Goal: Task Accomplishment & Management: Use online tool/utility

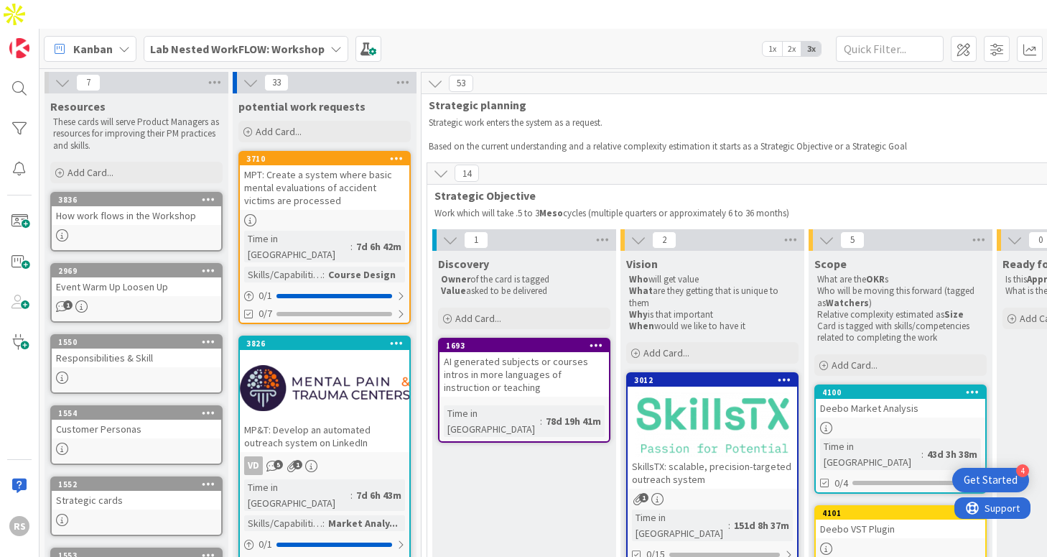
click at [256, 42] on b "Lab Nested WorkFLOW: Workshop" at bounding box center [237, 49] width 174 height 14
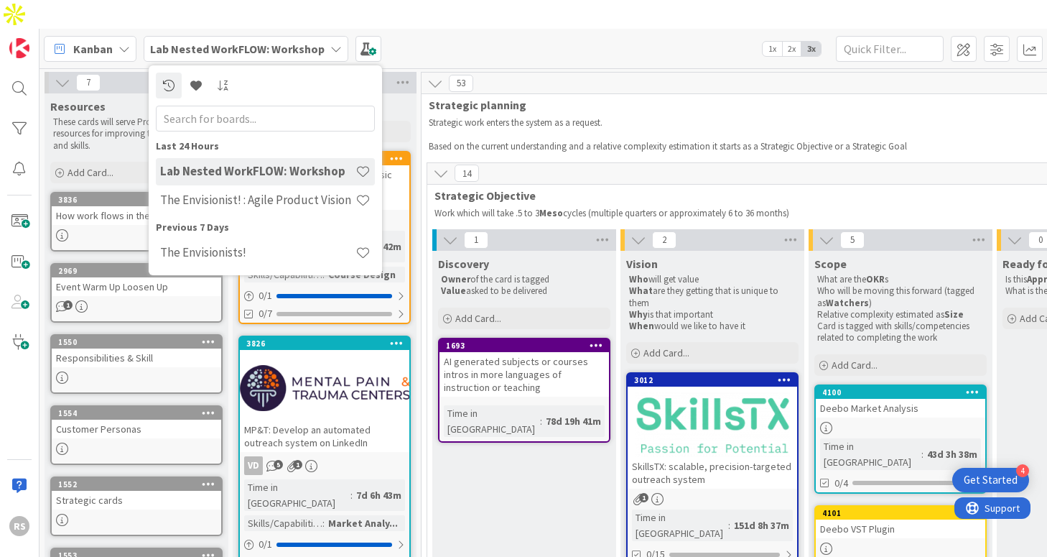
click at [511, 33] on div "Kanban Lab Nested WorkFLOW: Workshop Last 24 Hours Lab Nested WorkFLOW: Worksho…" at bounding box center [542, 48] width 1007 height 39
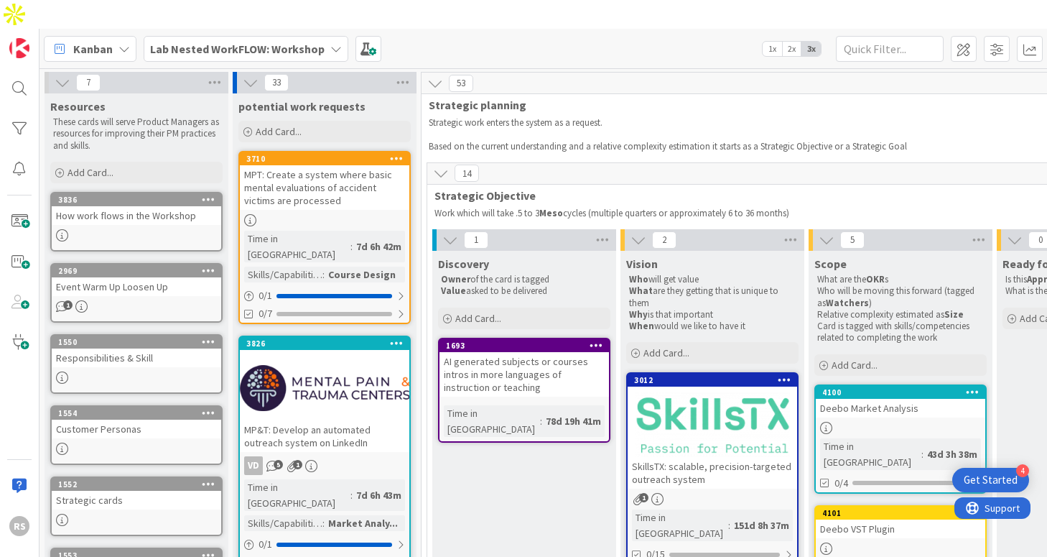
click at [303, 42] on b "Lab Nested WorkFLOW: Workshop" at bounding box center [237, 49] width 174 height 14
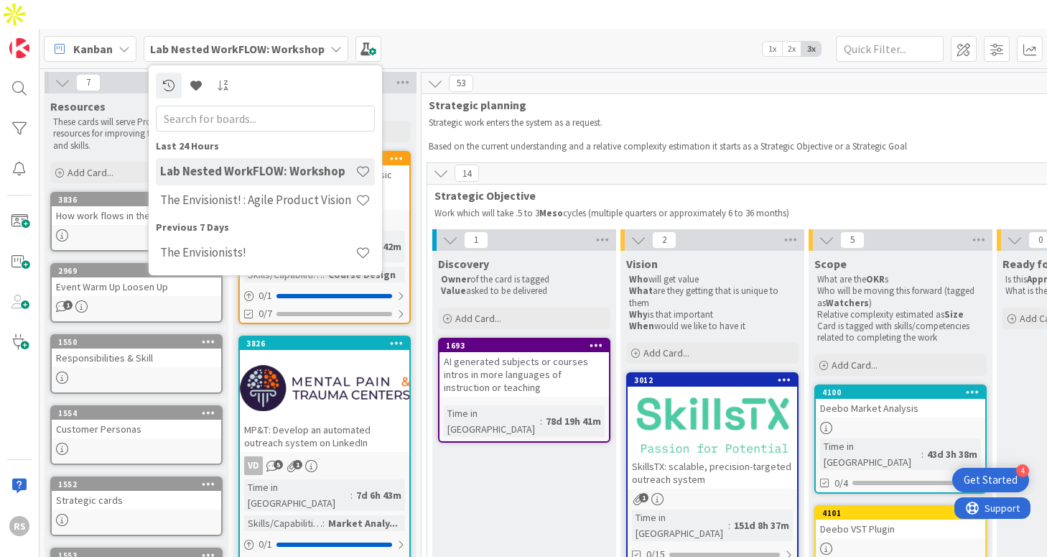
click at [565, 32] on div "Kanban Lab Nested WorkFLOW: Workshop Last 24 Hours Lab Nested WorkFLOW: Worksho…" at bounding box center [542, 48] width 1007 height 39
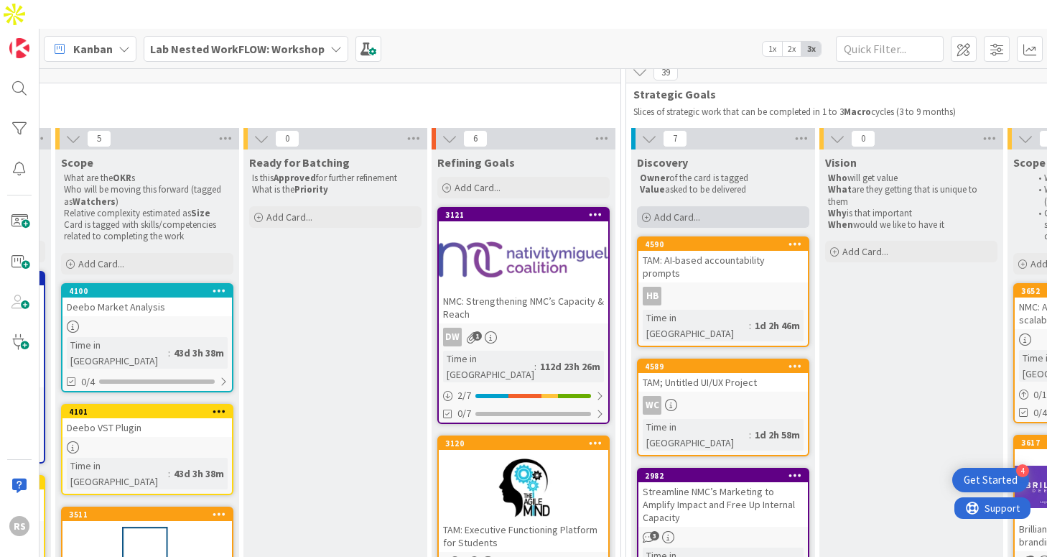
scroll to position [102, 753]
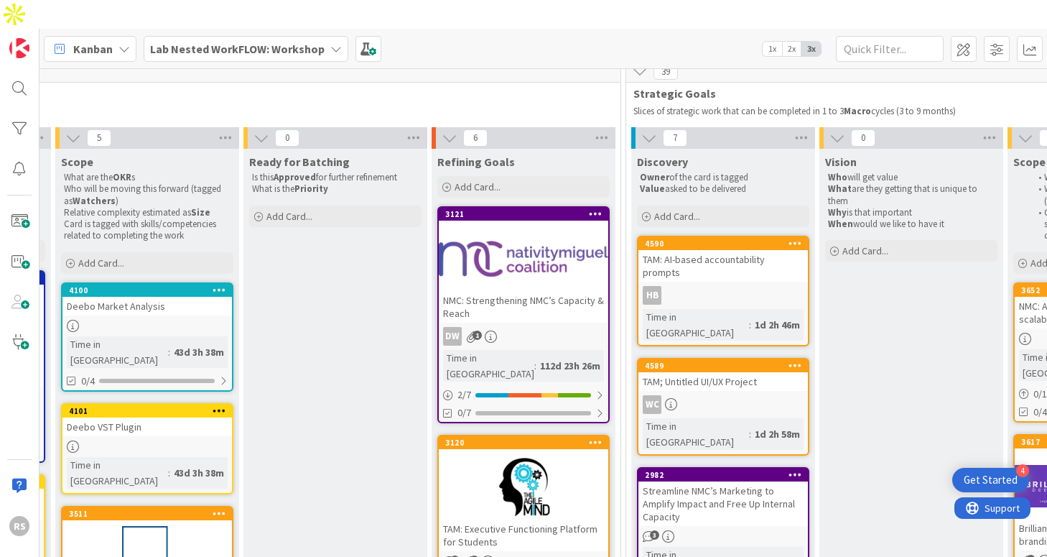
click at [529, 246] on div at bounding box center [523, 258] width 169 height 65
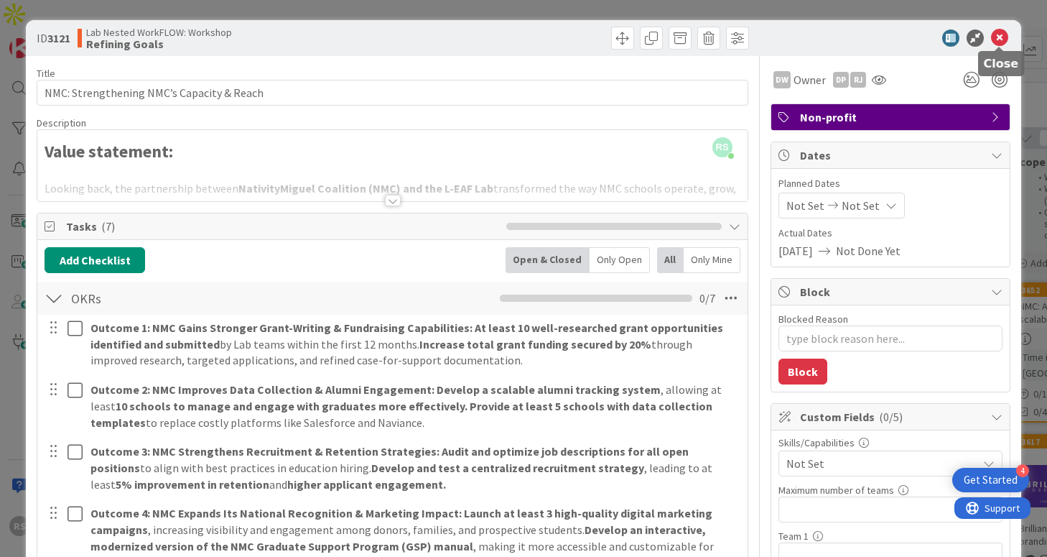
click at [1004, 39] on icon at bounding box center [999, 37] width 17 height 17
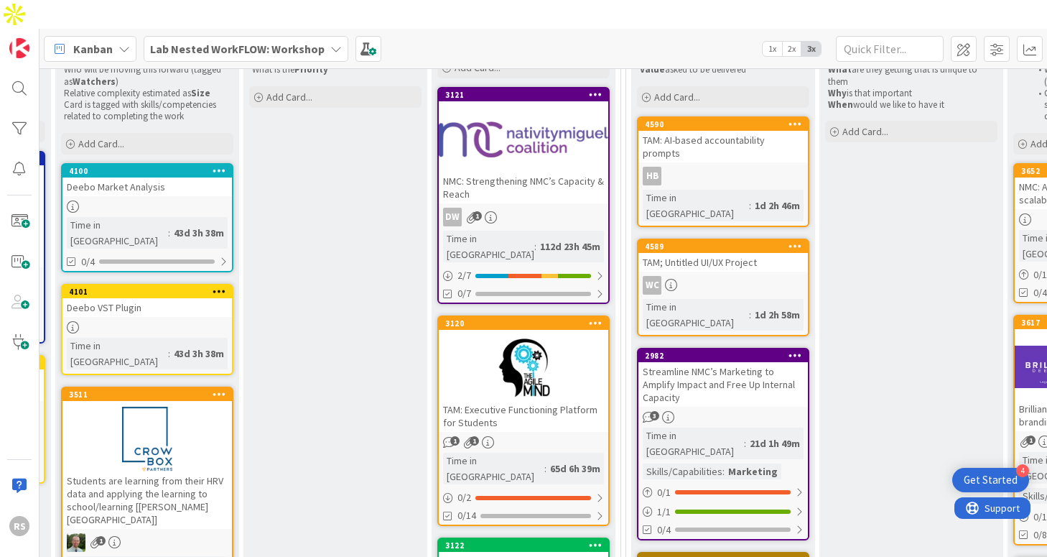
scroll to position [0, 753]
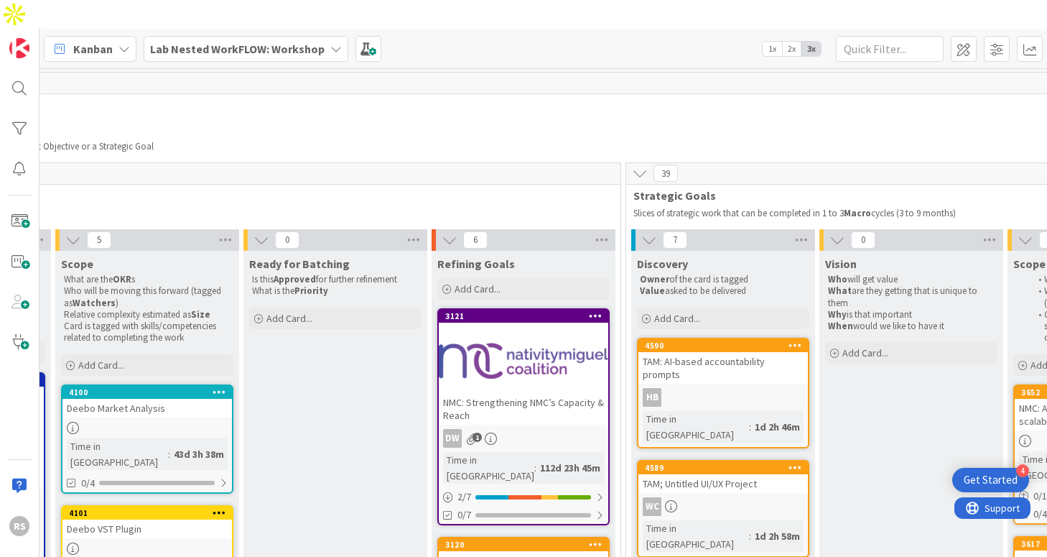
click at [233, 42] on b "Lab Nested WorkFLOW: Workshop" at bounding box center [237, 49] width 174 height 14
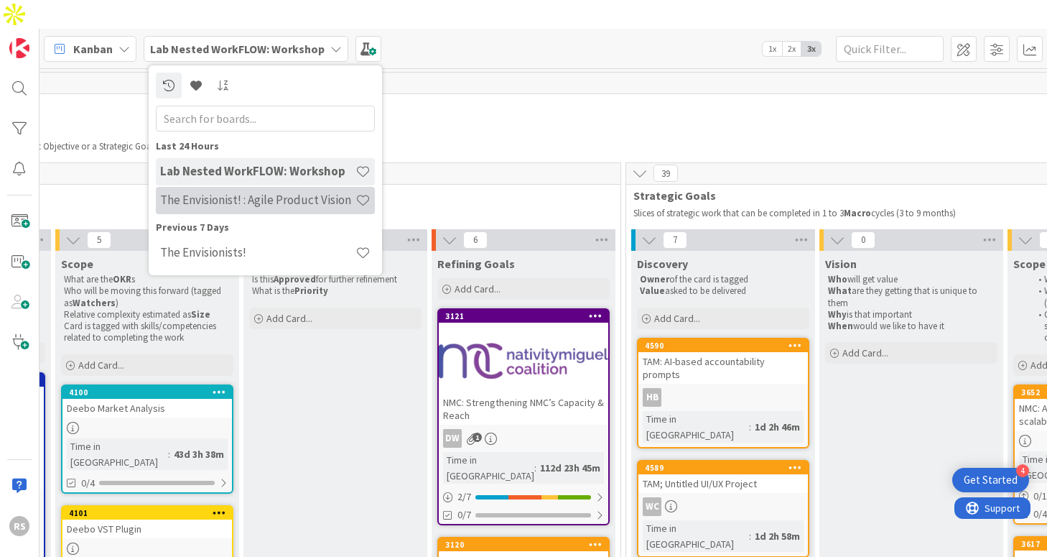
click at [239, 187] on div "The Envisionist! : Agile Product Vision" at bounding box center [265, 200] width 219 height 27
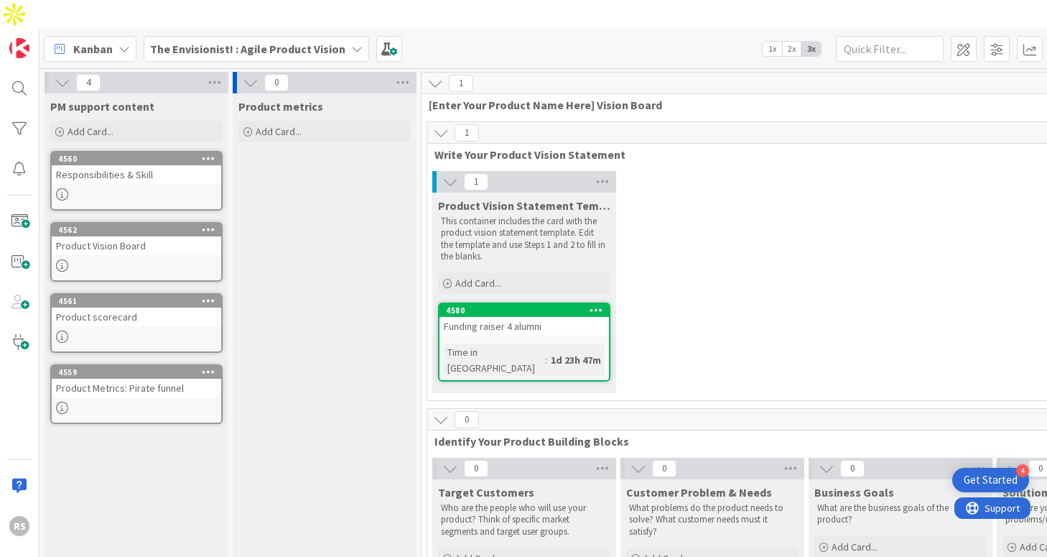
click at [152, 151] on link "4560 Responsibilities & Skill" at bounding box center [136, 181] width 172 height 60
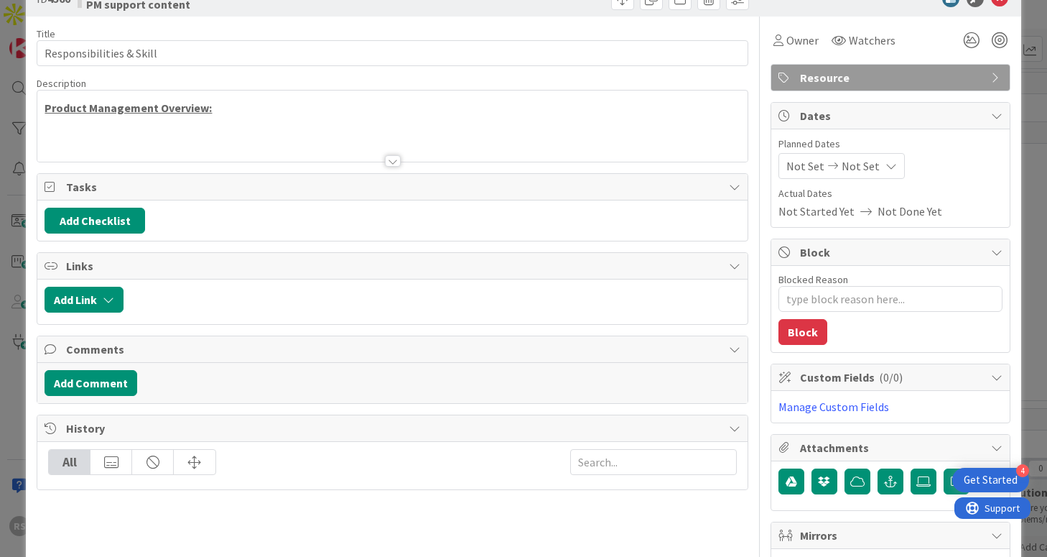
click at [388, 155] on div at bounding box center [393, 160] width 16 height 11
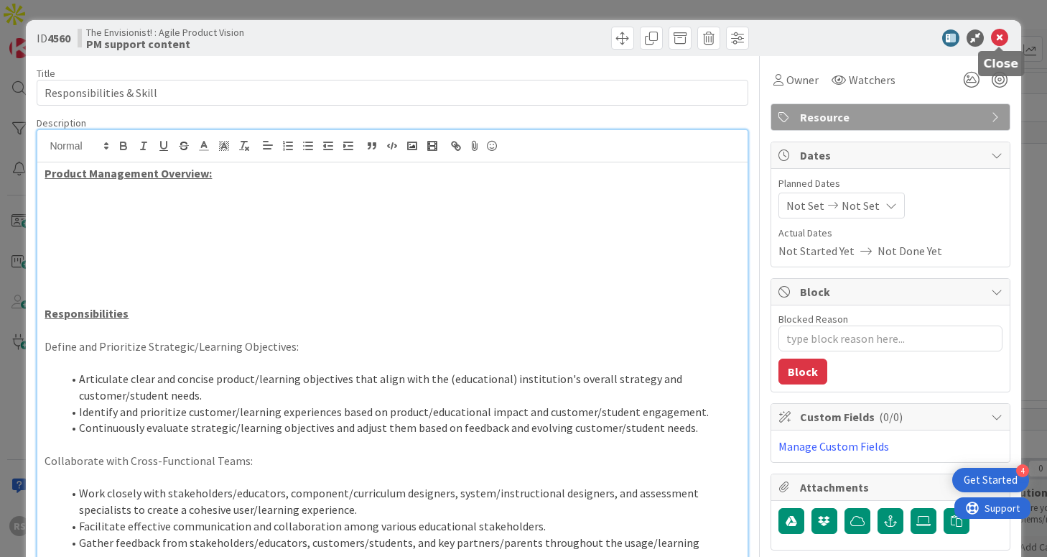
click at [997, 40] on icon at bounding box center [999, 37] width 17 height 17
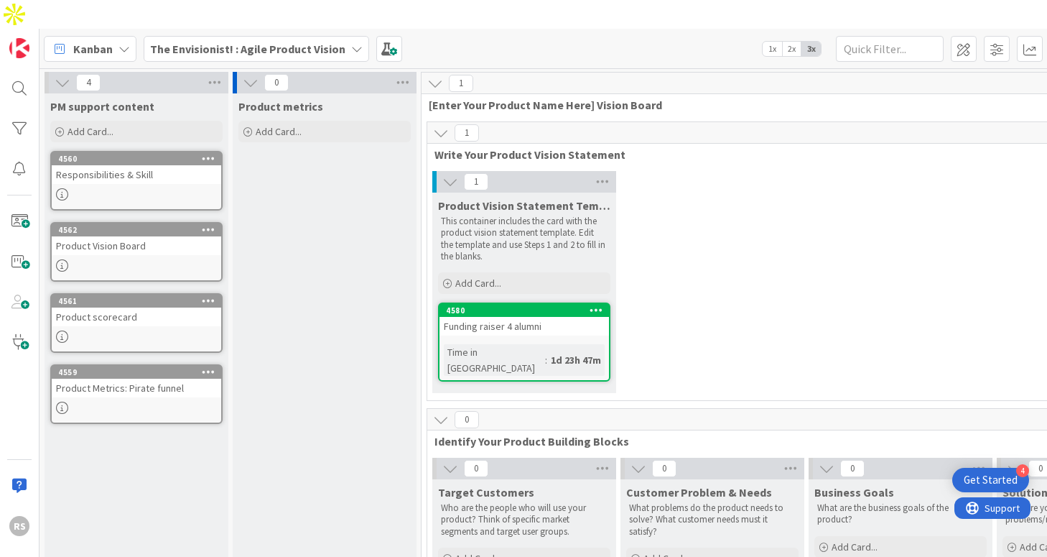
click at [157, 259] on div at bounding box center [136, 265] width 169 height 12
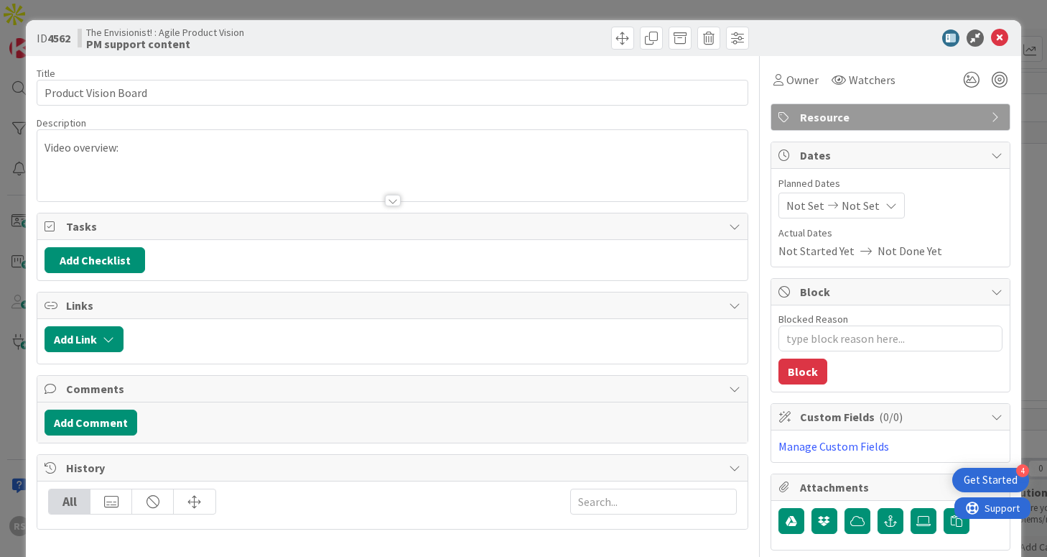
click at [1001, 36] on icon at bounding box center [999, 37] width 17 height 17
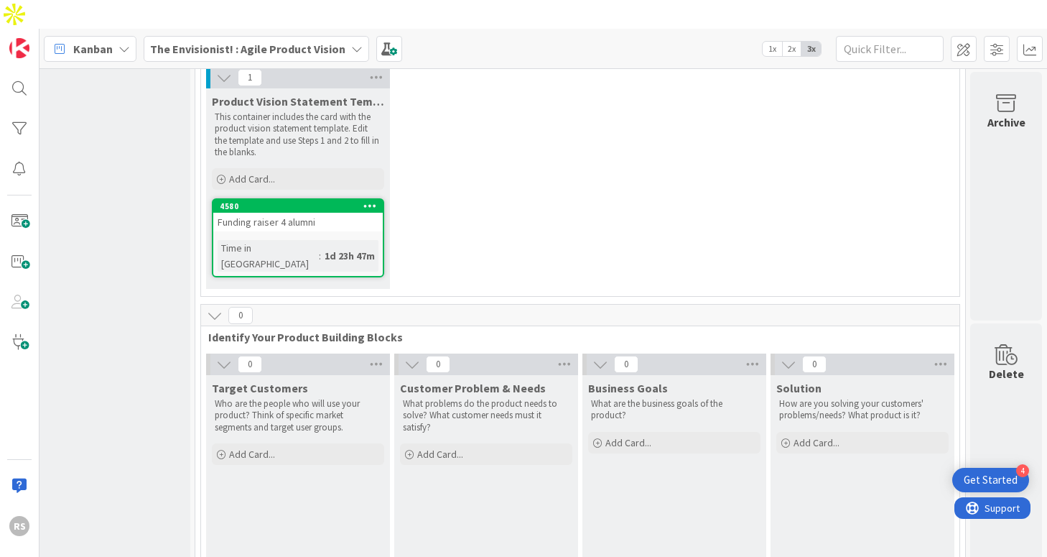
scroll to position [0, 226]
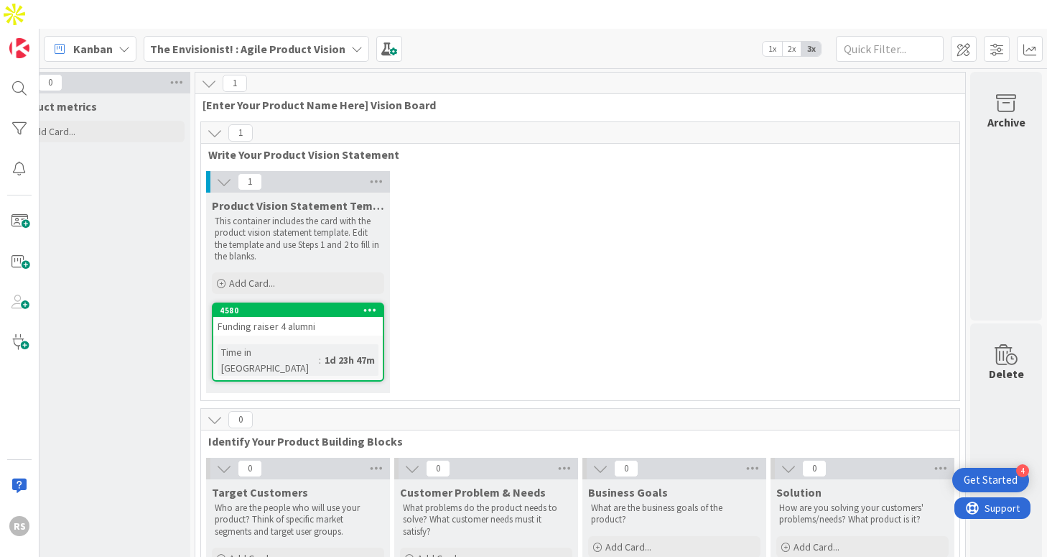
click at [320, 42] on b "The Envisionist! : Agile Product Vision" at bounding box center [247, 49] width 195 height 14
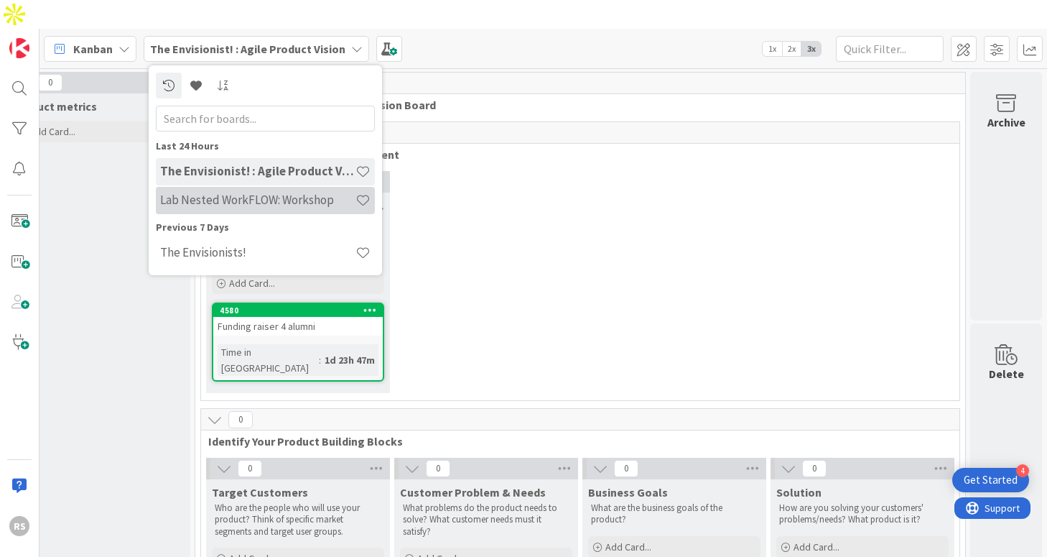
click at [253, 192] on h4 "Lab Nested WorkFLOW: Workshop" at bounding box center [257, 199] width 195 height 14
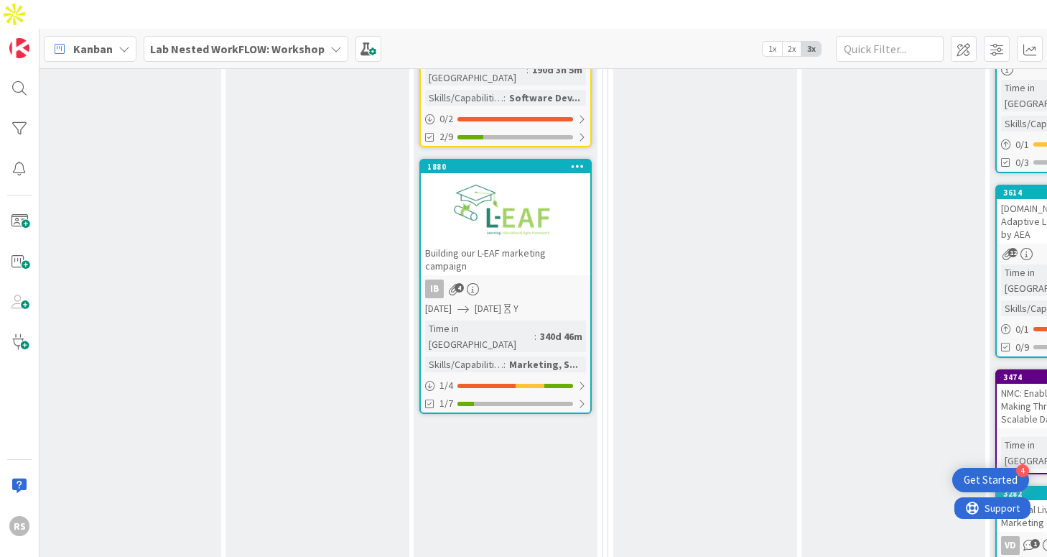
scroll to position [1303, 771]
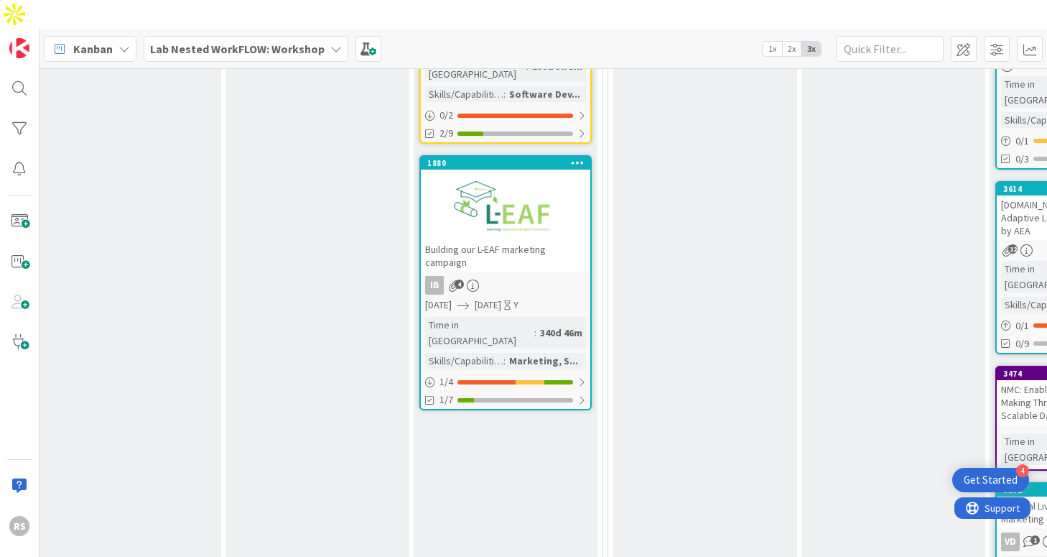
click at [532, 240] on div "Building our L-EAF marketing campaign" at bounding box center [505, 256] width 169 height 32
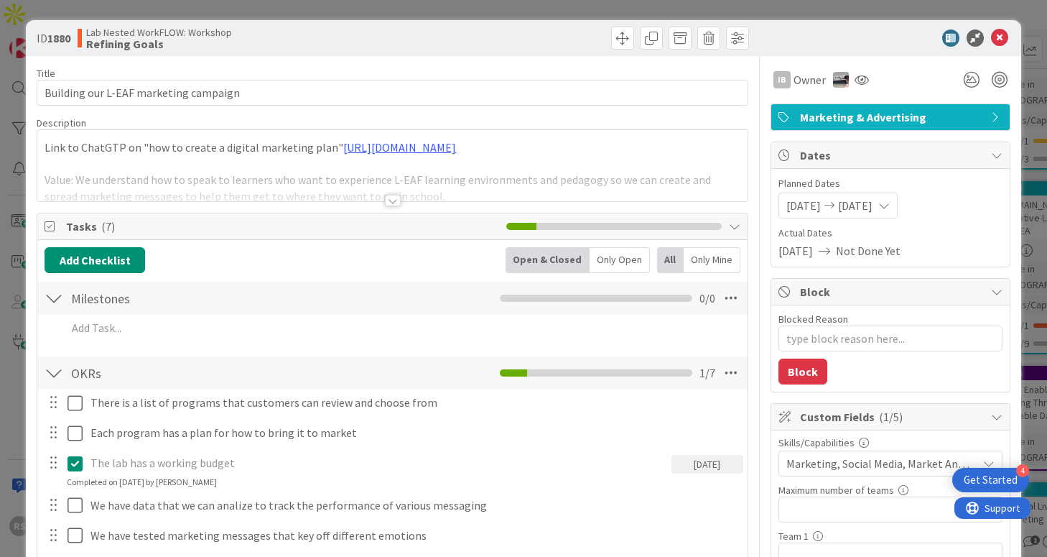
click at [399, 197] on div at bounding box center [393, 200] width 16 height 11
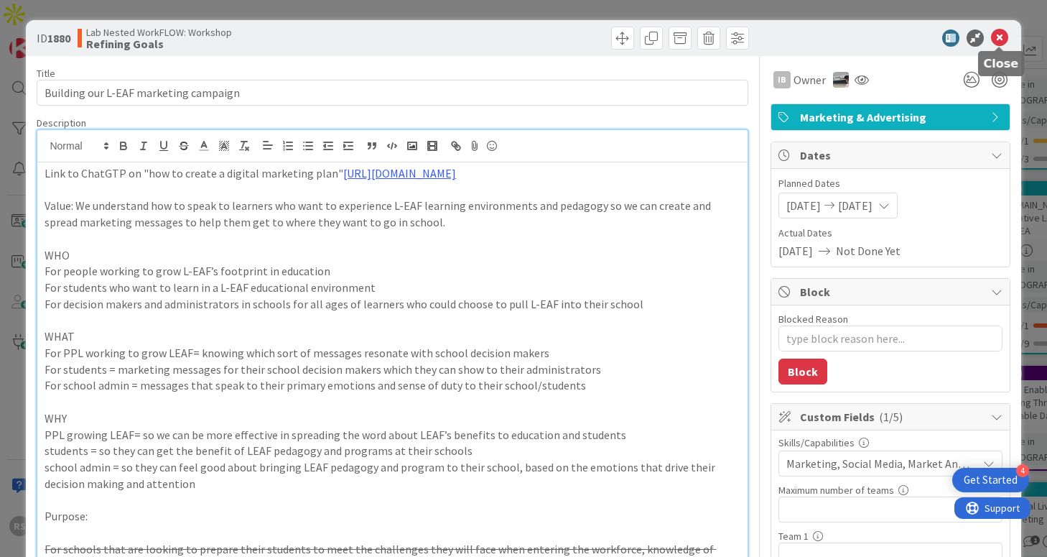
click at [1006, 39] on icon at bounding box center [999, 37] width 17 height 17
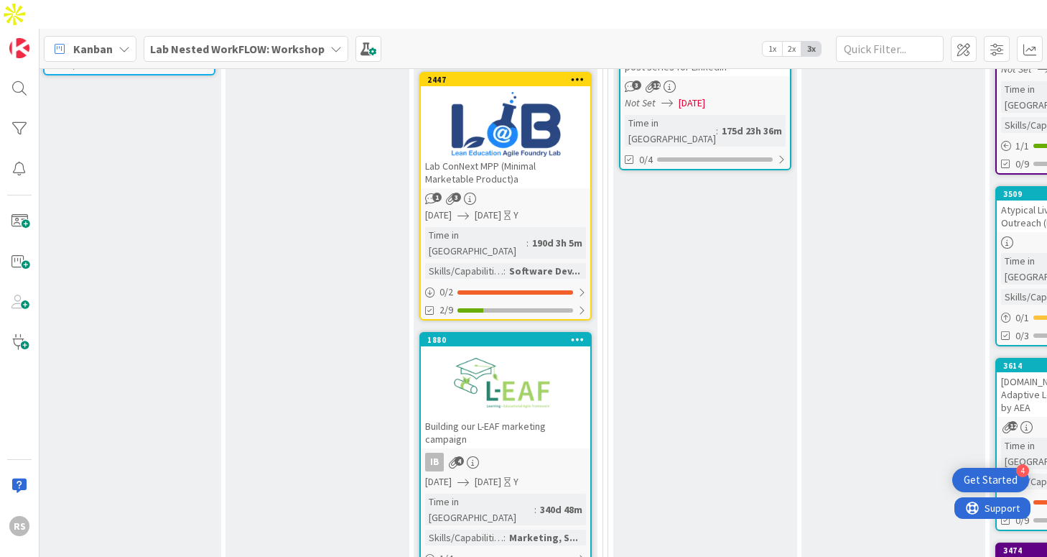
scroll to position [1134, 771]
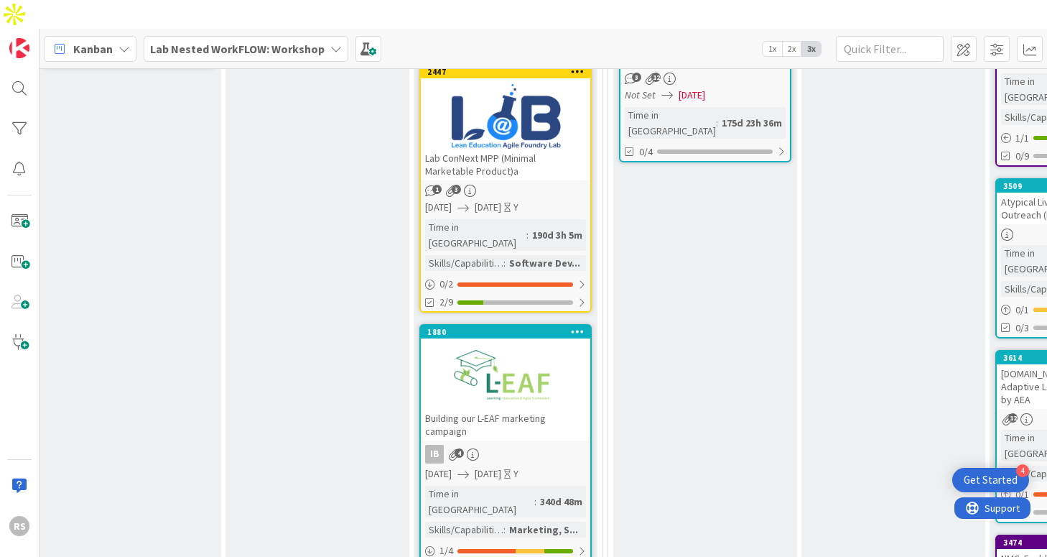
click at [495, 344] on div at bounding box center [505, 376] width 169 height 65
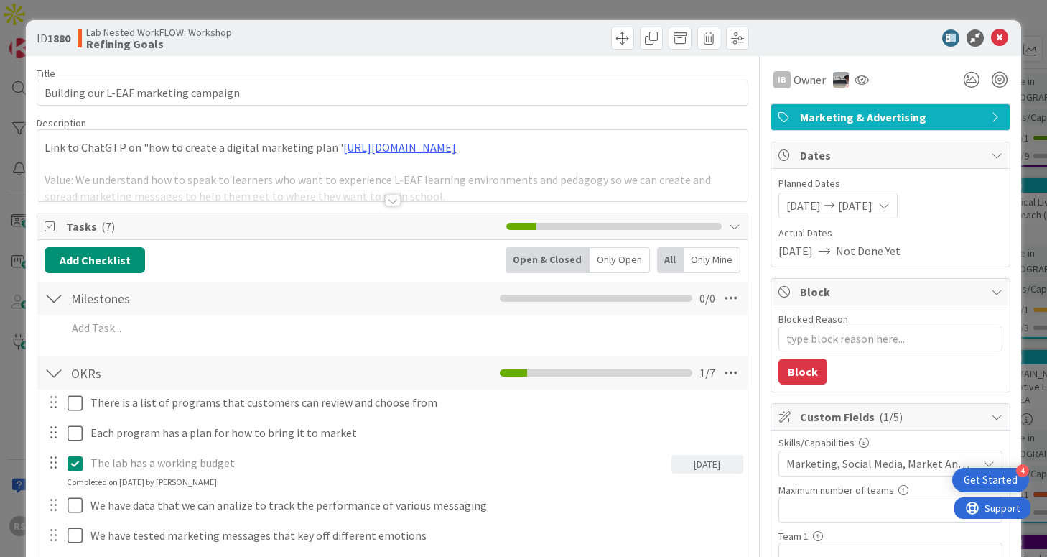
click at [383, 199] on div at bounding box center [391, 182] width 709 height 37
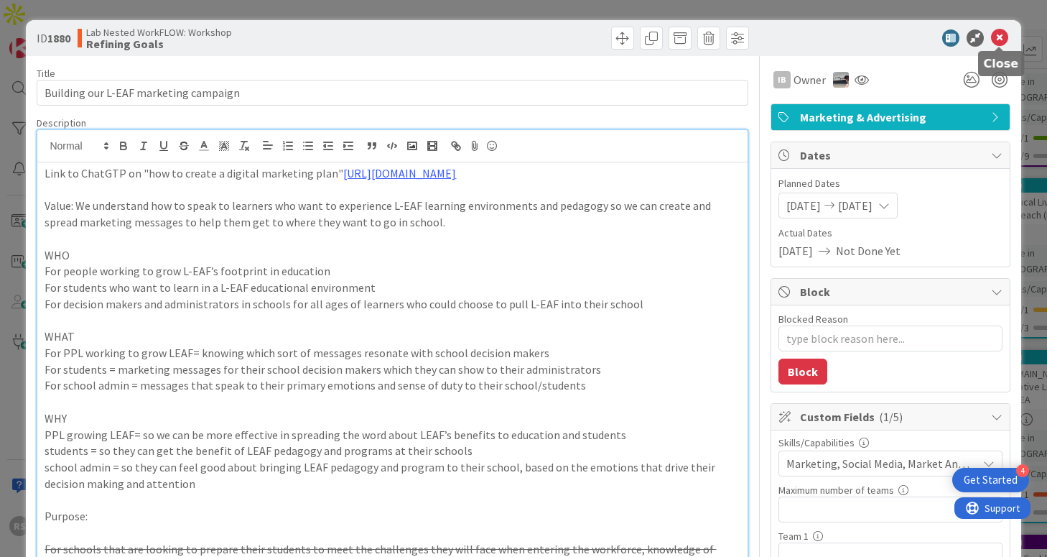
click at [1003, 37] on icon at bounding box center [999, 37] width 17 height 17
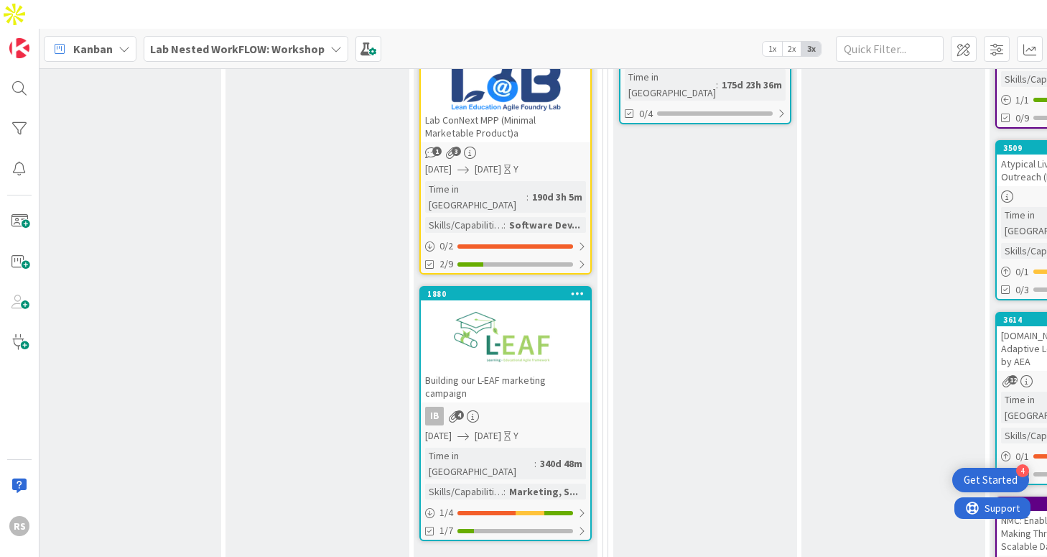
click at [512, 306] on div at bounding box center [505, 338] width 169 height 65
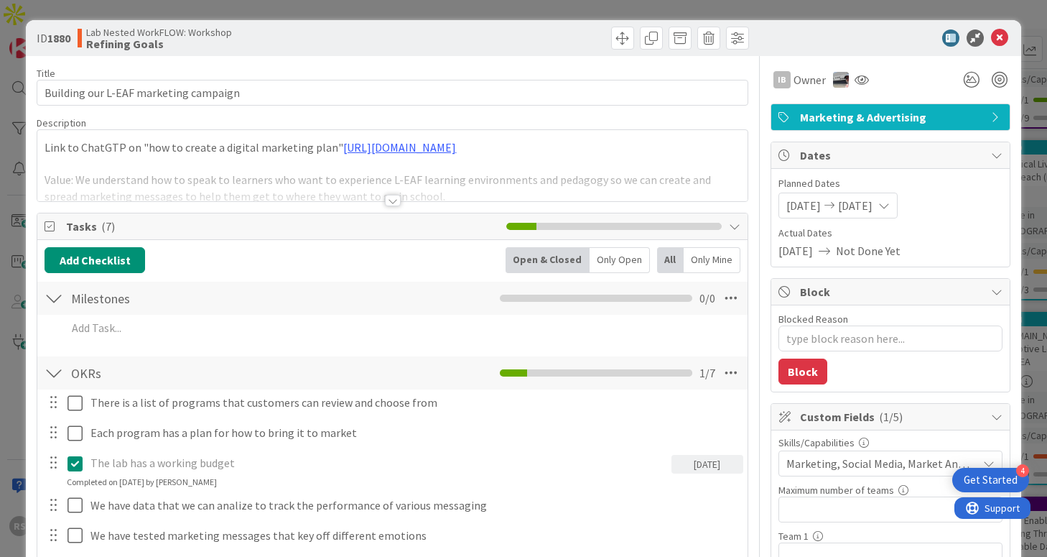
type textarea "x"
click at [391, 203] on div at bounding box center [393, 200] width 16 height 11
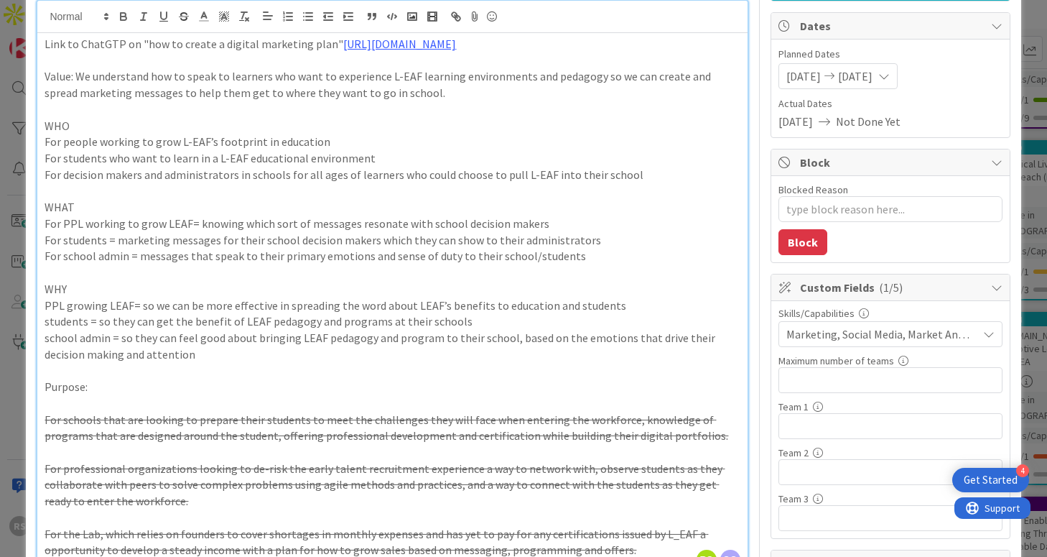
scroll to position [130, 0]
click at [846, 428] on input "text" at bounding box center [890, 425] width 224 height 26
type input "The"
type textarea "x"
type input "The E"
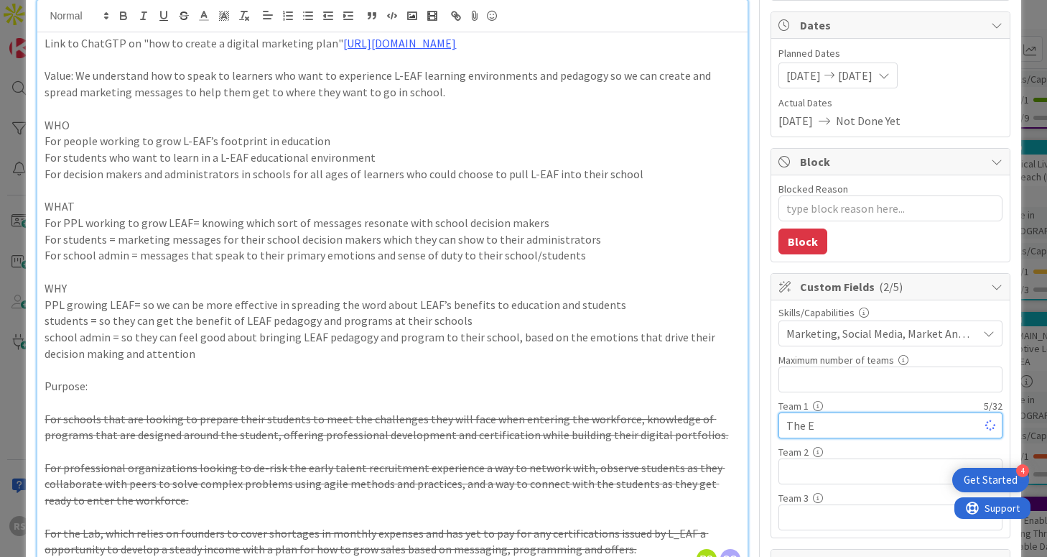
type textarea "x"
type input "The Envisi"
type textarea "x"
type input "The Envisionists"
type textarea "x"
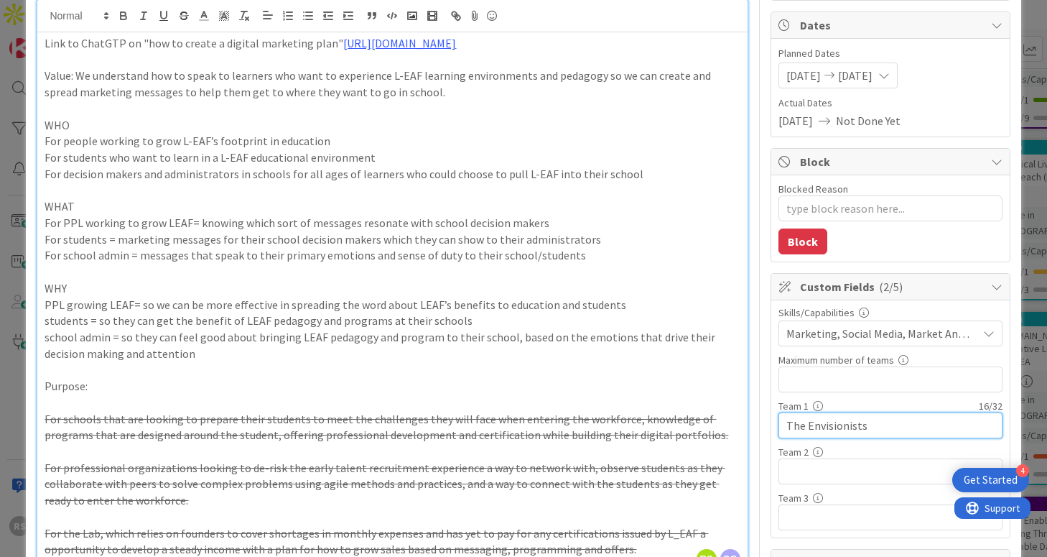
click at [849, 421] on input "The Envisionists" at bounding box center [890, 425] width 224 height 26
click at [875, 428] on input "The Envisionists" at bounding box center [890, 425] width 224 height 26
type input "The Envisionists!"
type textarea "x"
type input "The Envisionists"
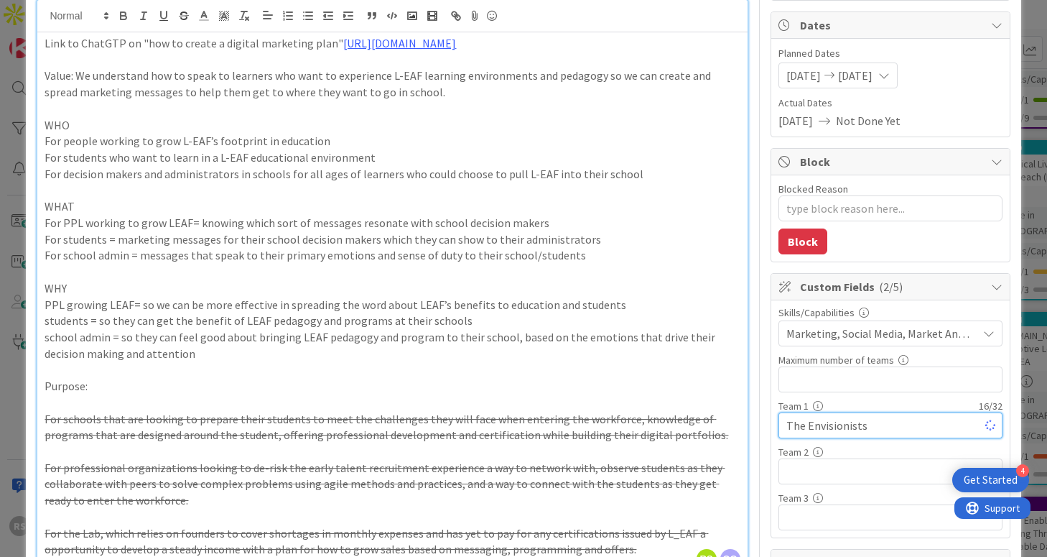
type textarea "x"
type input "The Envisionists!"
type textarea "x"
type input "The Envisionists"
type textarea "x"
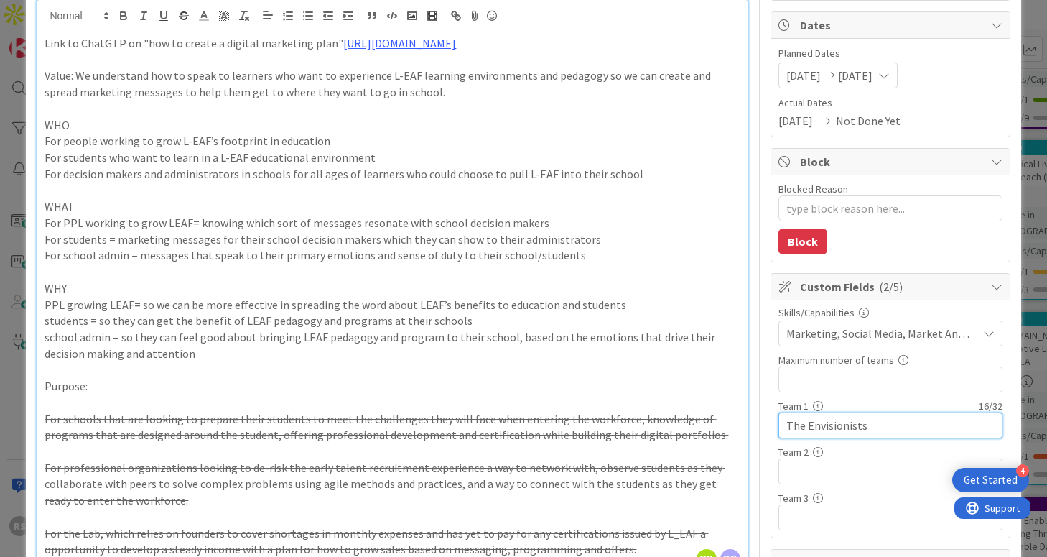
click at [856, 424] on input "The Envisionists" at bounding box center [890, 425] width 224 height 26
type input "The Envisionists"
click at [722, 383] on p "Purpose:" at bounding box center [392, 386] width 695 height 17
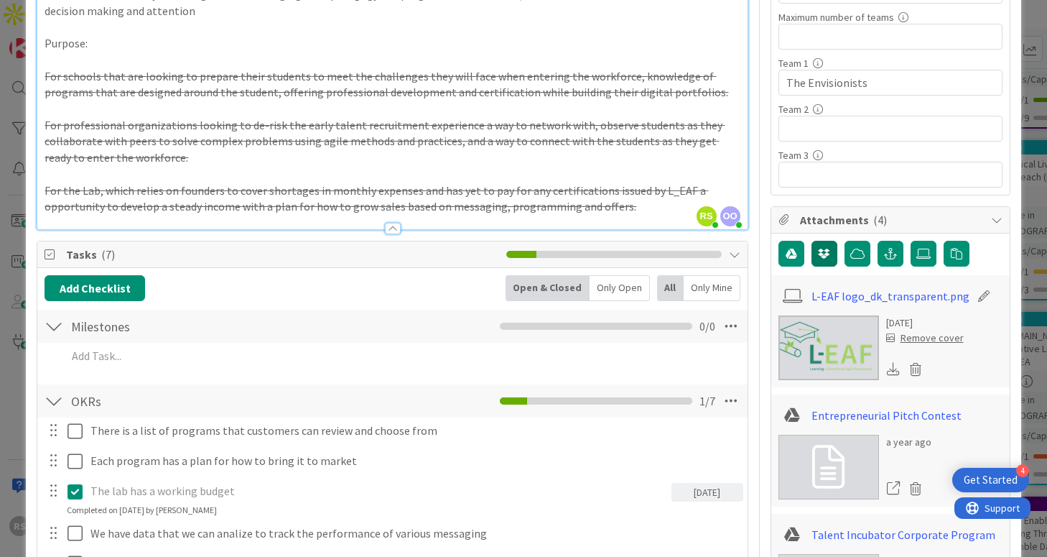
scroll to position [0, 0]
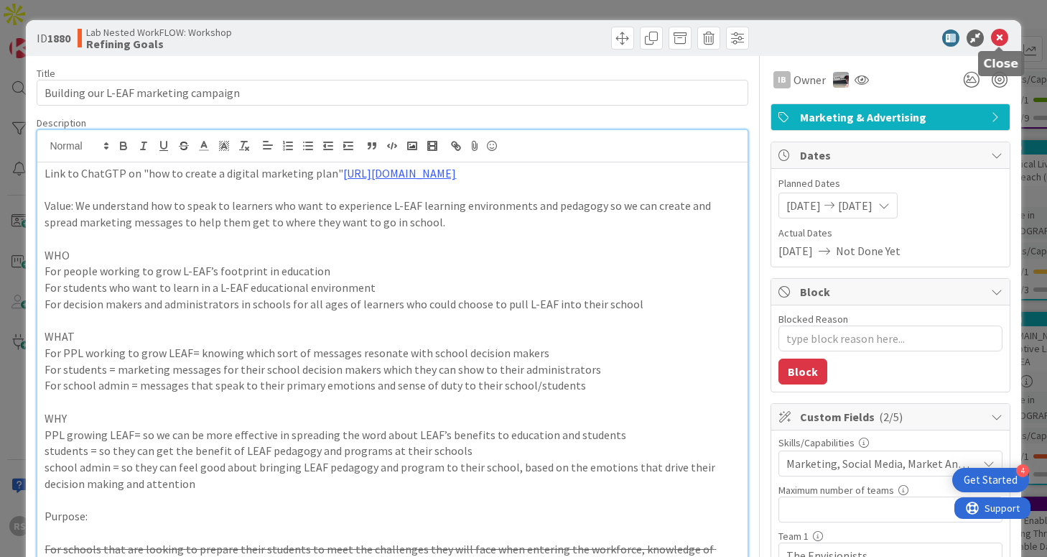
click at [1005, 39] on icon at bounding box center [999, 37] width 17 height 17
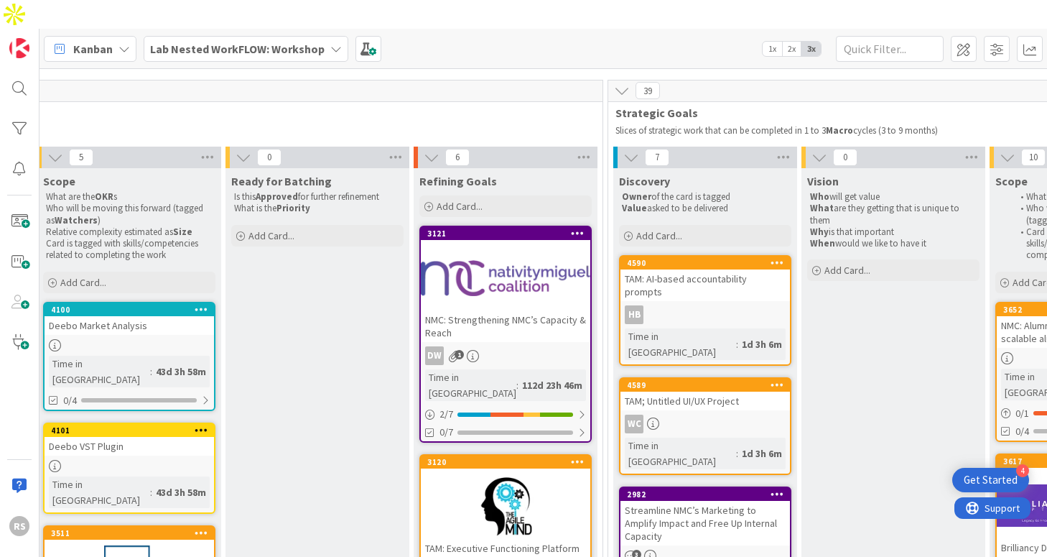
scroll to position [0, 771]
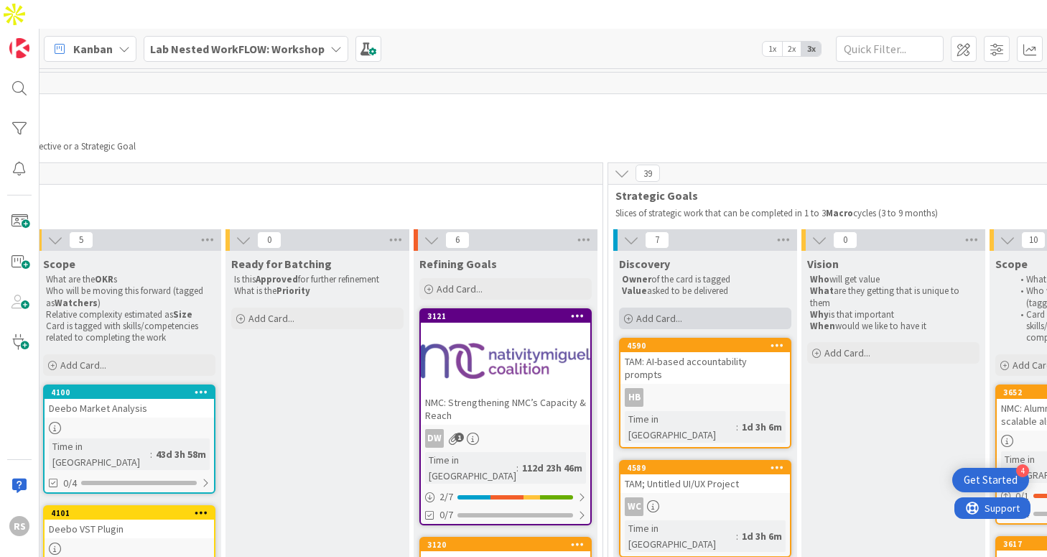
click at [664, 312] on span "Add Card..." at bounding box center [659, 318] width 46 height 13
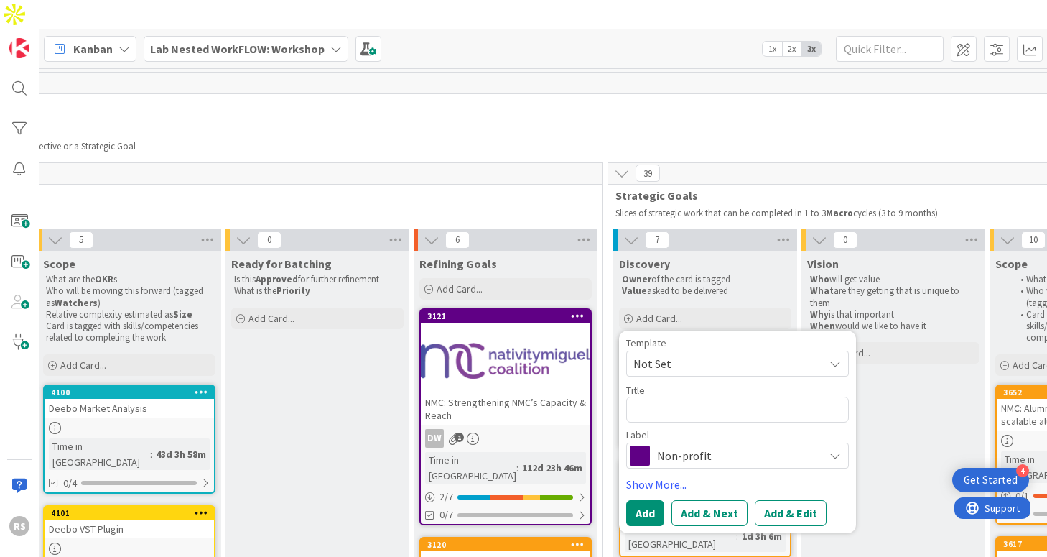
click at [674, 396] on textarea at bounding box center [737, 409] width 223 height 26
click at [679, 256] on div "Discovery" at bounding box center [705, 263] width 172 height 14
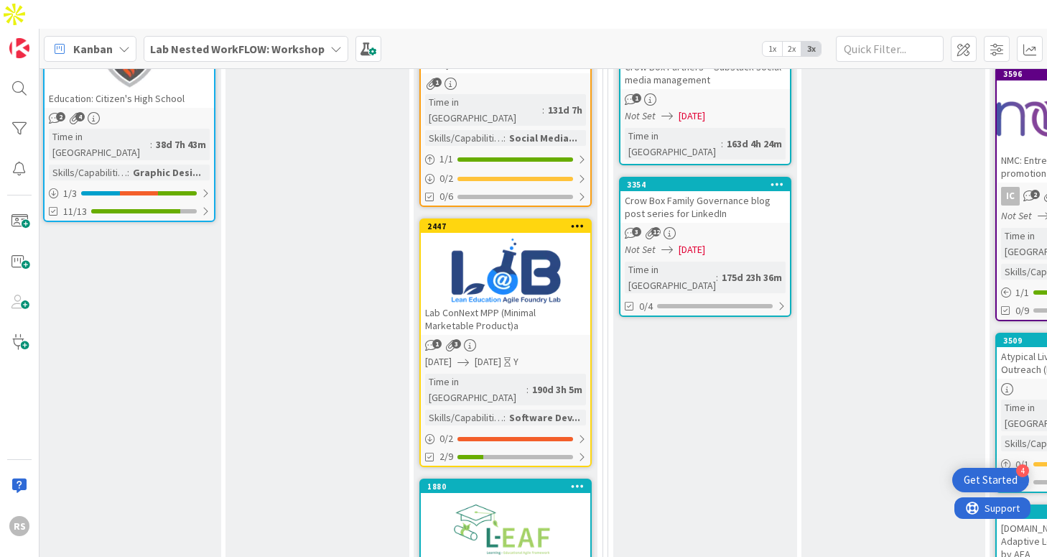
scroll to position [997, 771]
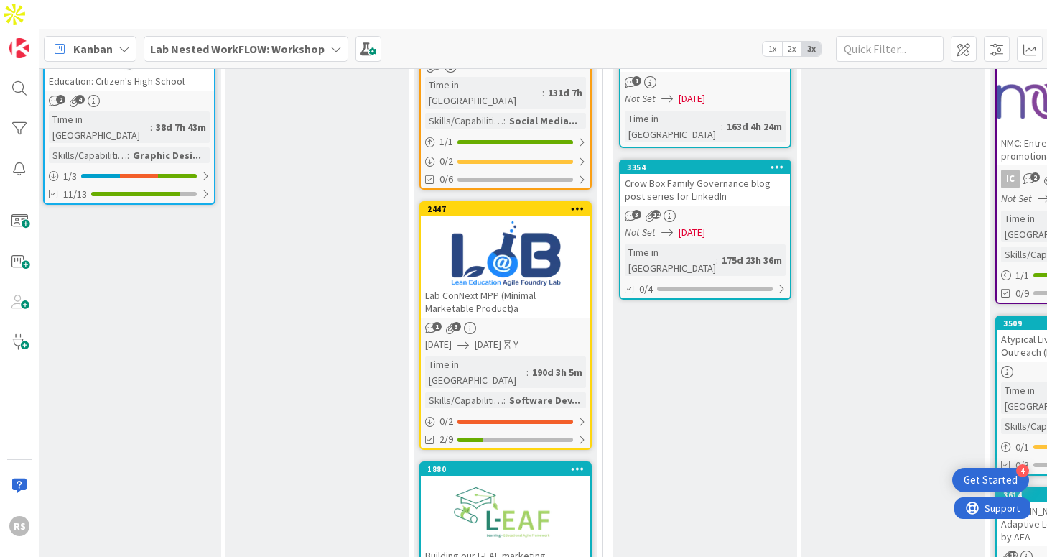
click at [561, 481] on div at bounding box center [505, 513] width 169 height 65
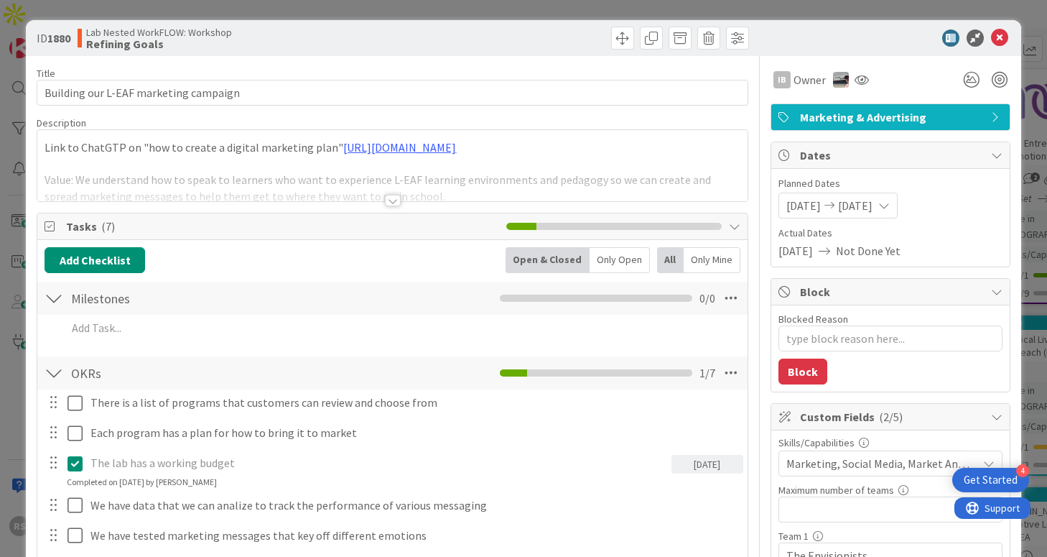
click at [396, 198] on div at bounding box center [393, 200] width 16 height 11
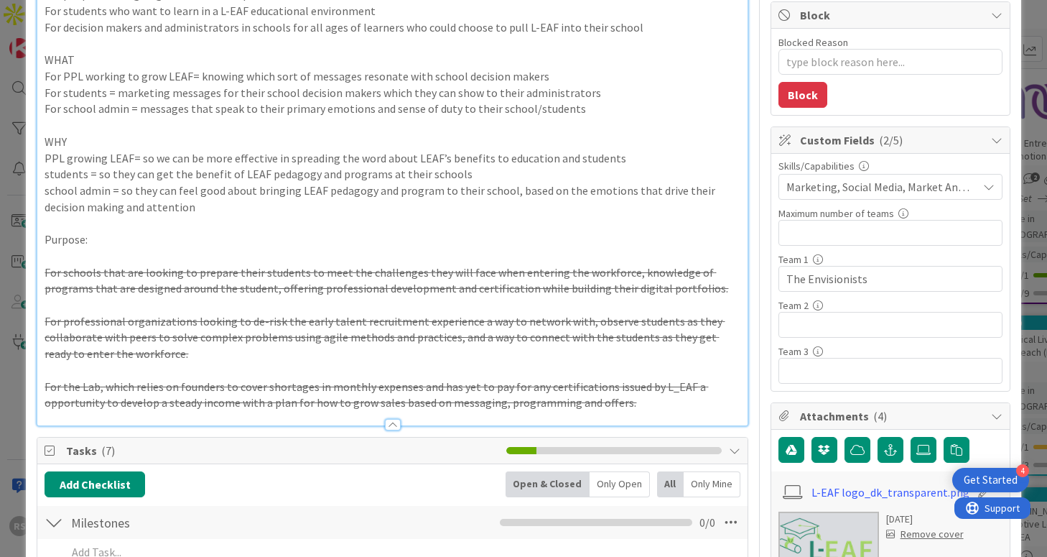
scroll to position [256, 0]
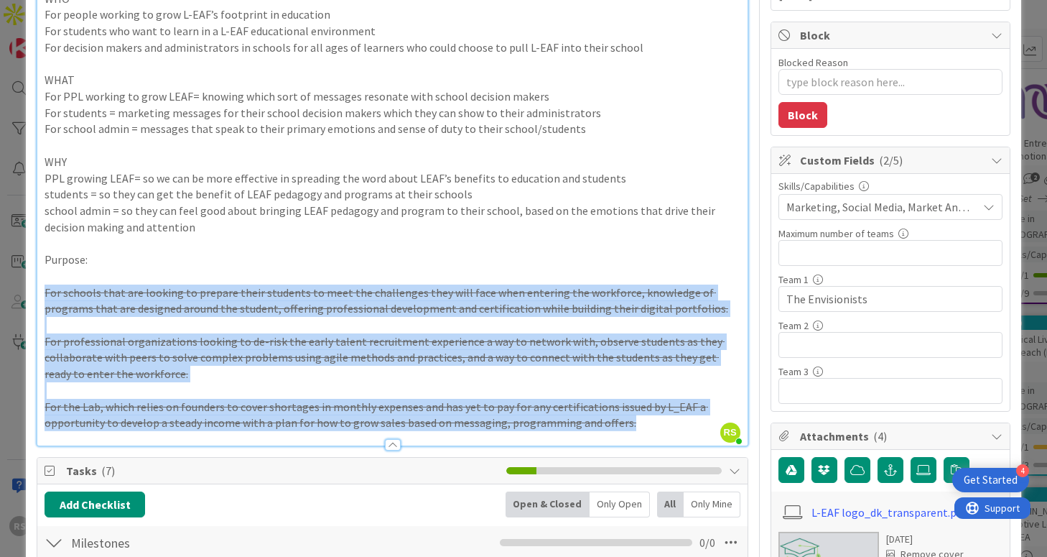
drag, startPoint x: 43, startPoint y: 289, endPoint x: 640, endPoint y: 434, distance: 614.1
click at [640, 434] on div "Description RS [PERSON_NAME] just joined Link to ChatGTP on "how to create a di…" at bounding box center [392, 153] width 711 height 586
click at [640, 434] on div at bounding box center [391, 437] width 709 height 15
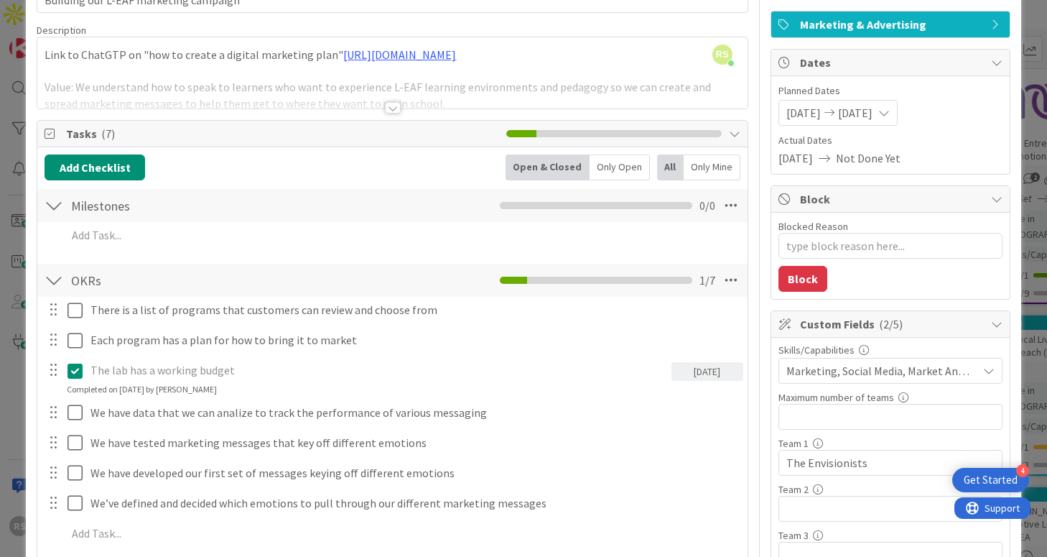
scroll to position [76, 0]
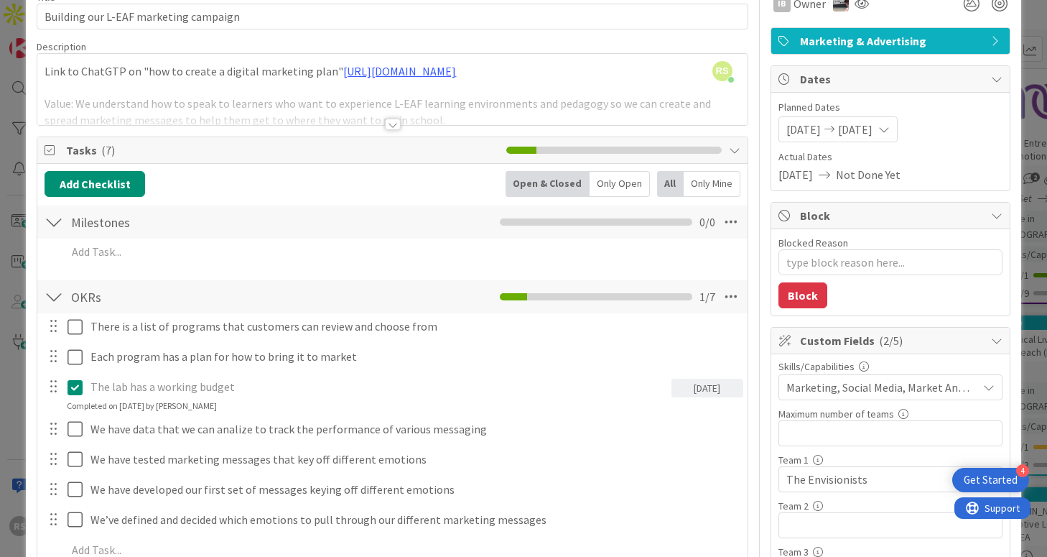
click at [389, 126] on div at bounding box center [393, 123] width 16 height 11
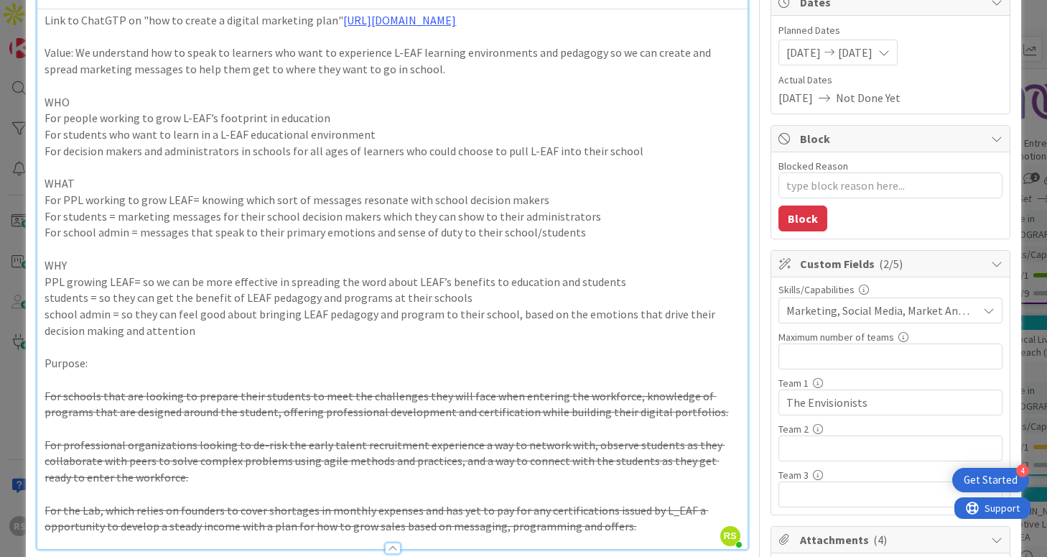
scroll to position [154, 0]
drag, startPoint x: 46, startPoint y: 101, endPoint x: 83, endPoint y: 101, distance: 36.6
click at [83, 101] on p "WHO" at bounding box center [392, 101] width 695 height 17
drag, startPoint x: 47, startPoint y: 184, endPoint x: 90, endPoint y: 187, distance: 43.9
click at [90, 184] on p "WHAT" at bounding box center [392, 182] width 695 height 17
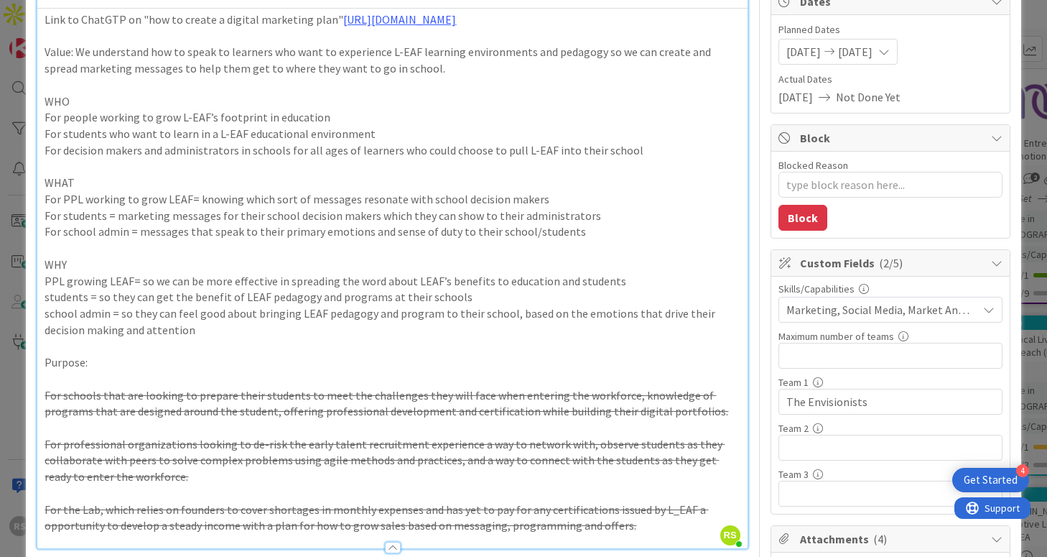
drag, startPoint x: 46, startPoint y: 256, endPoint x: 80, endPoint y: 255, distance: 34.5
click at [81, 255] on p at bounding box center [392, 248] width 695 height 17
drag, startPoint x: 49, startPoint y: 266, endPoint x: 89, endPoint y: 266, distance: 40.2
click at [89, 266] on p "WHY" at bounding box center [392, 264] width 695 height 17
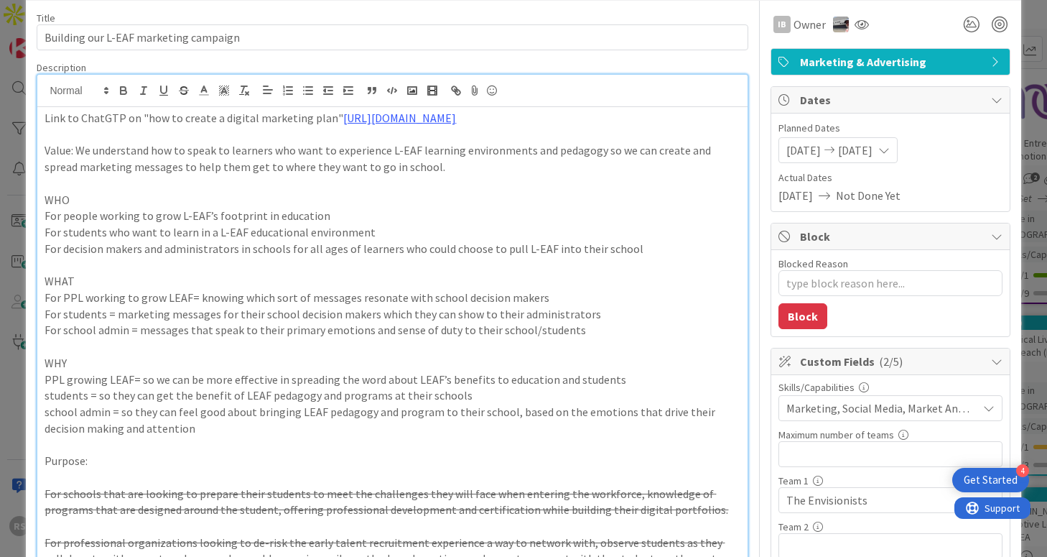
scroll to position [37, 0]
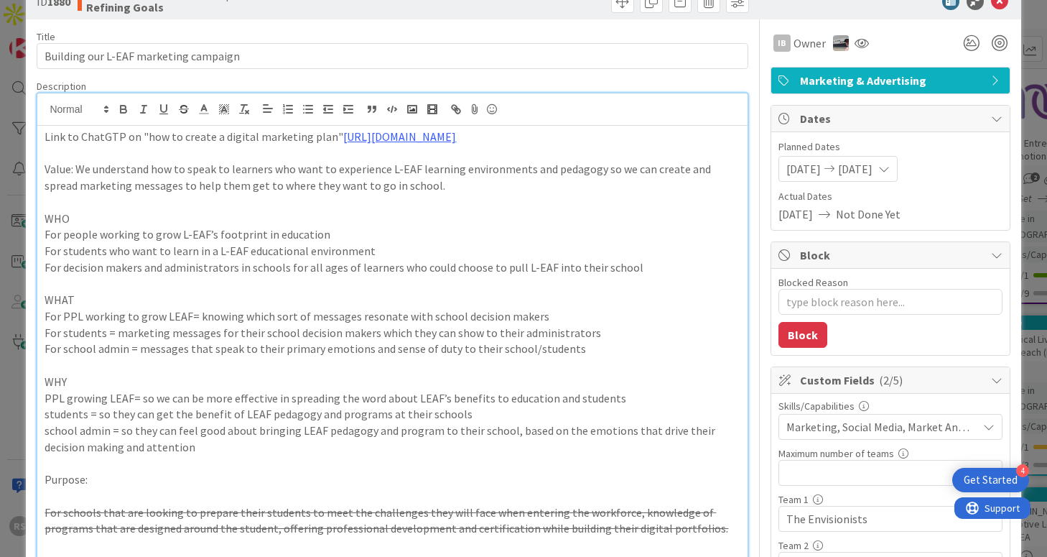
click at [11, 267] on div "ID 1880 Lab Nested WorkFLOW: Workshop Refining Goals Title 37 / 128 Building ou…" at bounding box center [523, 278] width 1047 height 557
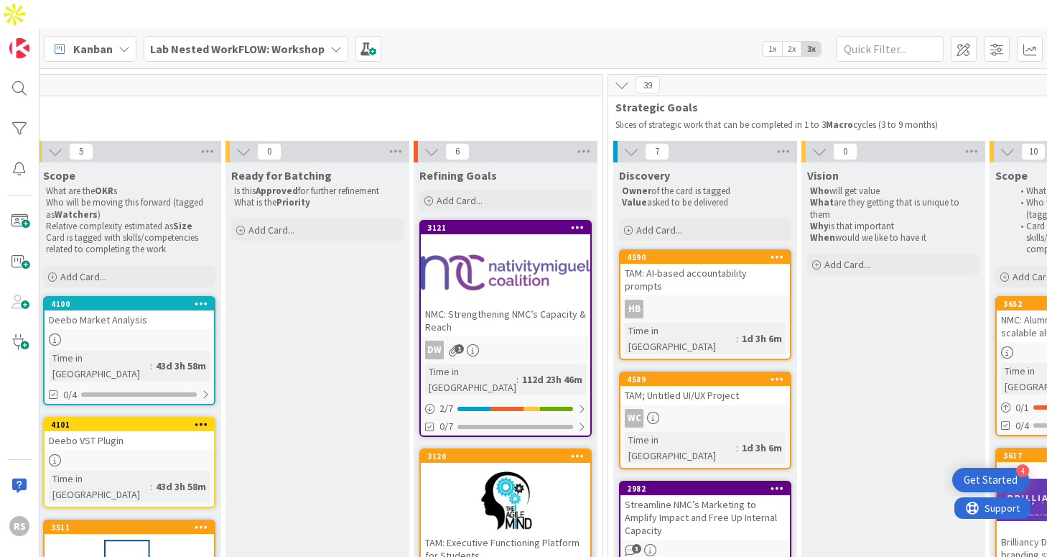
scroll to position [80, 771]
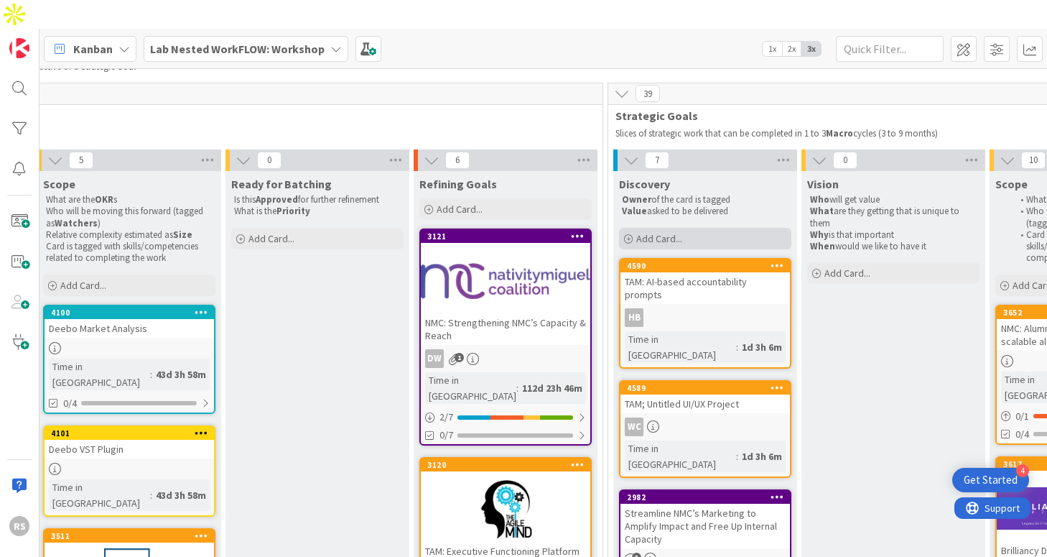
click at [658, 232] on span "Add Card..." at bounding box center [659, 238] width 46 height 13
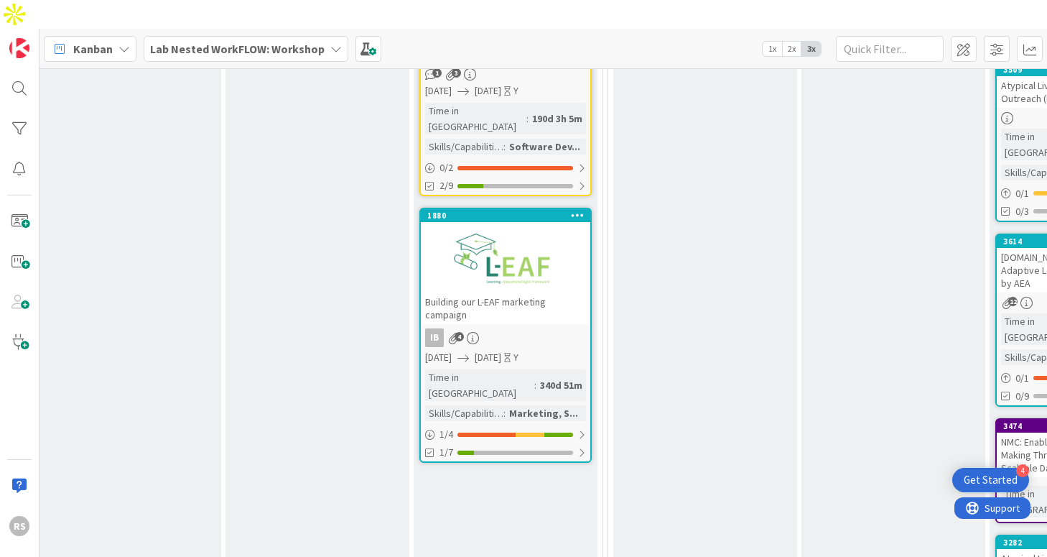
scroll to position [1244, 771]
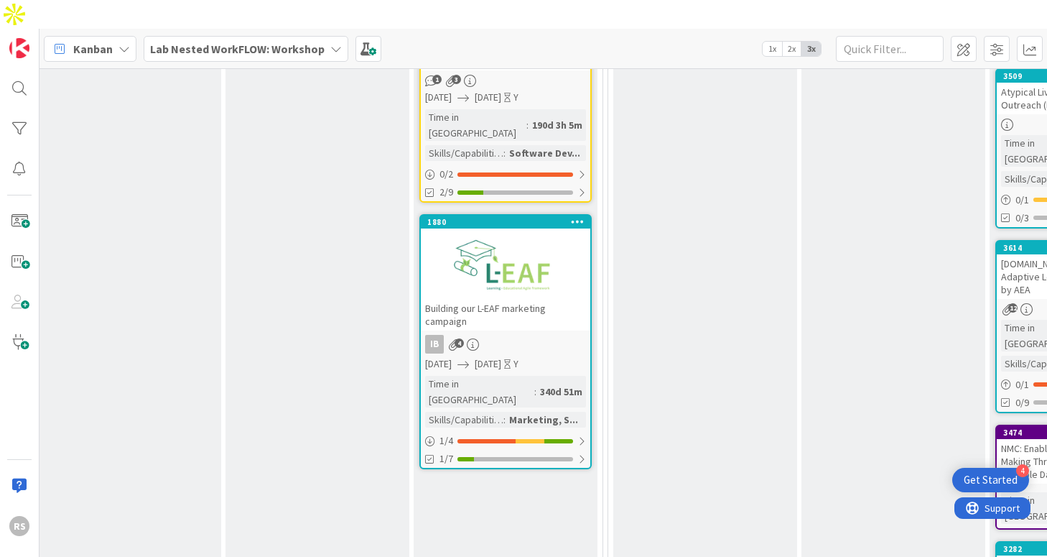
click at [526, 234] on div at bounding box center [505, 266] width 169 height 65
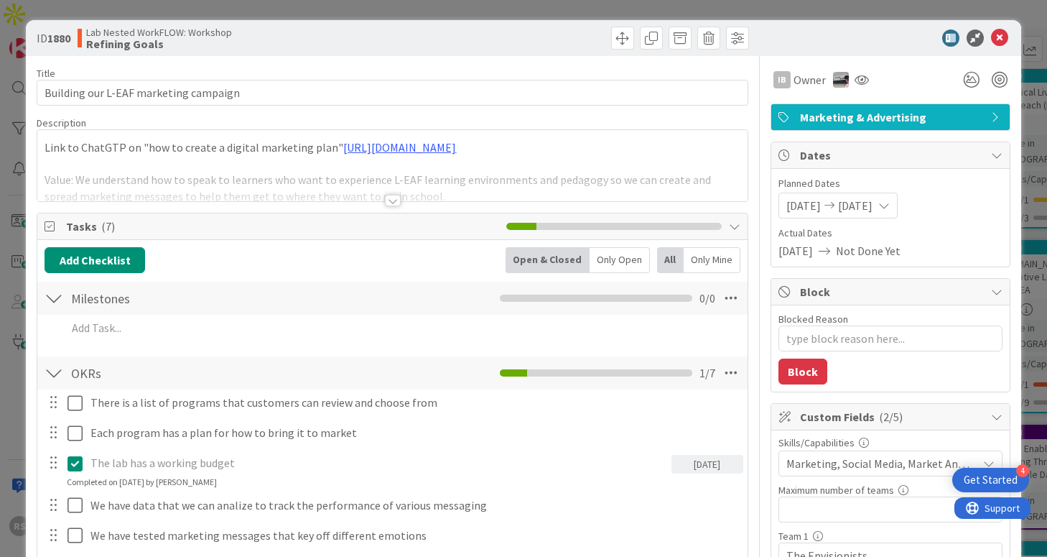
click at [399, 202] on div at bounding box center [393, 200] width 16 height 11
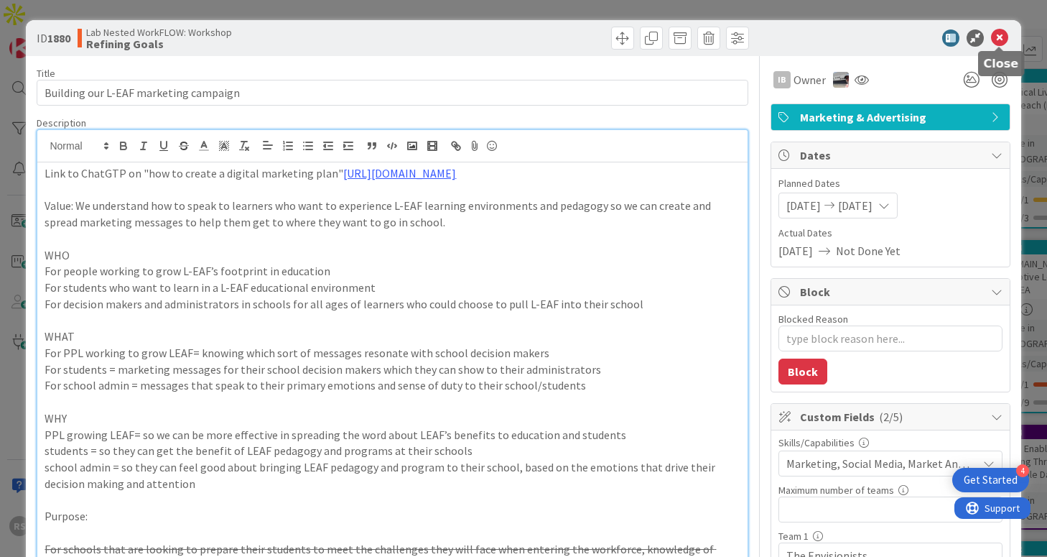
click at [999, 37] on icon at bounding box center [999, 37] width 17 height 17
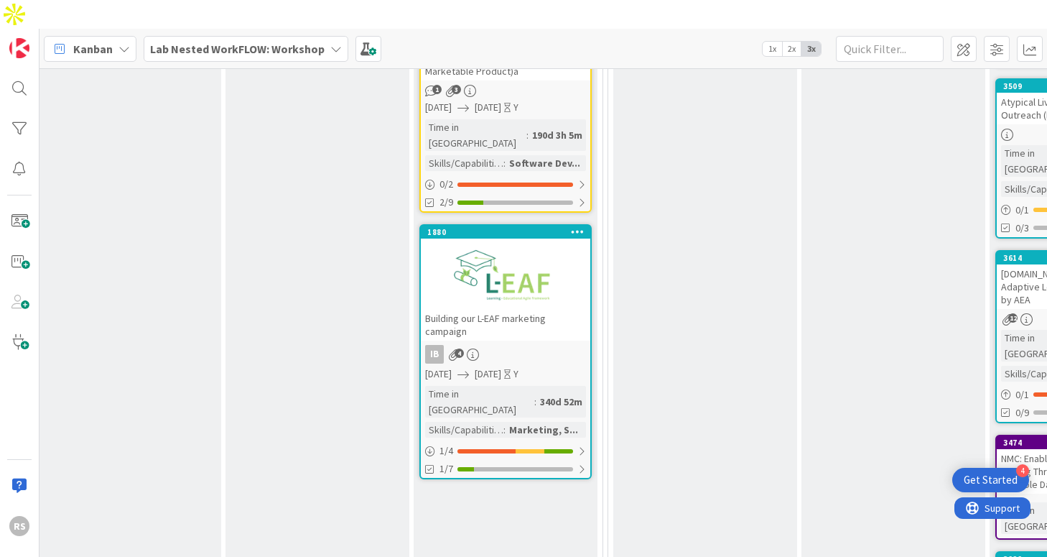
scroll to position [1228, 771]
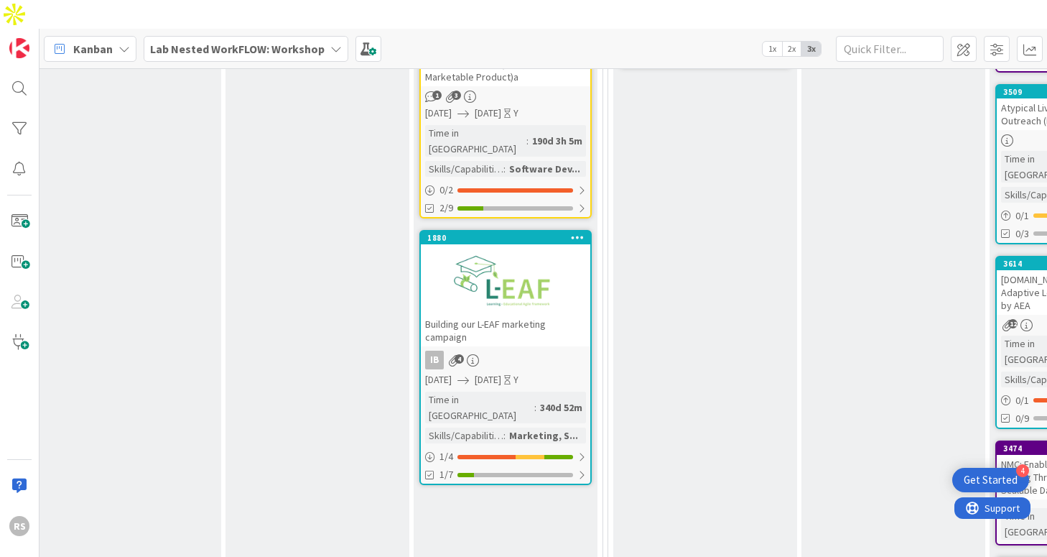
click at [508, 315] on div "Building our L-EAF marketing campaign" at bounding box center [505, 331] width 169 height 32
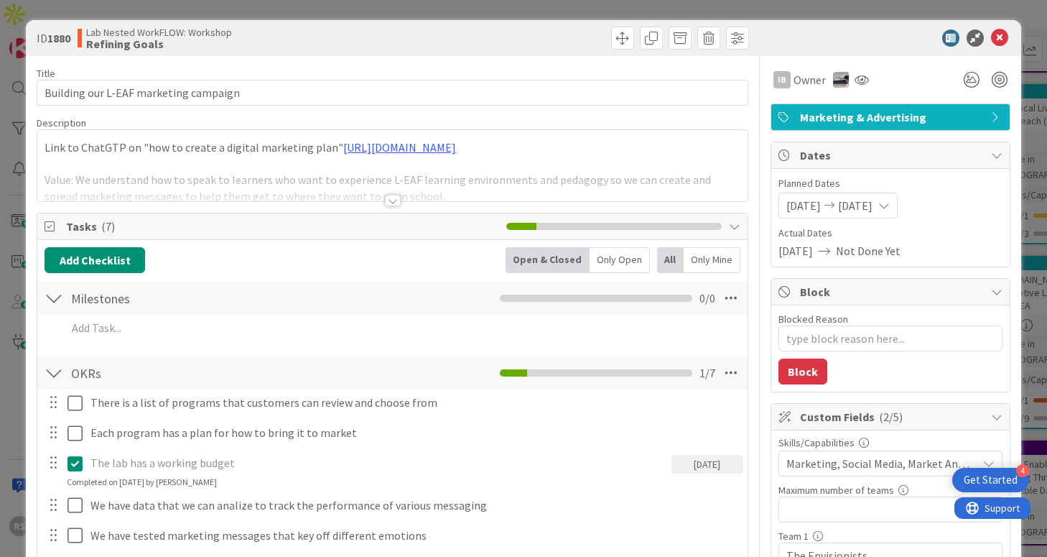
click at [397, 200] on div at bounding box center [393, 200] width 16 height 11
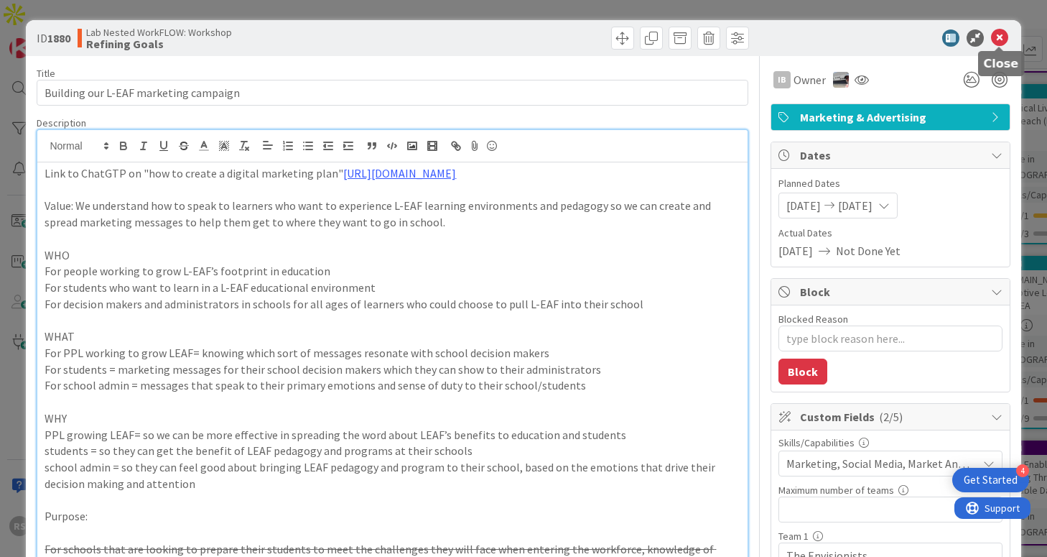
click at [1005, 39] on icon at bounding box center [999, 37] width 17 height 17
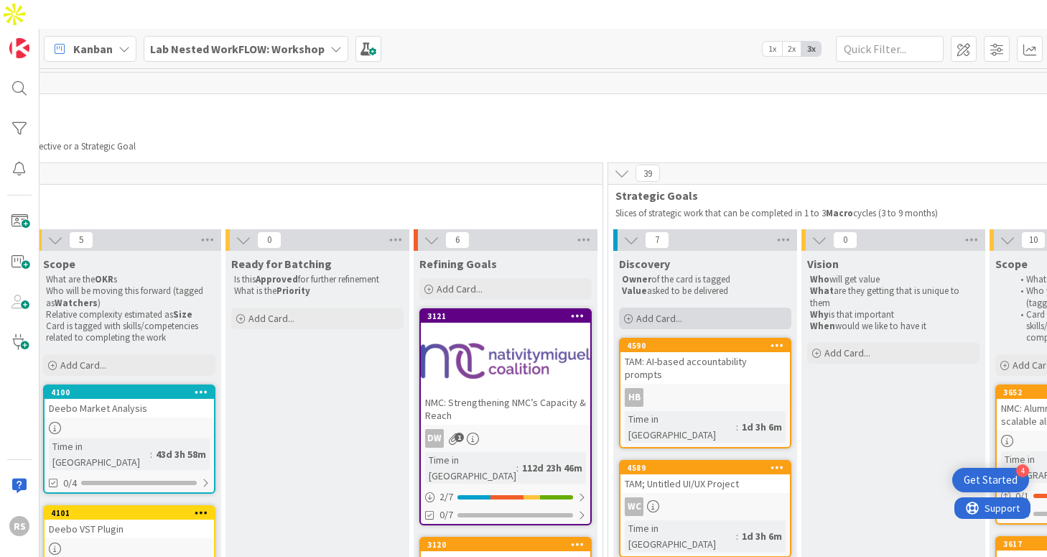
click at [649, 312] on span "Add Card..." at bounding box center [659, 318] width 46 height 13
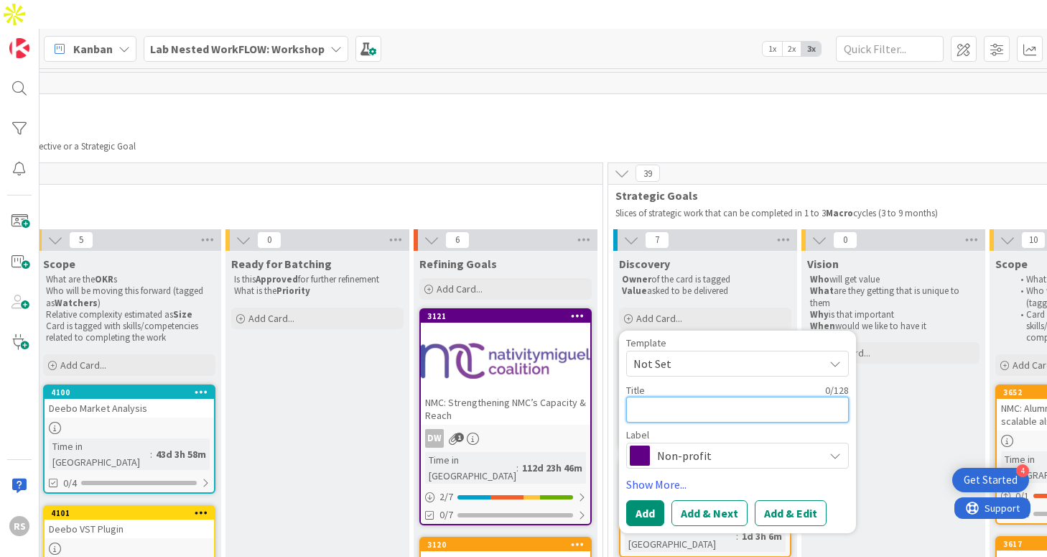
click at [659, 396] on textarea at bounding box center [737, 409] width 223 height 26
type textarea "x"
type textarea "A"
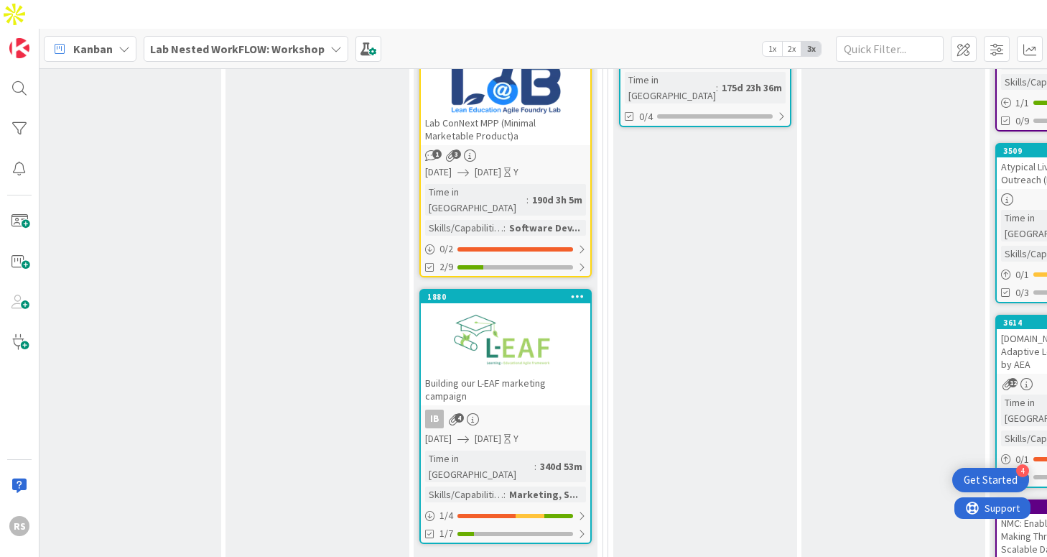
scroll to position [0, 771]
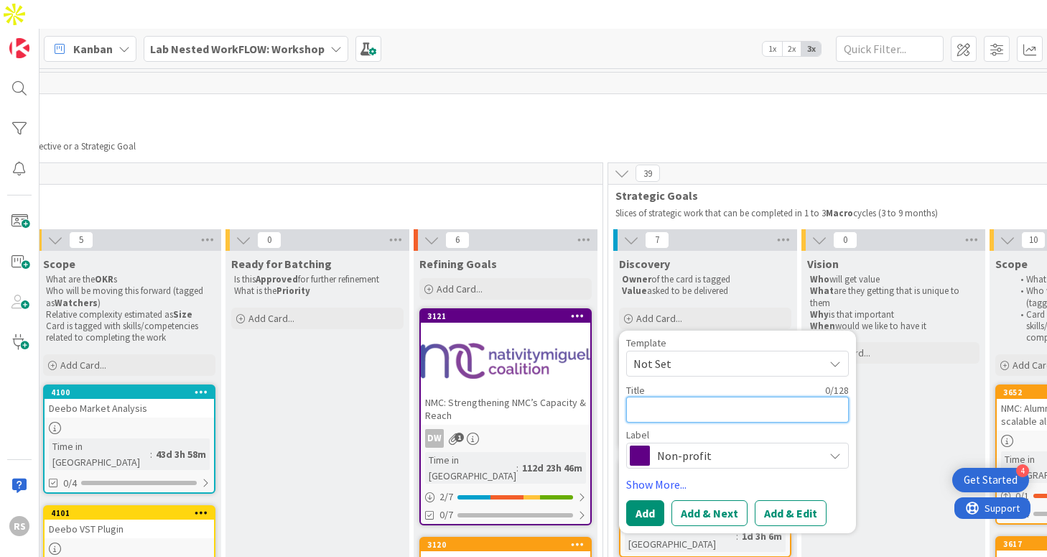
type textarea "x"
type textarea "L"
type textarea "x"
type textarea "L-"
type textarea "x"
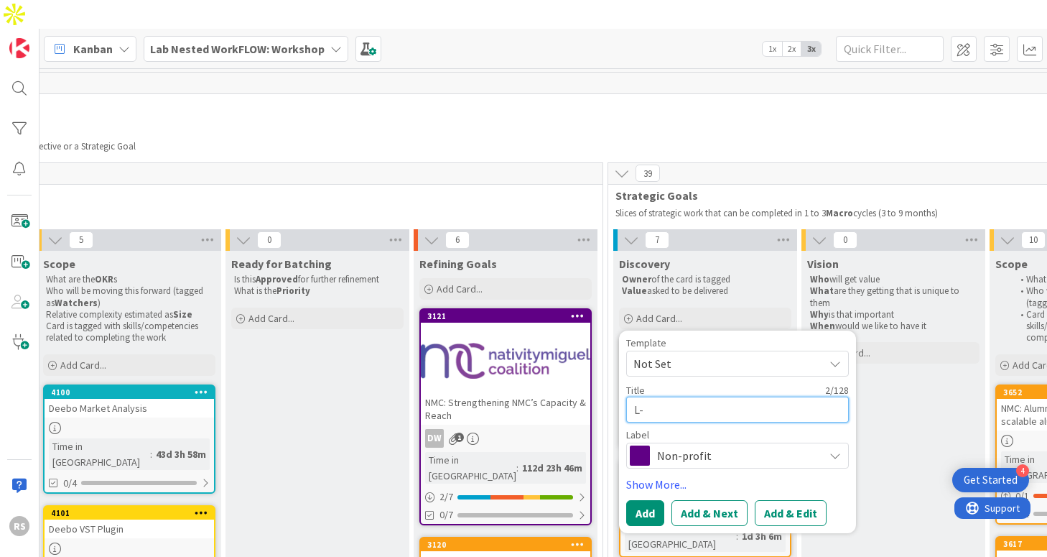
type textarea "L-e"
type textarea "x"
type textarea "L-ea"
type textarea "x"
type textarea "L-eaf"
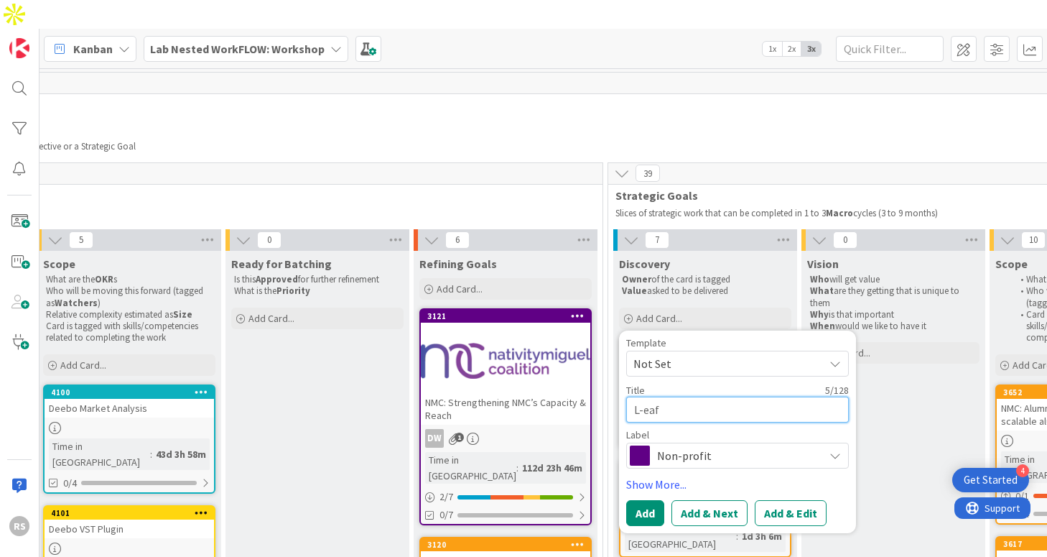
type textarea "x"
type textarea "L-ea"
type textarea "x"
type textarea "L-e"
type textarea "x"
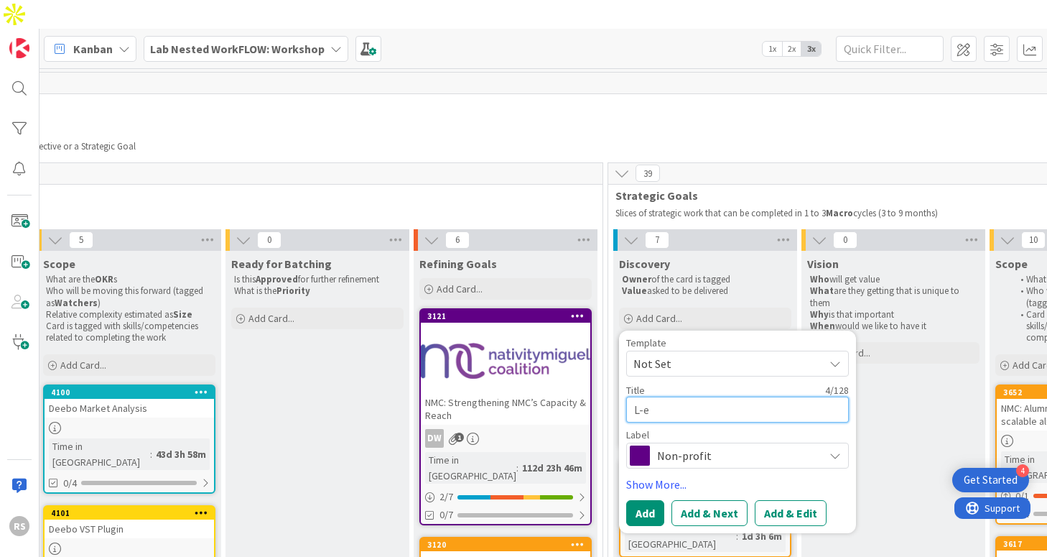
type textarea "L-"
type textarea "x"
type textarea "L-E"
type textarea "x"
type textarea "L-EA"
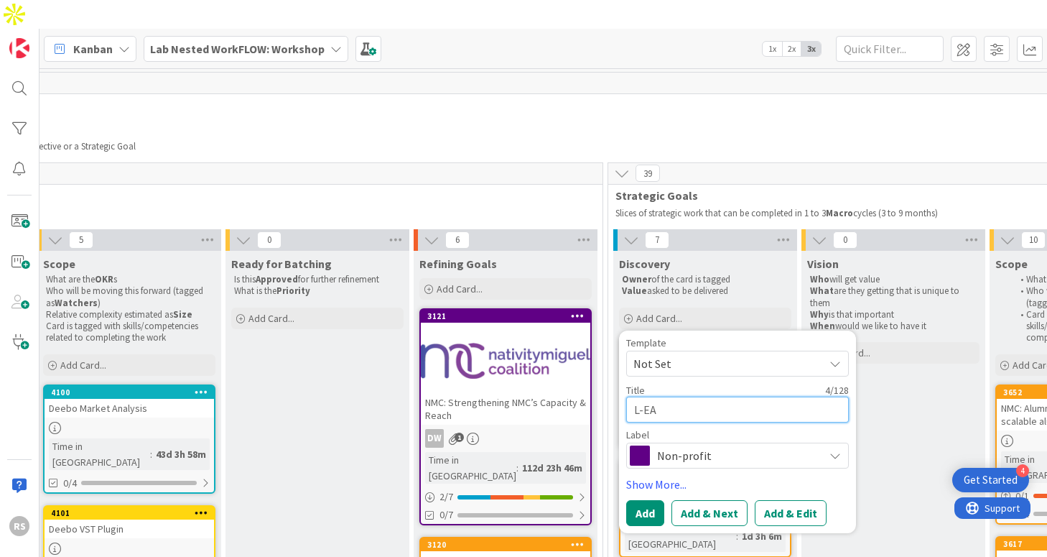
type textarea "x"
type textarea "L-EAF"
type textarea "x"
type textarea "L-EAF:"
type textarea "x"
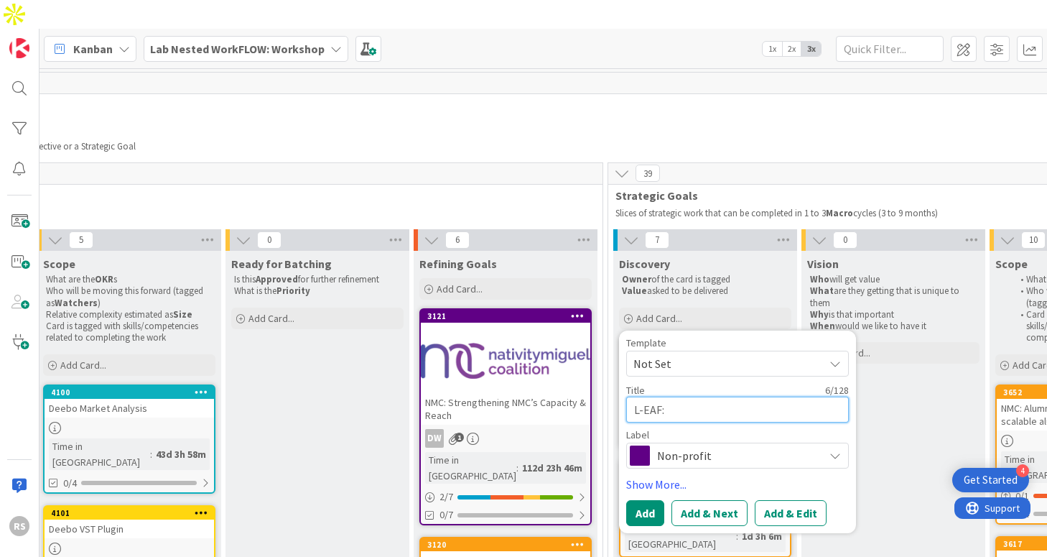
type textarea "L-EAF:"
type textarea "x"
type textarea "L-EAF: A"
type textarea "x"
type textarea "L-EAF: As"
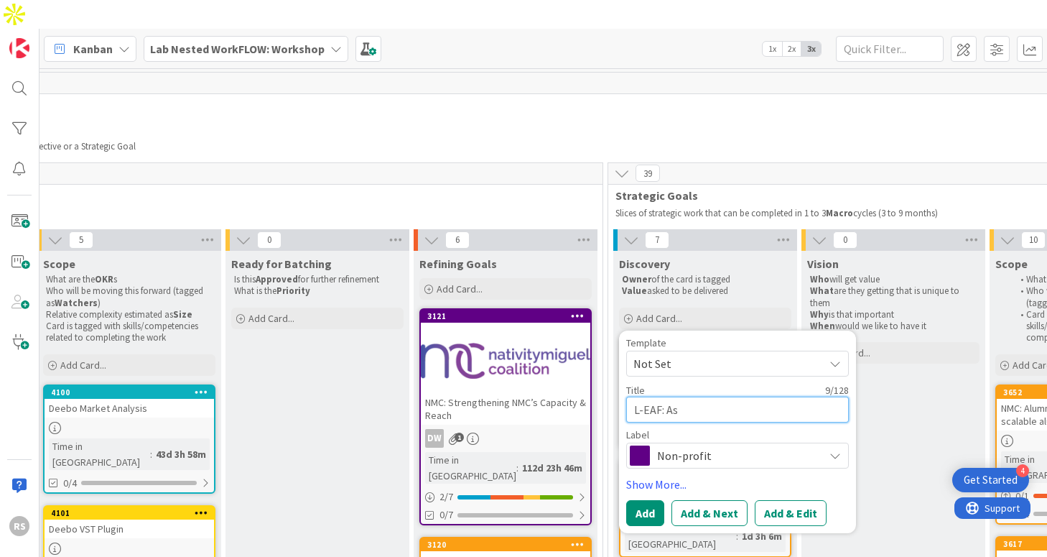
type textarea "x"
type textarea "L-EAF: Ass"
type textarea "x"
type textarea "L-EAF: Asse"
type textarea "x"
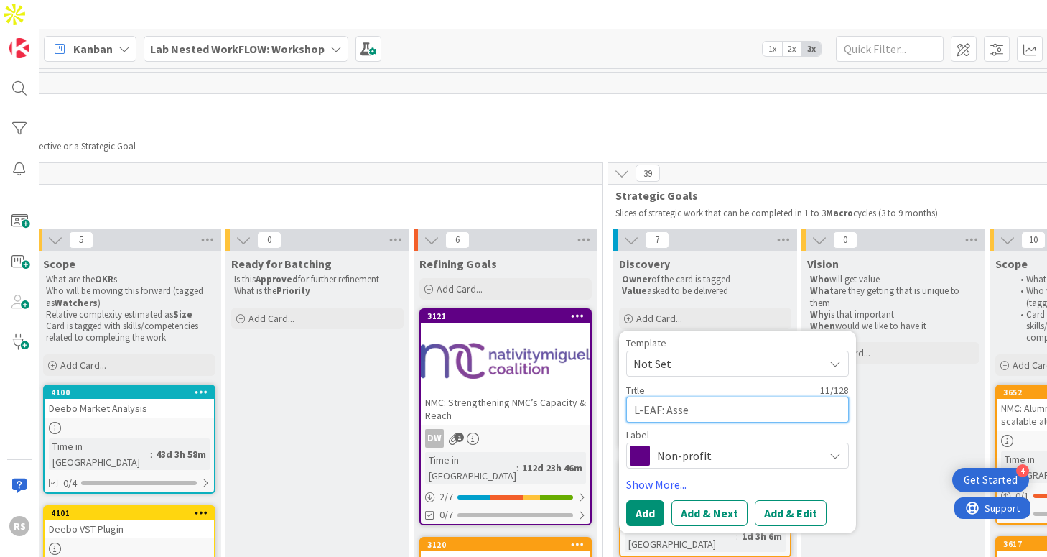
type textarea "L-EAF: Assem"
type textarea "x"
type textarea "L-EAF: Assemb"
type textarea "x"
type textarea "L-EAF: Assembl"
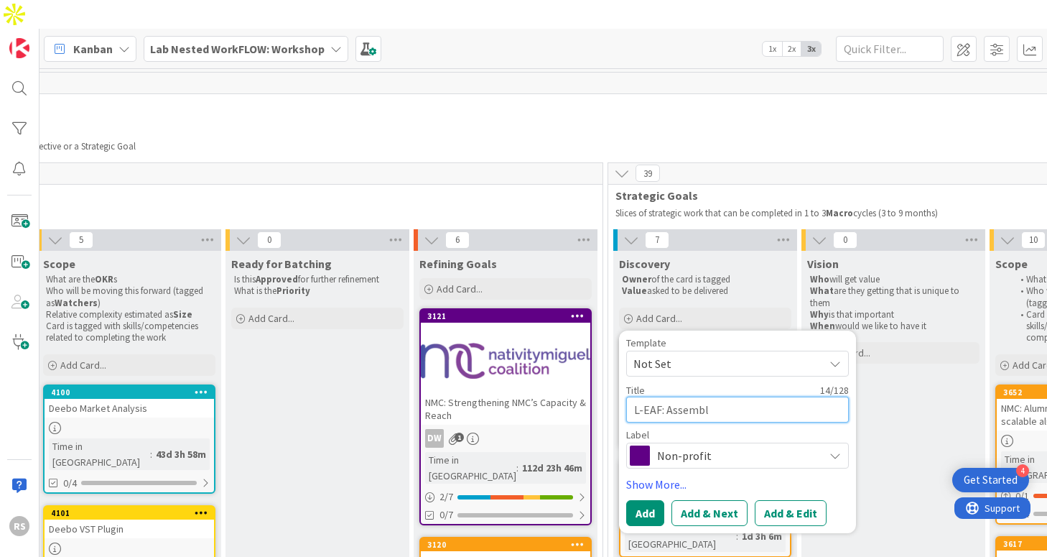
type textarea "x"
type textarea "L-EAF: Assembli"
type textarea "x"
type textarea "L-EAF: Assemblin"
type textarea "x"
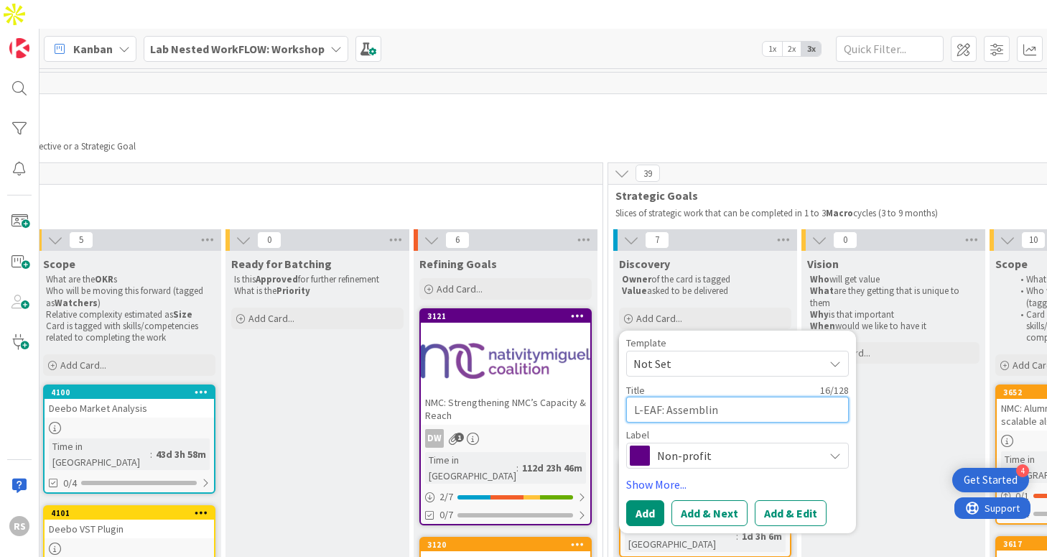
type textarea "L-EAF: Assembling"
type textarea "x"
type textarea "L-EAF: Assembling"
type textarea "x"
type textarea "L-EAF: Assembling L"
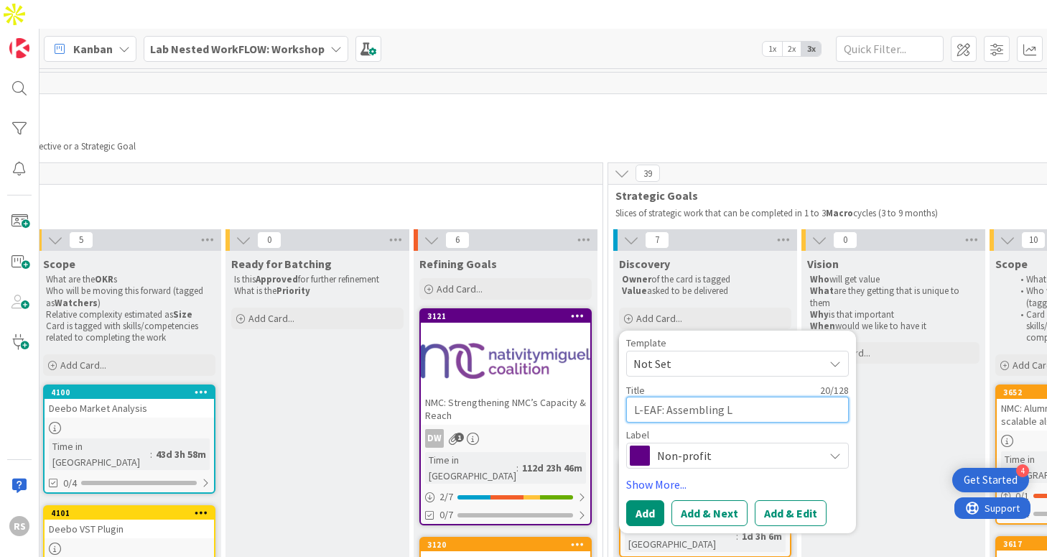
type textarea "x"
type textarea "L-EAF: Assembling L-"
type textarea "x"
type textarea "L-EAF: Assembling L-E"
type textarea "x"
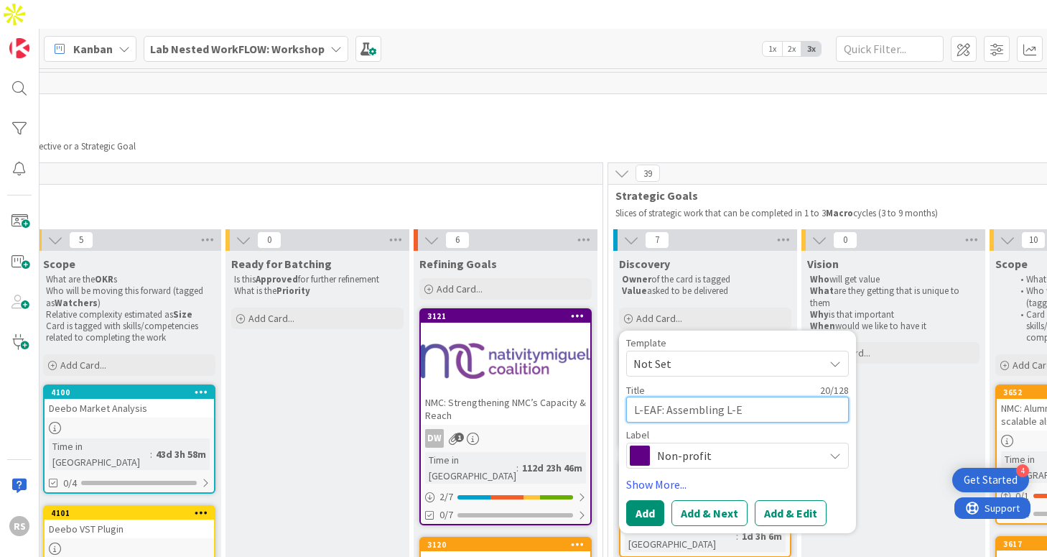
type textarea "L-EAF: Assembling L-EA"
type textarea "x"
type textarea "L-EAF: Assembling L-EAF"
type textarea "x"
type textarea "L-EAF: Assembling L-EAF"
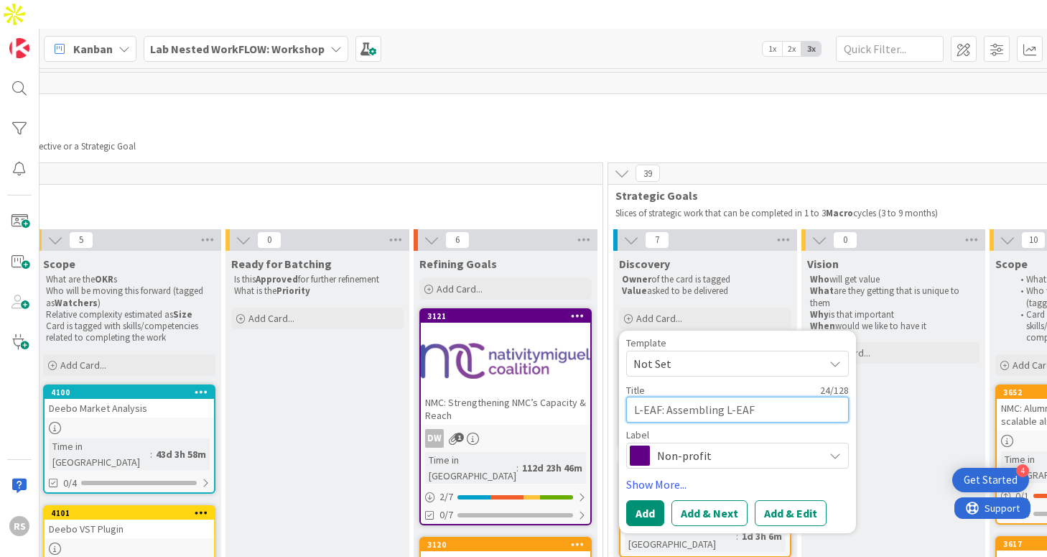
type textarea "x"
type textarea "L-EAF: Assembling L-EAF m"
type textarea "x"
type textarea "L-EAF: Assembling L-EAF"
type textarea "x"
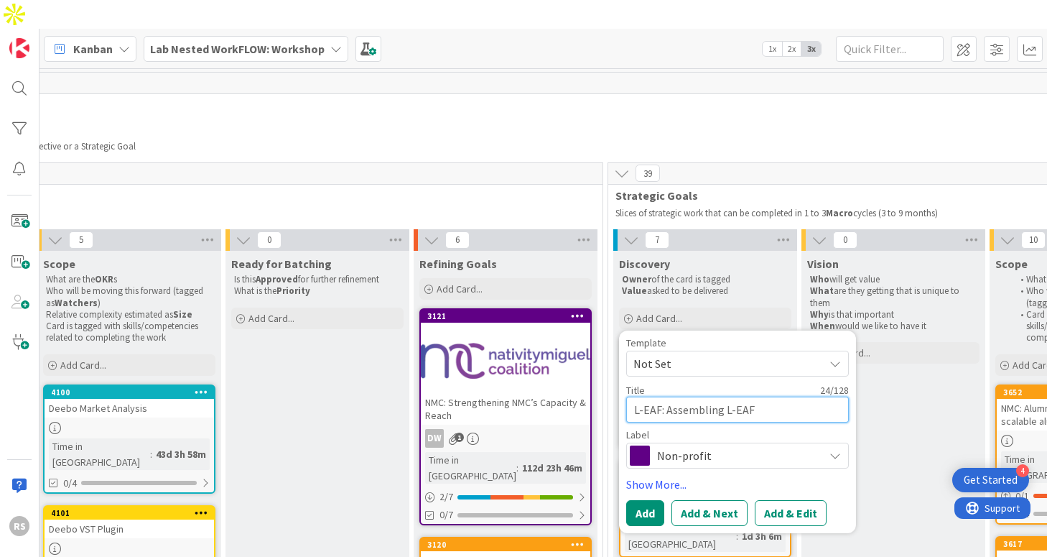
type textarea "L-EAF: Assembling L-EAF m"
type textarea "x"
type textarea "L-EAF: Assembling L-EAF ma"
type textarea "x"
type textarea "L-EAF: Assembling L-EAF mar"
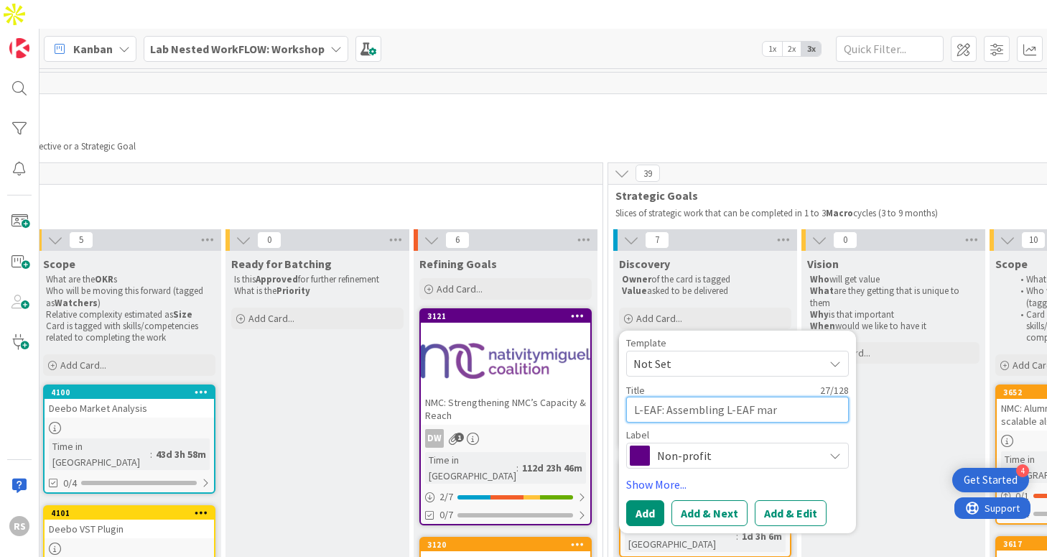
type textarea "x"
type textarea "L-EAF: Assembling L-EAF mark"
type textarea "x"
type textarea "L-EAF: Assembling L-EAF marke"
type textarea "x"
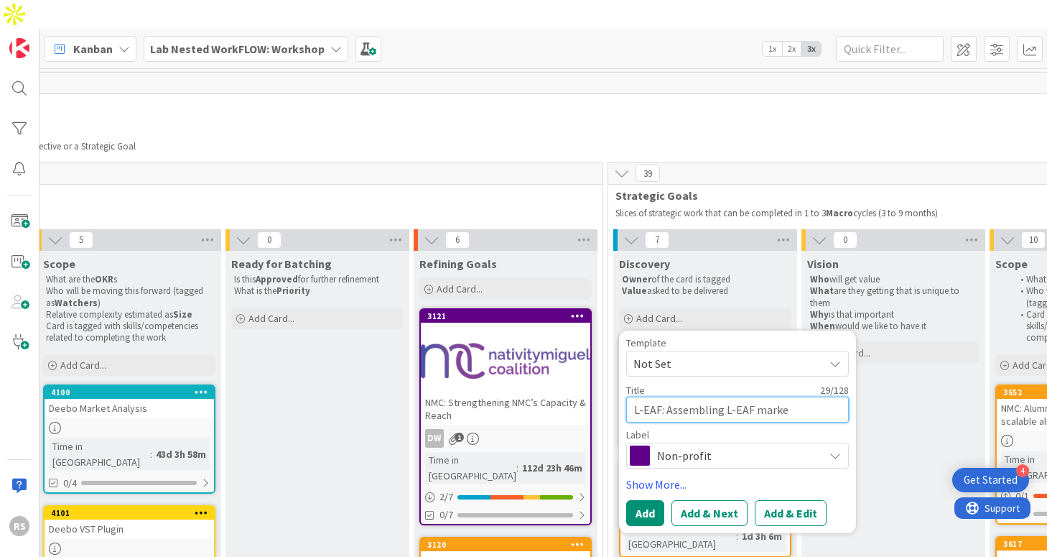
type textarea "L-EAF: Assembling L-EAF market"
type textarea "x"
type textarea "L-EAF: Assembling L-EAF marketi"
type textarea "x"
type textarea "L-EAF: Assembling L-EAF marketin"
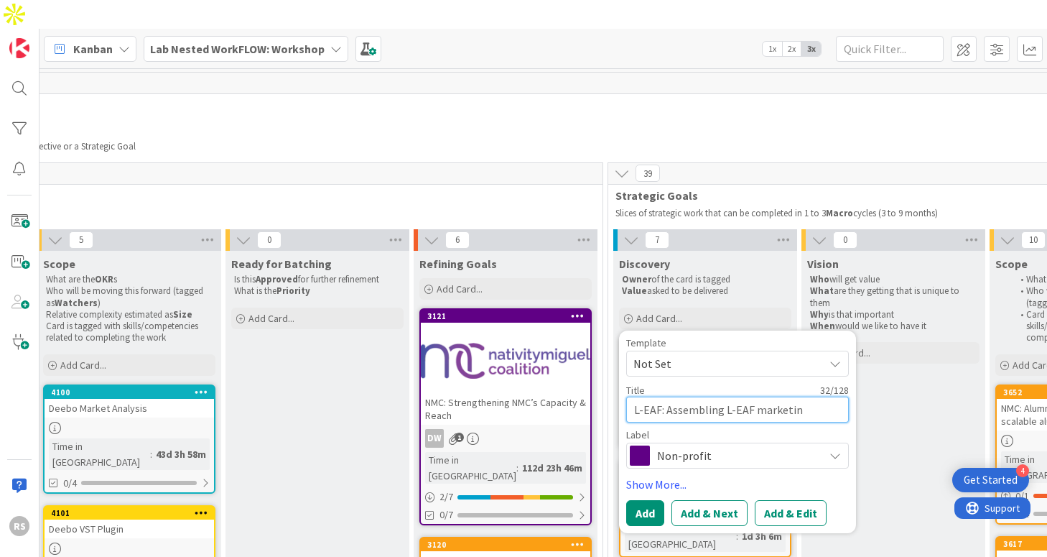
type textarea "x"
type textarea "L-EAF: Assembling L-EAF marketing"
type textarea "x"
type textarea "L-EAF: Assembling L-EAF marketing"
type textarea "x"
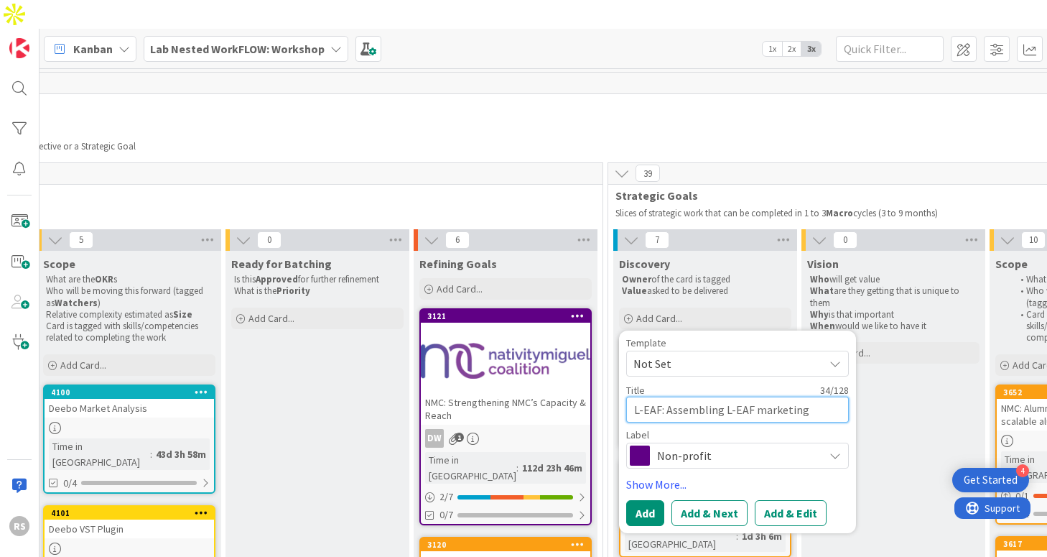
type textarea "L-EAF: Assembling L-EAF marketing b"
type textarea "x"
type textarea "L-EAF: Assembling L-EAF marketing bl"
type textarea "x"
type textarea "L-EAF: Assembling L-EAF marketing blu"
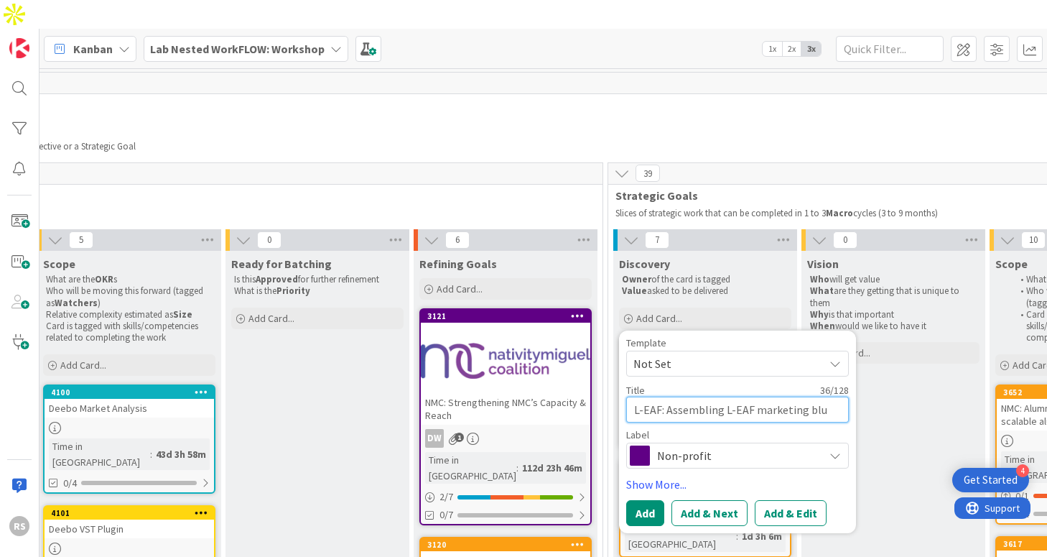
type textarea "x"
type textarea "L-EAF: Assembling L-EAF marketing blue"
type textarea "x"
type textarea "L-EAF: Assembling L-EAF marketing bluep"
type textarea "x"
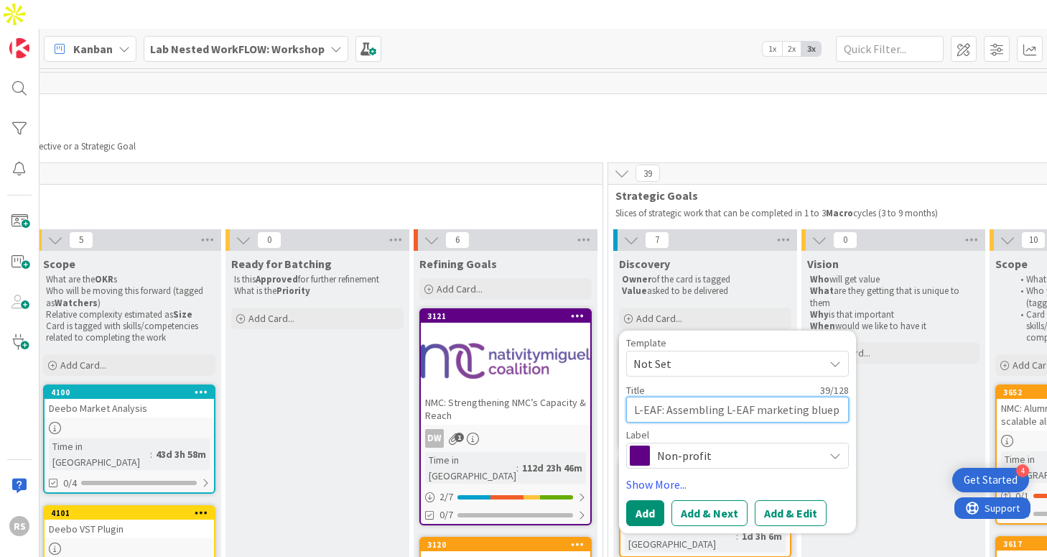
type textarea "L-EAF: Assembling L-EAF marketing bluepr"
type textarea "x"
type textarea "L-EAF: Assembling L-EAF marketing bluepri"
type textarea "x"
type textarea "L-EAF: Assembling L-EAF marketing blueprin"
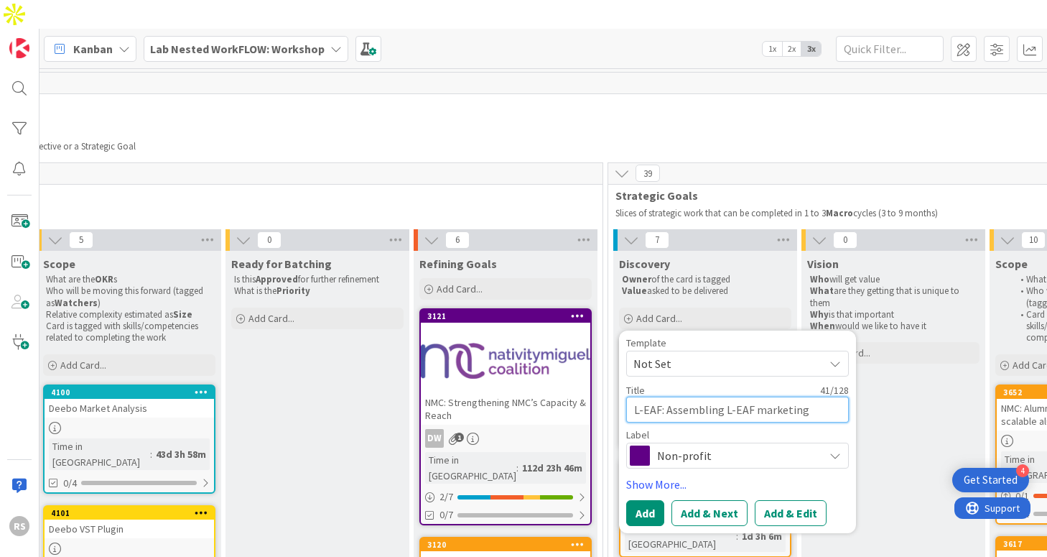
type textarea "x"
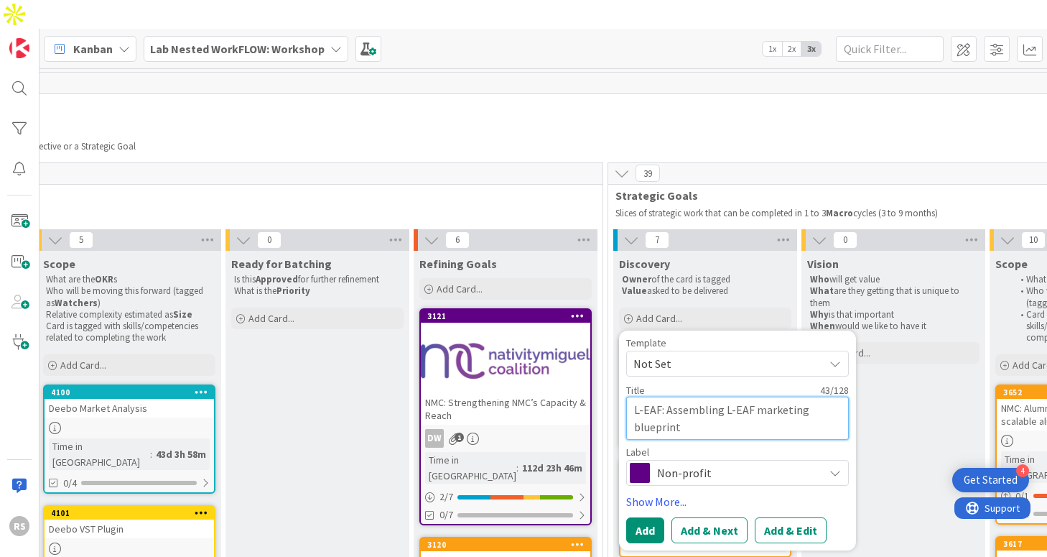
type textarea "L-EAF: Assembling L-EAF marketing blueprint"
click at [773, 462] on span "Non-profit" at bounding box center [736, 472] width 159 height 20
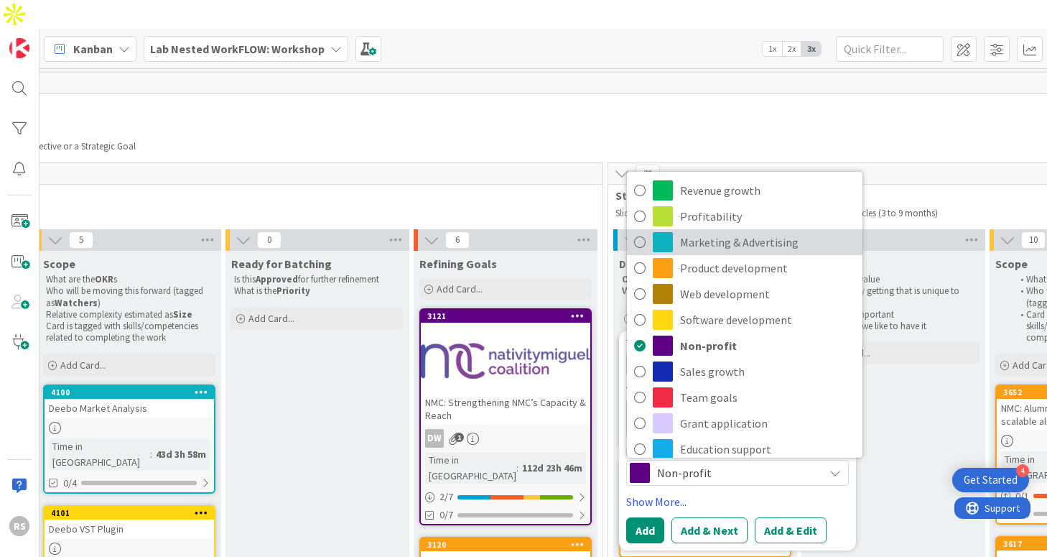
click at [731, 231] on span "Marketing & Advertising" at bounding box center [767, 242] width 175 height 22
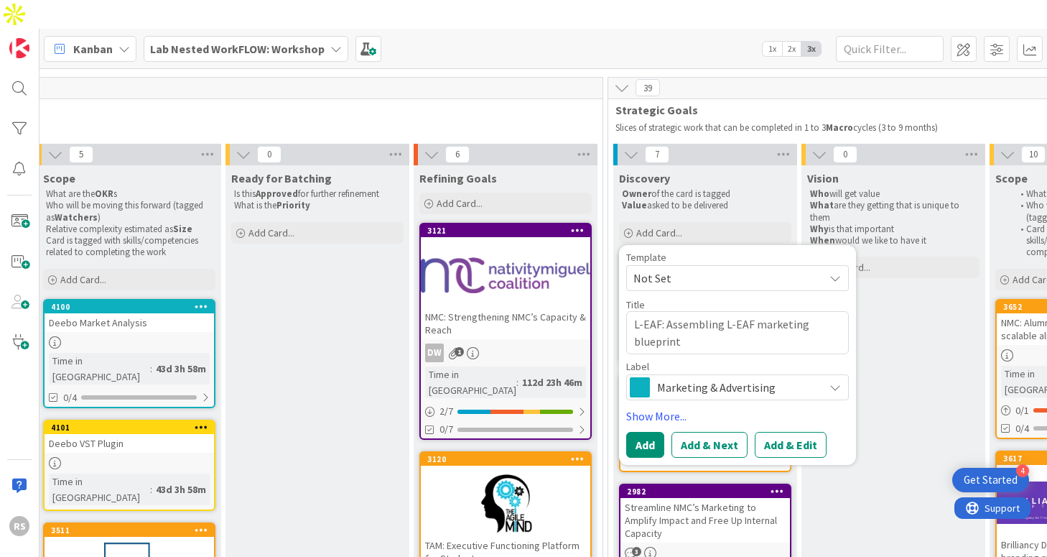
scroll to position [90, 771]
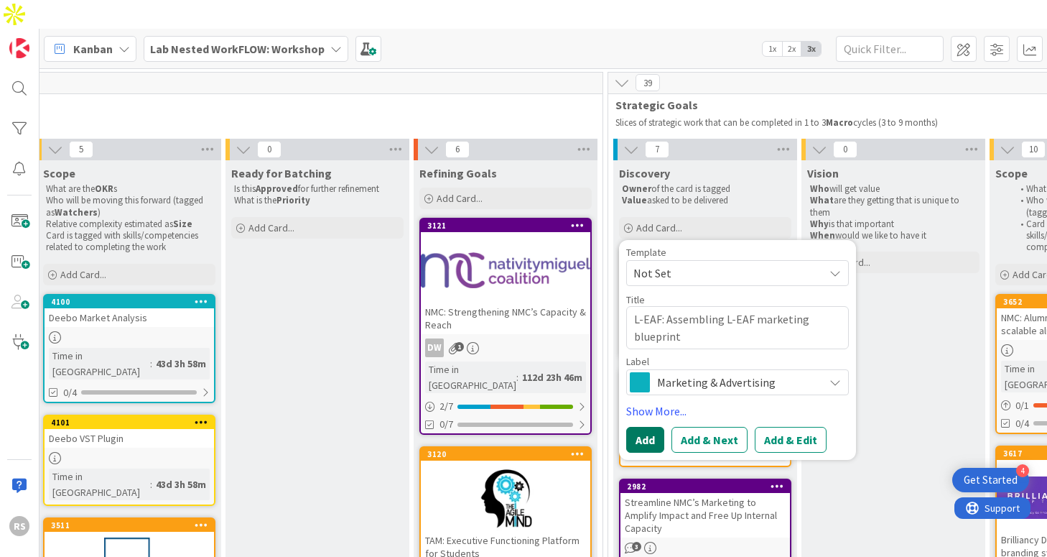
click at [652, 427] on button "Add" at bounding box center [645, 440] width 38 height 26
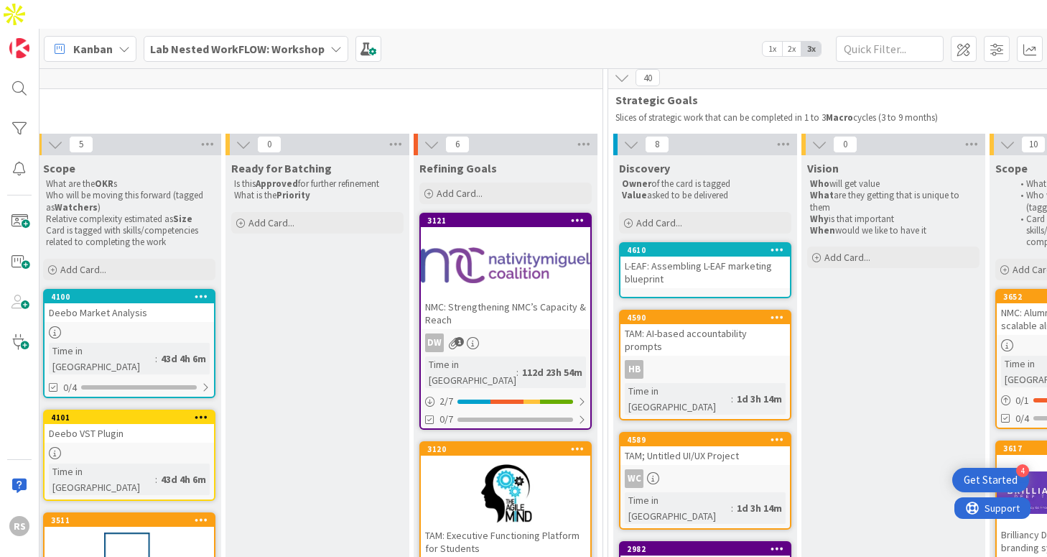
scroll to position [83, 771]
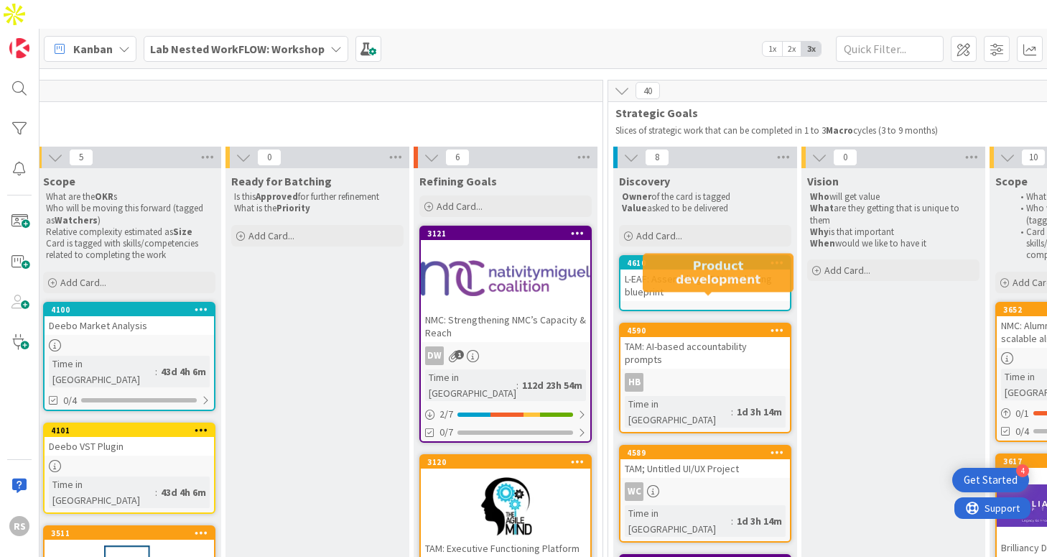
click at [685, 269] on div "L-EAF: Assembling L-EAF marketing blueprint" at bounding box center [704, 285] width 169 height 32
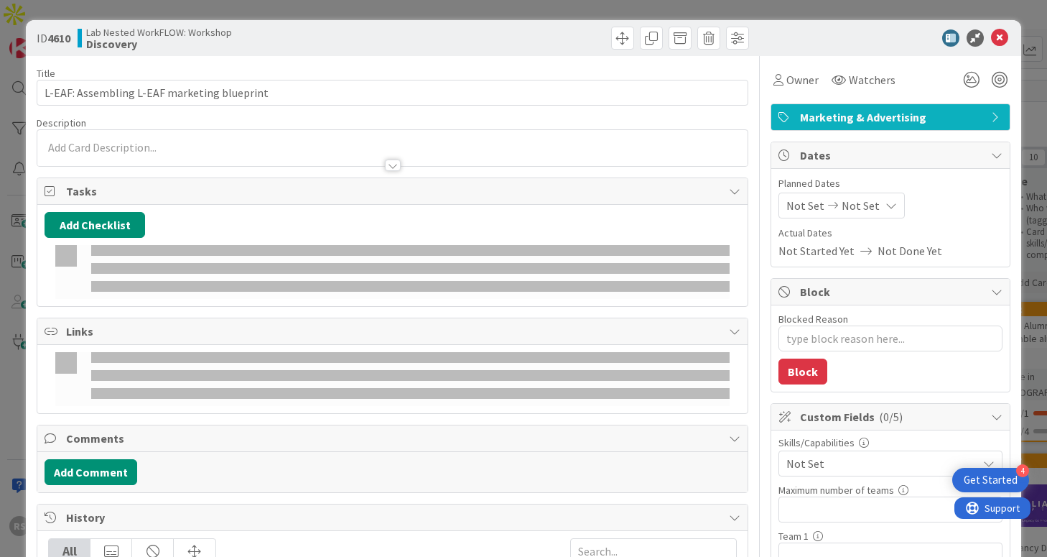
type textarea "x"
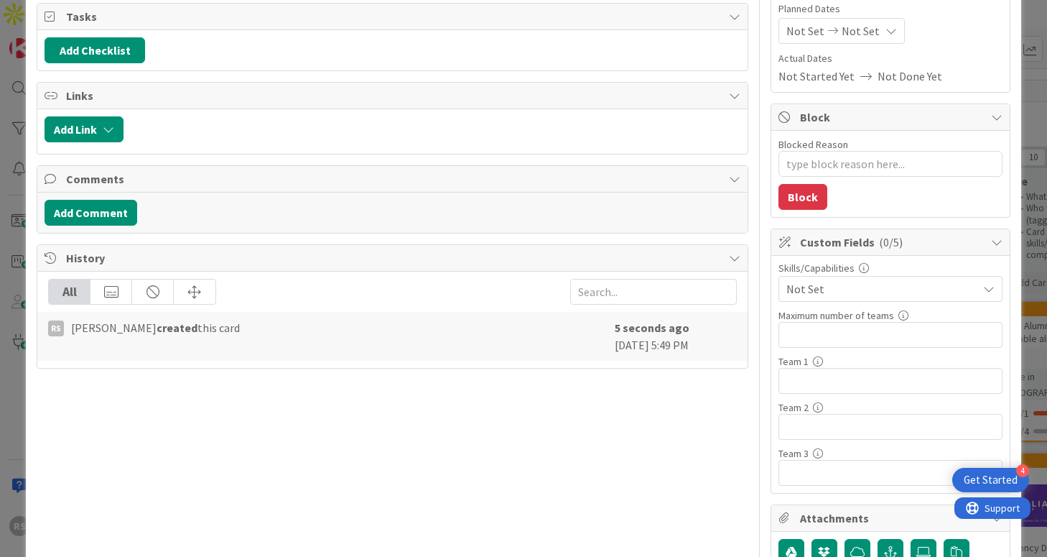
scroll to position [175, 0]
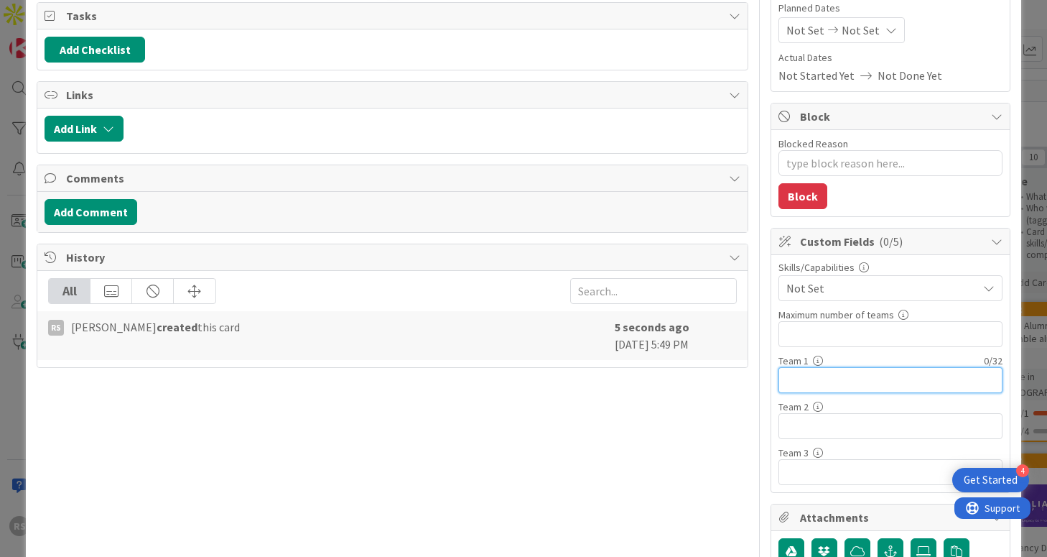
click at [820, 380] on input "text" at bounding box center [890, 380] width 224 height 26
type input "The"
type textarea "x"
type input "The E"
type textarea "x"
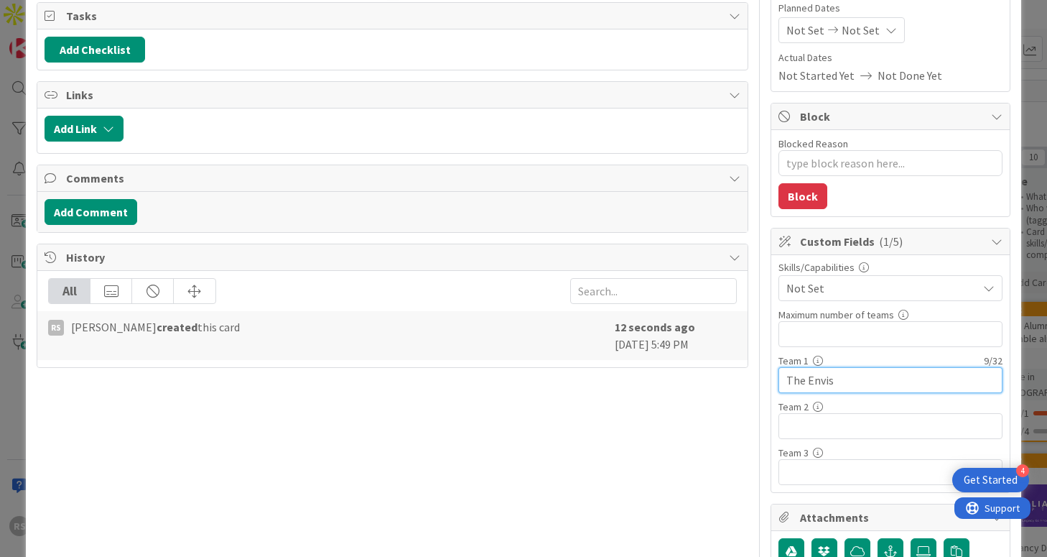
type input "The Envisi"
type textarea "x"
type input "The Envisionists"
type textarea "x"
type input "The Envisionists"
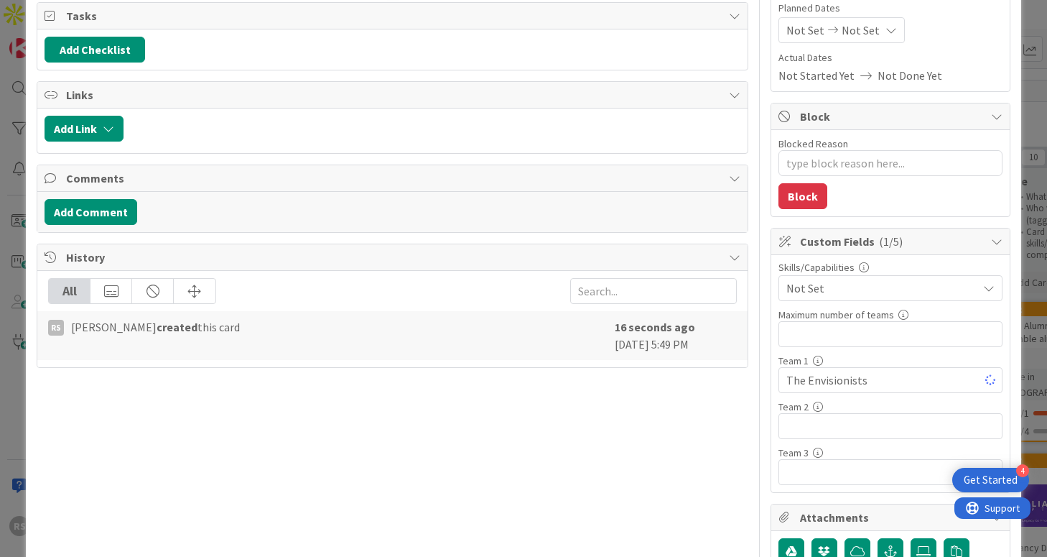
click at [697, 442] on div "Title 43 / 128 L-EAF: Assembling L-EAF marketing blueprint Description RS [PERS…" at bounding box center [392, 324] width 711 height 887
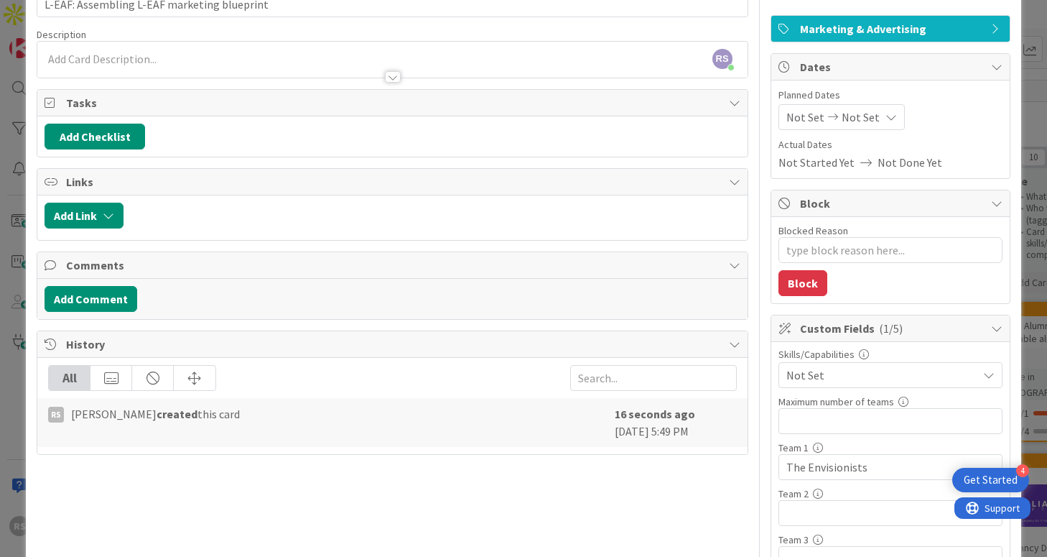
scroll to position [73, 0]
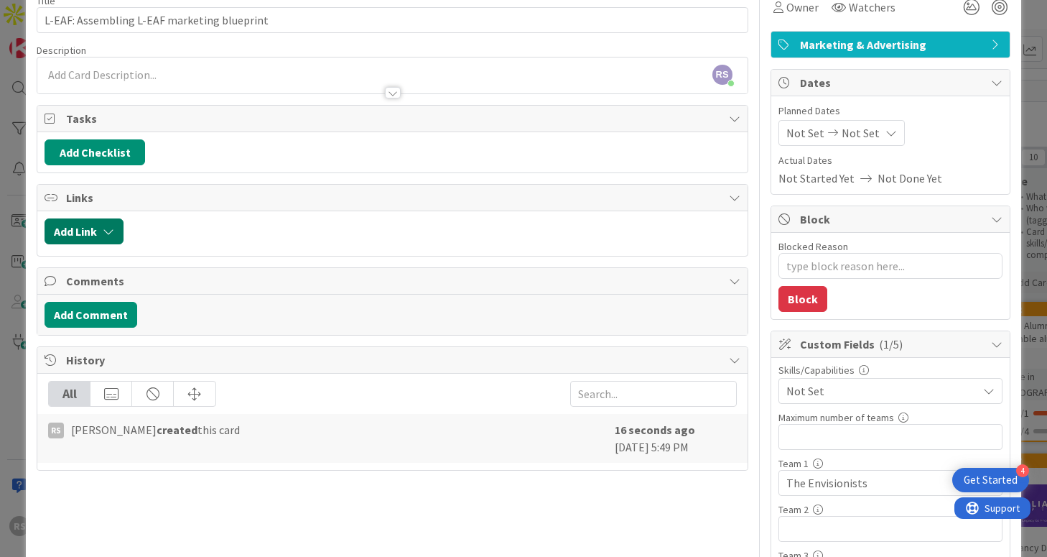
click at [79, 228] on button "Add Link" at bounding box center [84, 231] width 79 height 26
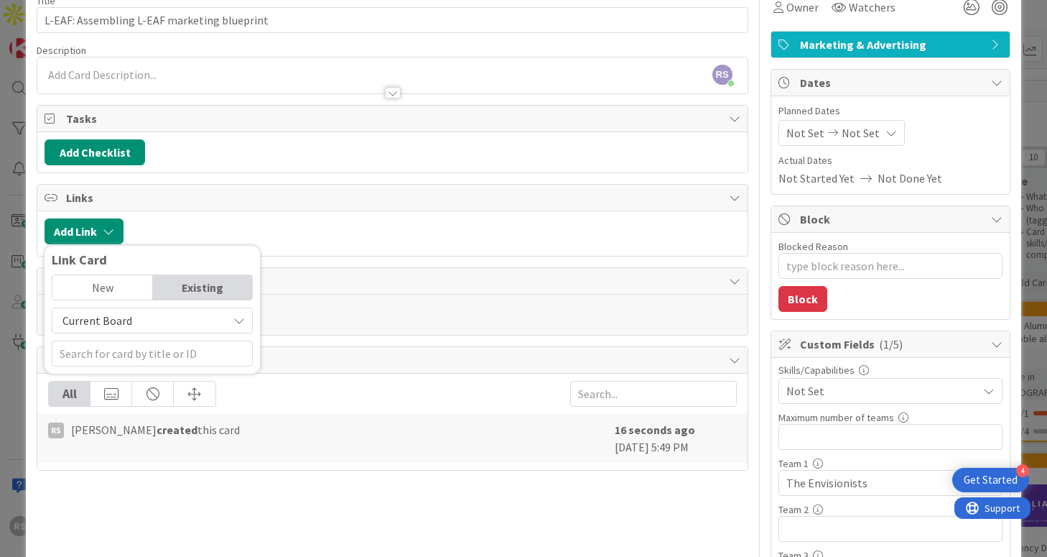
click at [191, 320] on span "Current Board" at bounding box center [140, 320] width 161 height 20
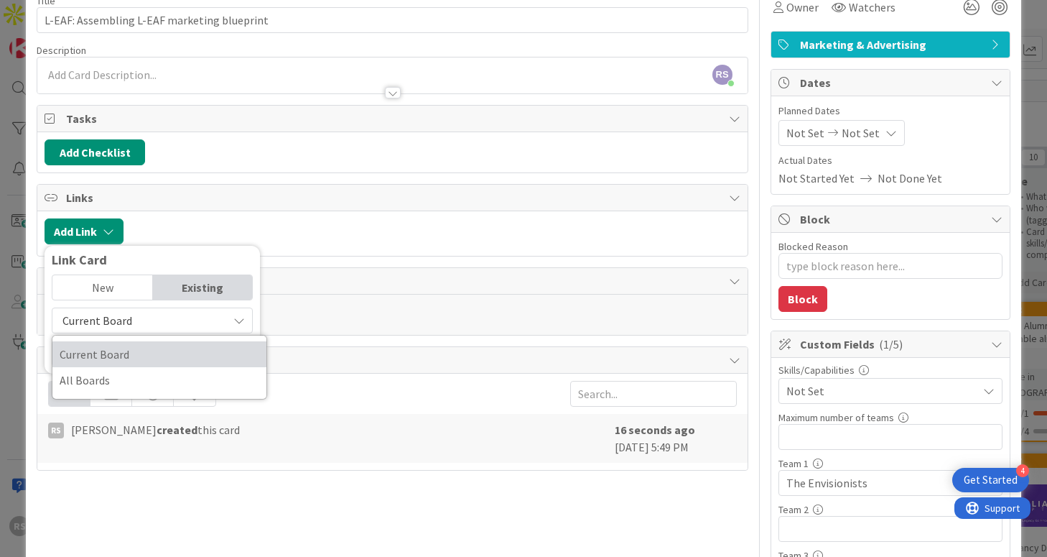
click at [177, 352] on span "Current Board" at bounding box center [160, 354] width 200 height 22
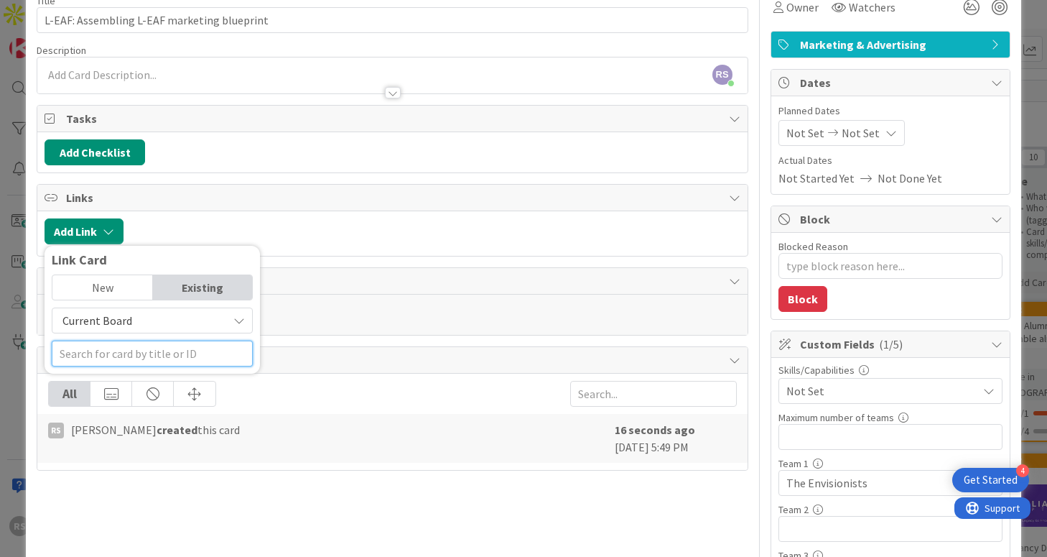
click at [156, 361] on input "text" at bounding box center [152, 353] width 201 height 26
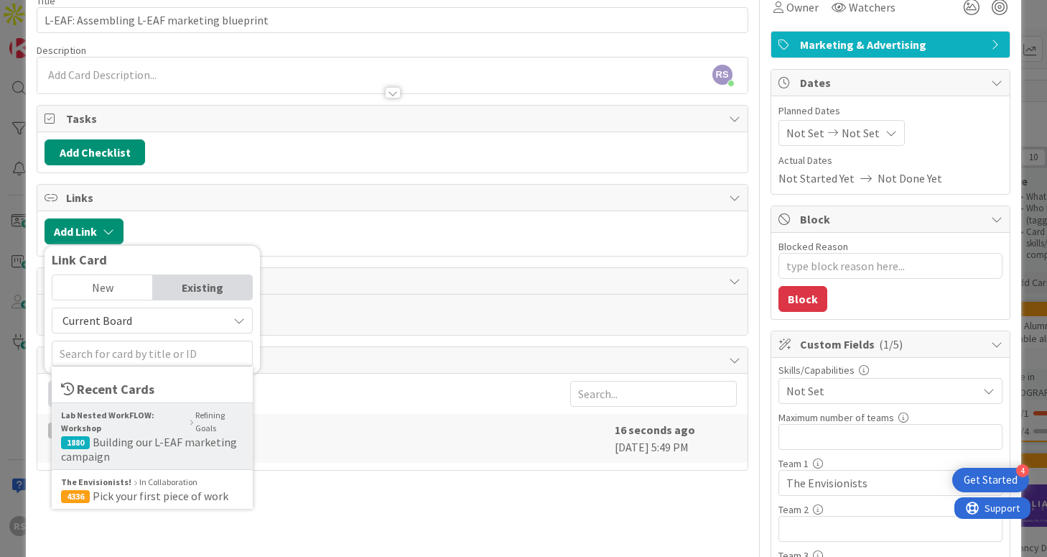
click at [141, 444] on span "Building our L-EAF marketing campaign" at bounding box center [149, 448] width 176 height 29
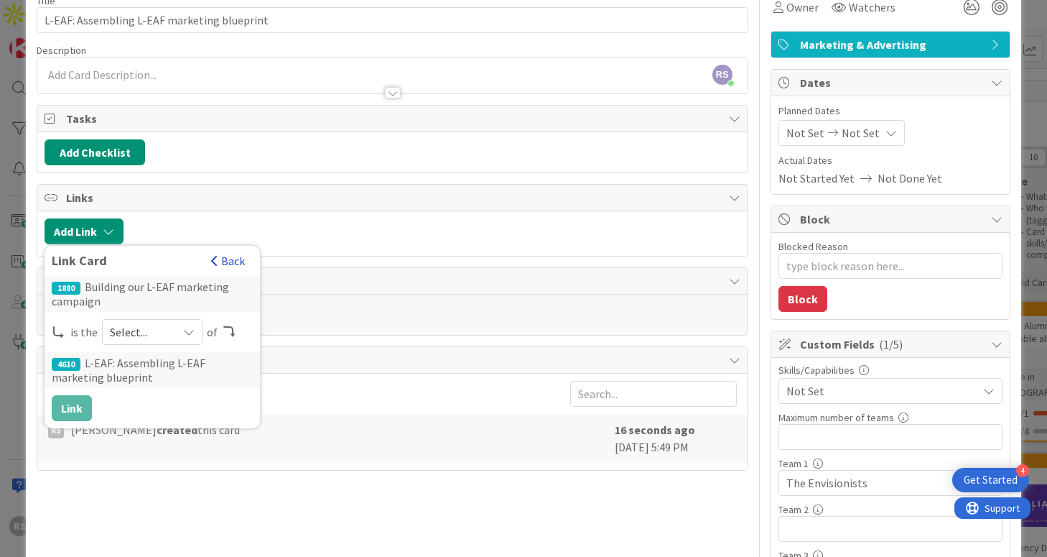
click at [223, 261] on button "Back" at bounding box center [227, 261] width 35 height 16
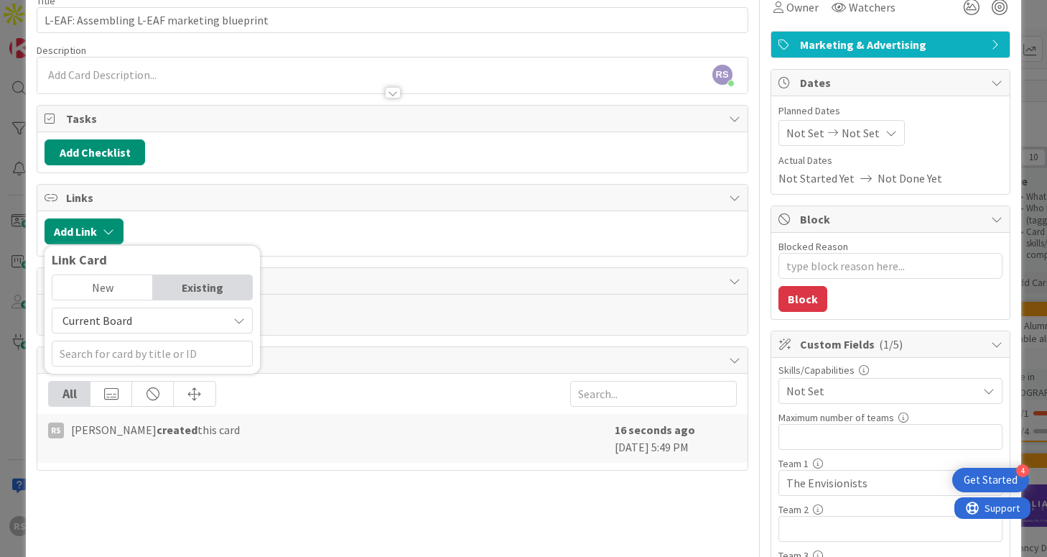
click at [284, 247] on div "Add Link Link Card New Existing Current Board" at bounding box center [391, 233] width 709 height 45
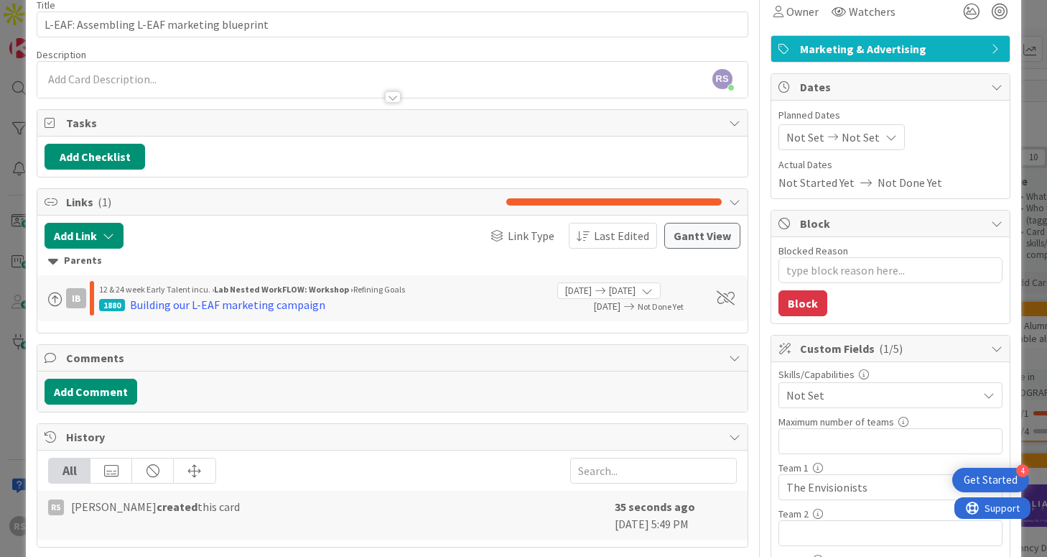
scroll to position [0, 0]
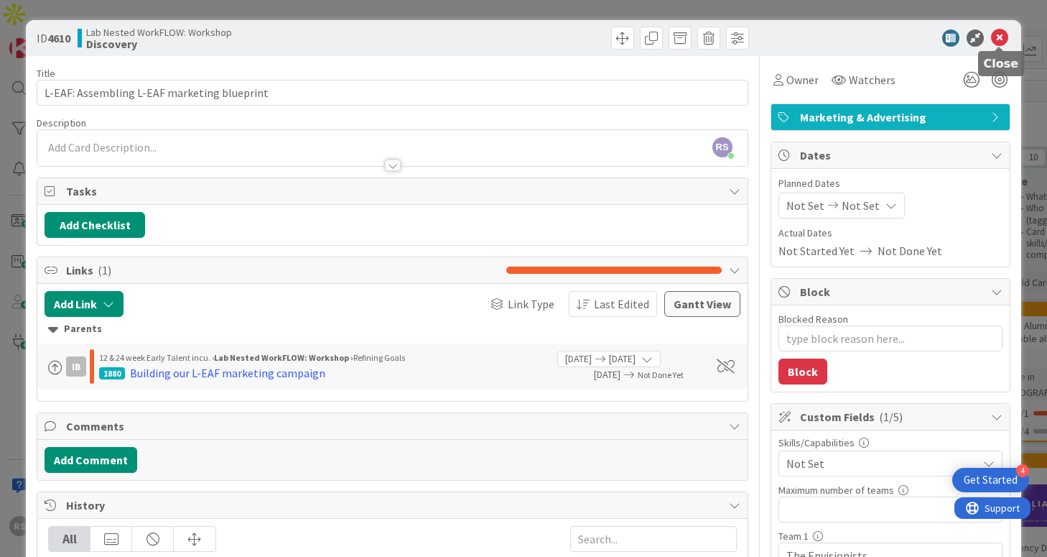
click at [1002, 42] on icon at bounding box center [999, 37] width 17 height 17
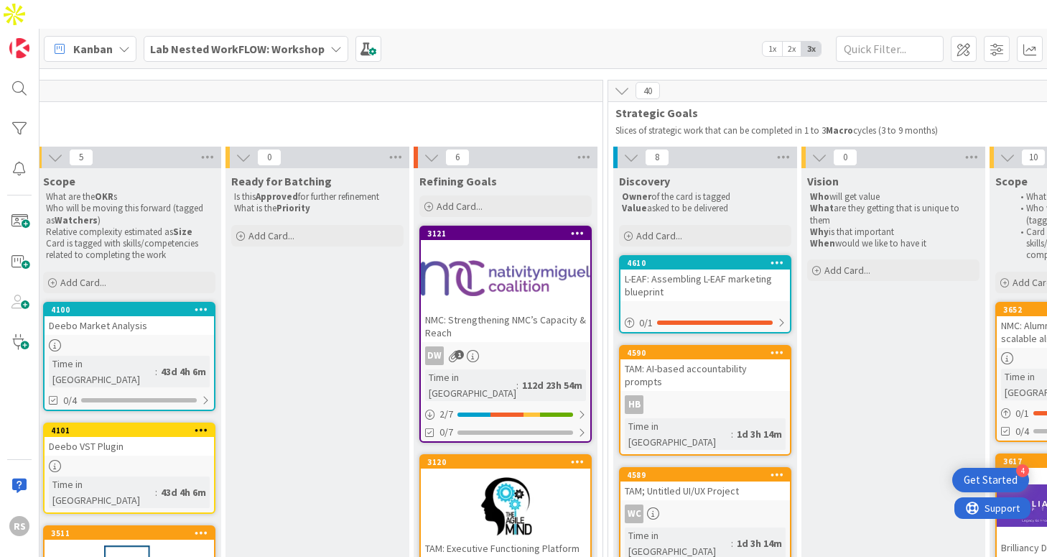
click at [735, 269] on div "L-EAF: Assembling L-EAF marketing blueprint" at bounding box center [704, 285] width 169 height 32
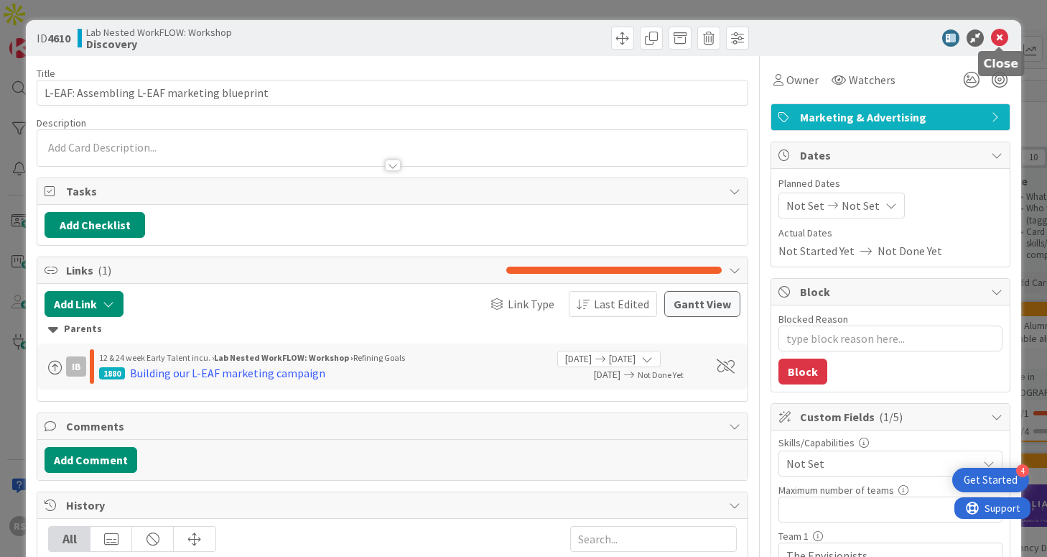
click at [1004, 39] on icon at bounding box center [999, 37] width 17 height 17
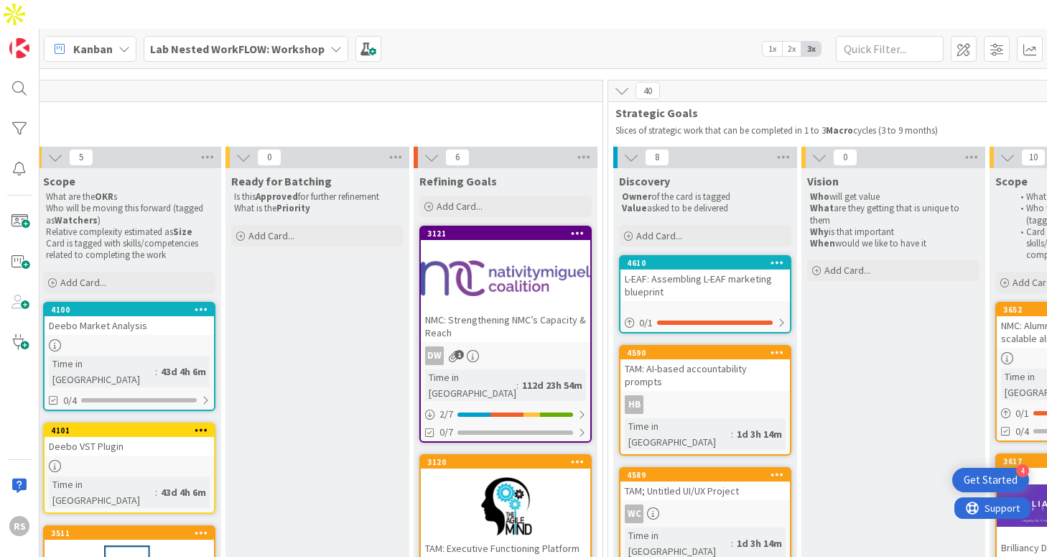
click at [740, 269] on div "L-EAF: Assembling L-EAF marketing blueprint" at bounding box center [704, 285] width 169 height 32
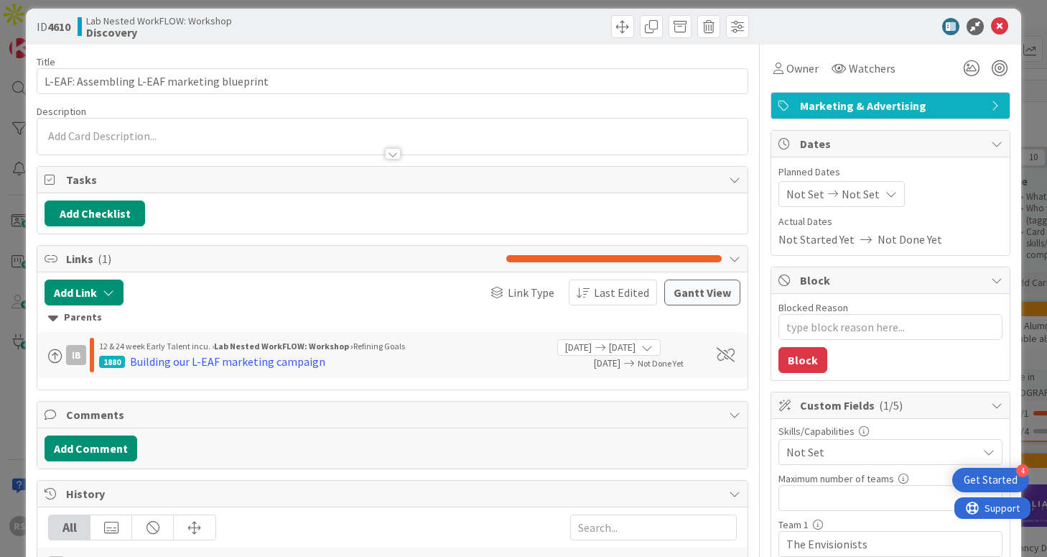
scroll to position [19, 0]
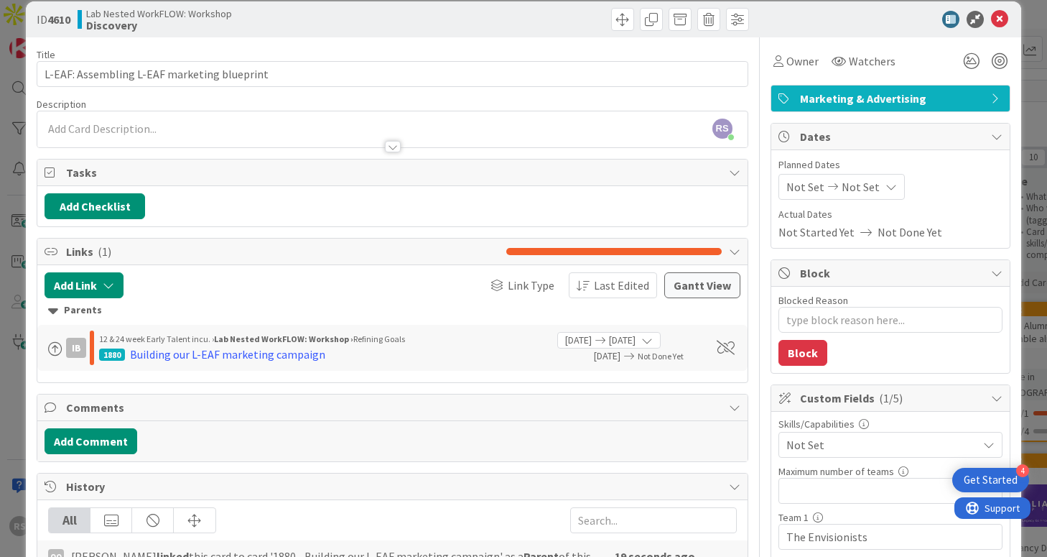
click at [172, 131] on div "RS [PERSON_NAME] just joined" at bounding box center [391, 129] width 709 height 36
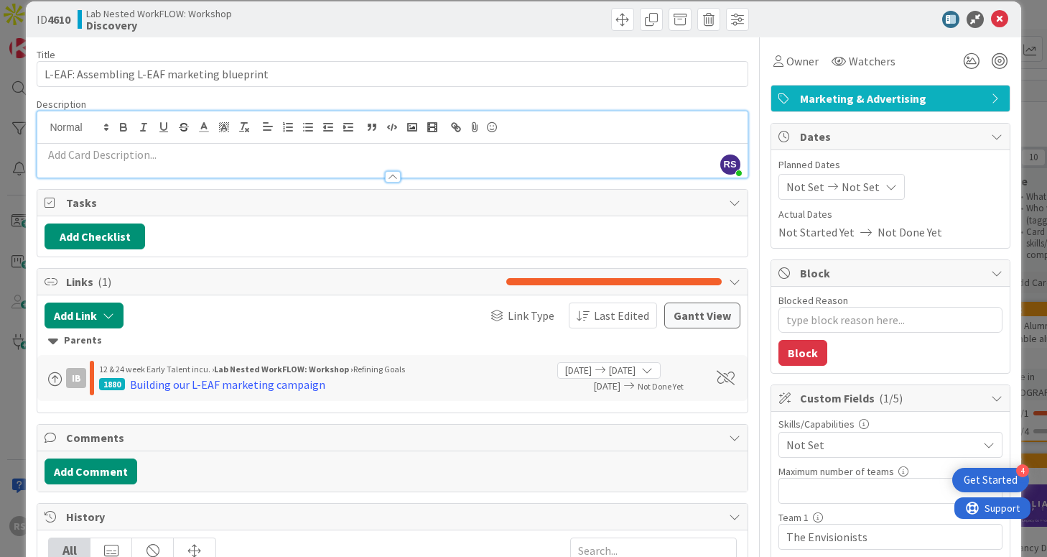
click at [168, 163] on div at bounding box center [391, 169] width 709 height 15
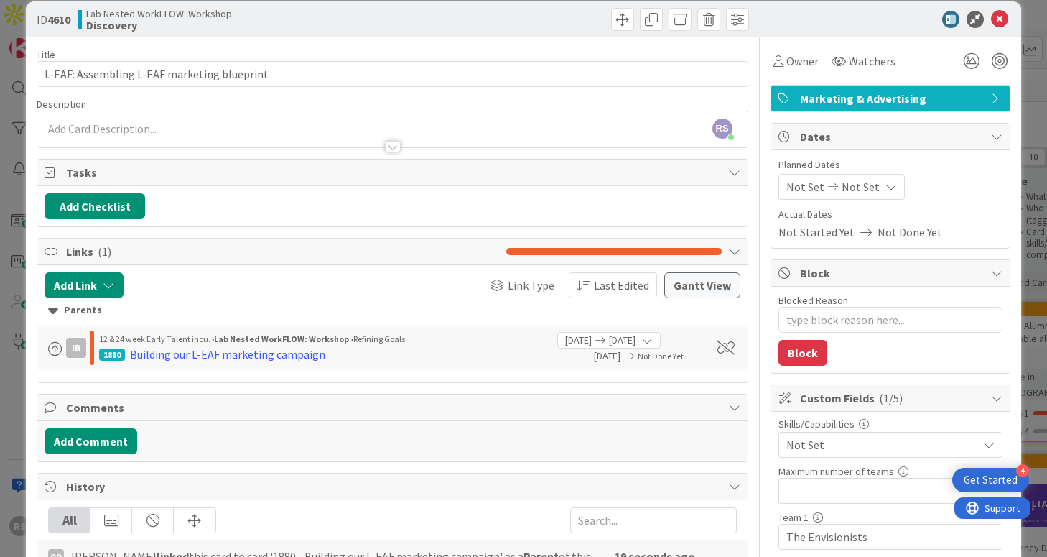
click at [174, 136] on div at bounding box center [391, 139] width 709 height 15
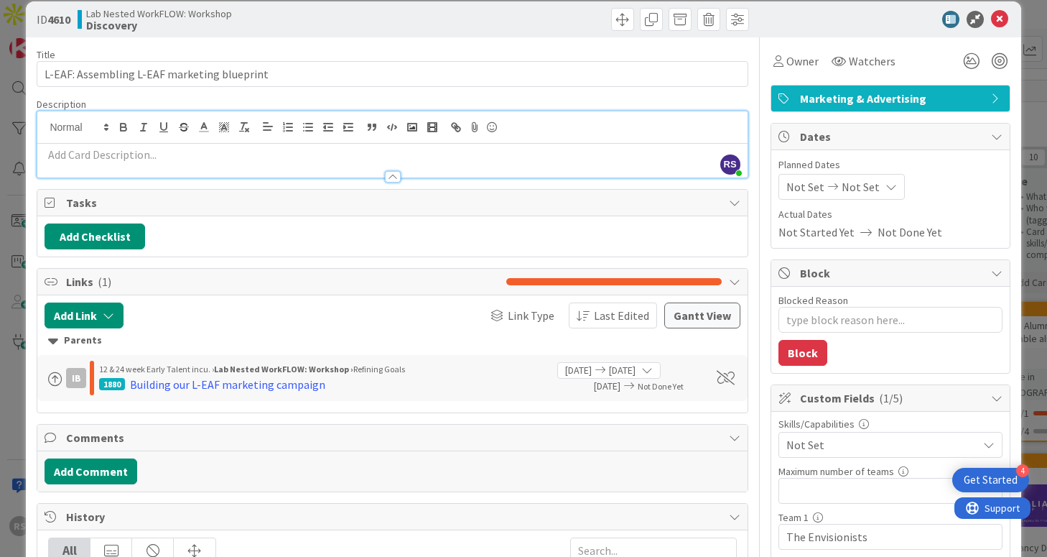
click at [133, 159] on p at bounding box center [392, 154] width 695 height 17
click at [1002, 22] on icon at bounding box center [999, 19] width 17 height 17
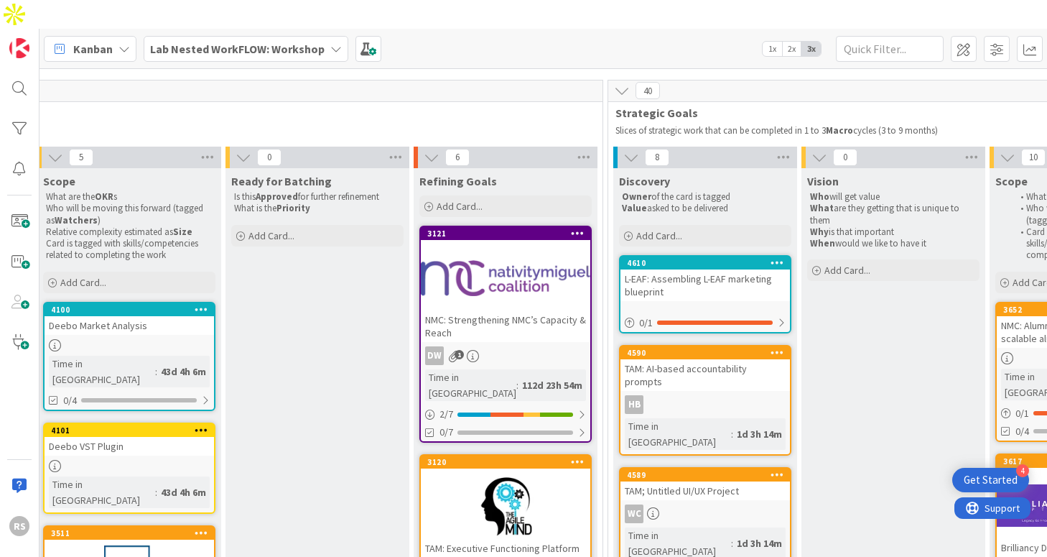
click at [669, 395] on div "HB" at bounding box center [704, 404] width 169 height 19
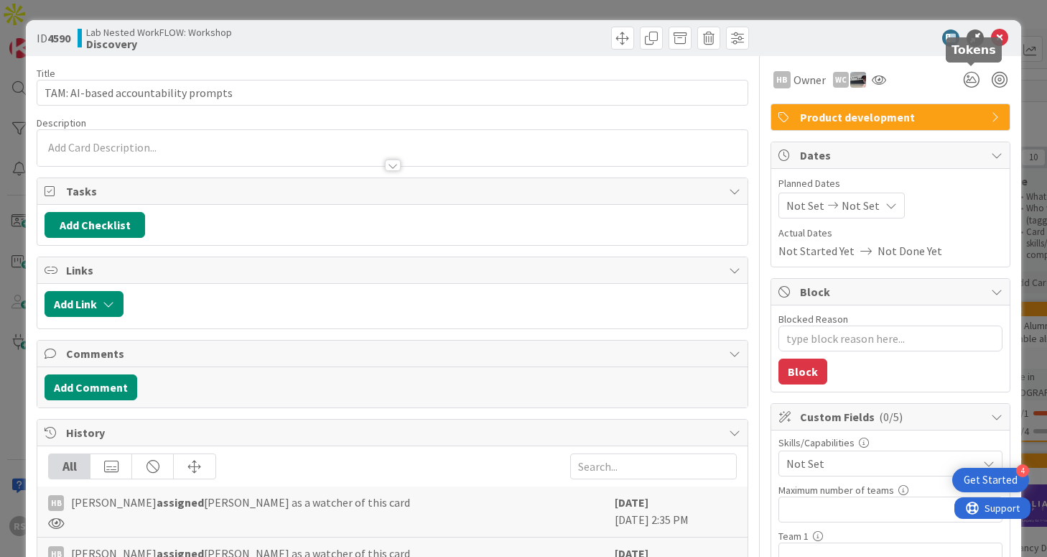
click at [999, 40] on icon at bounding box center [999, 37] width 17 height 17
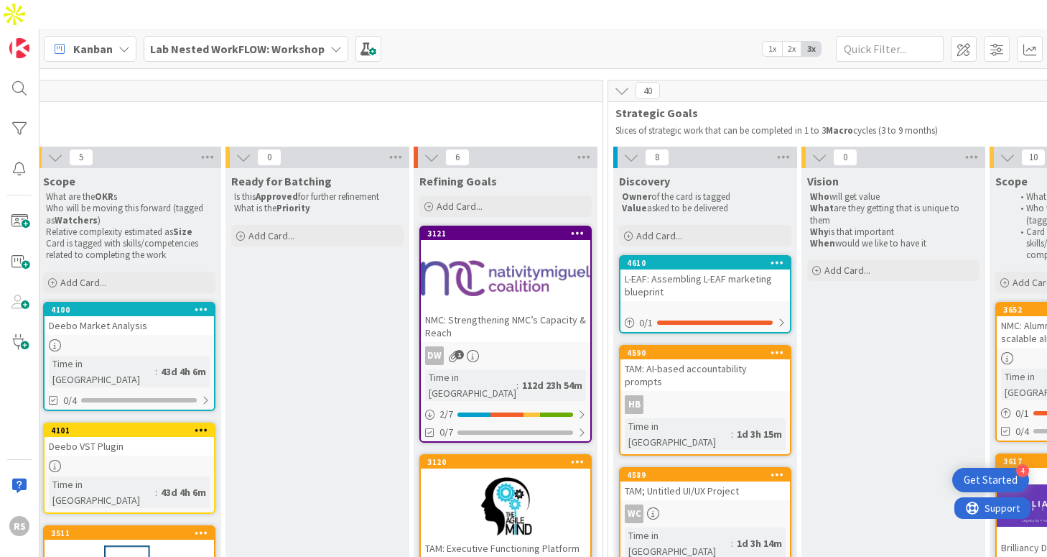
click at [696, 504] on div "WC" at bounding box center [704, 513] width 169 height 19
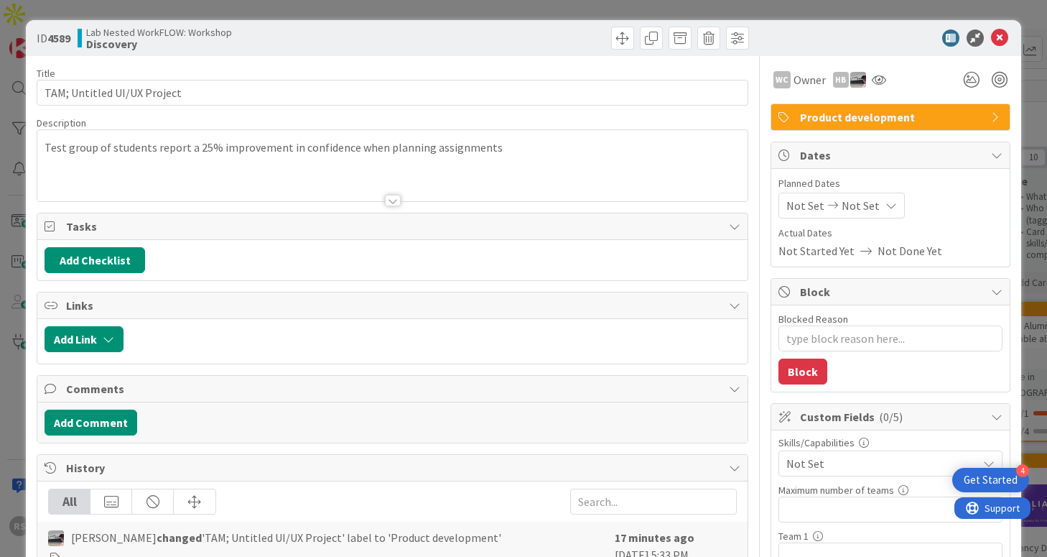
click at [549, 373] on div "Title 27 / 128 TAM; Untitled UI/UX Project Description Test group of students r…" at bounding box center [392, 499] width 711 height 887
click at [1002, 34] on icon at bounding box center [999, 37] width 17 height 17
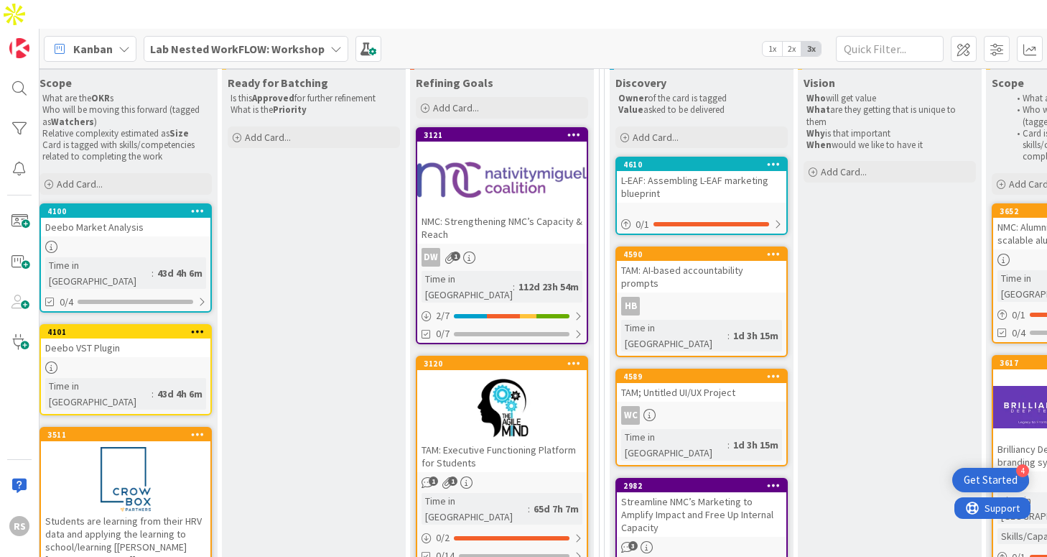
scroll to position [233, 775]
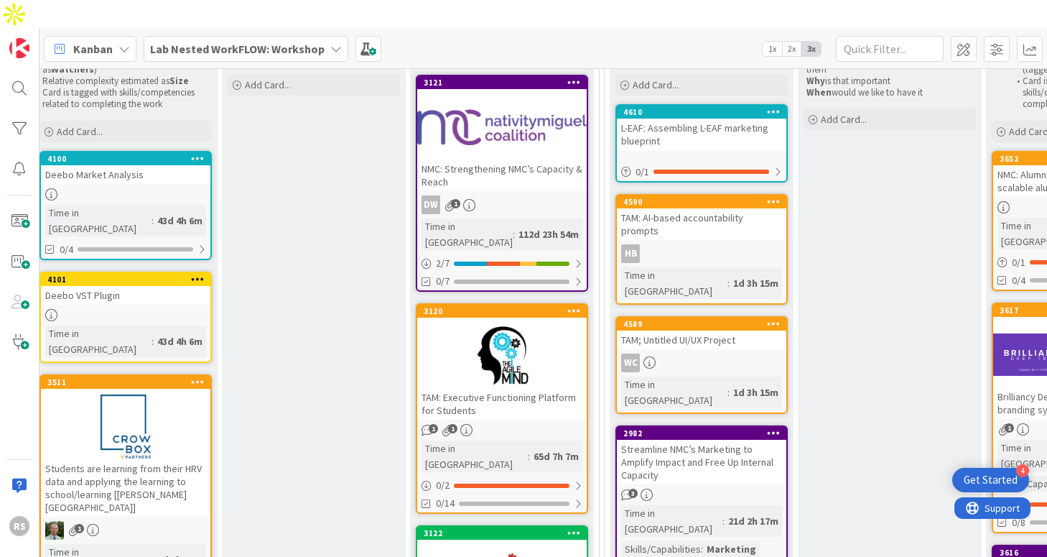
click at [732, 439] on div "Streamline NMC’s Marketing to Amplify Impact and Free Up Internal Capacity" at bounding box center [701, 461] width 169 height 45
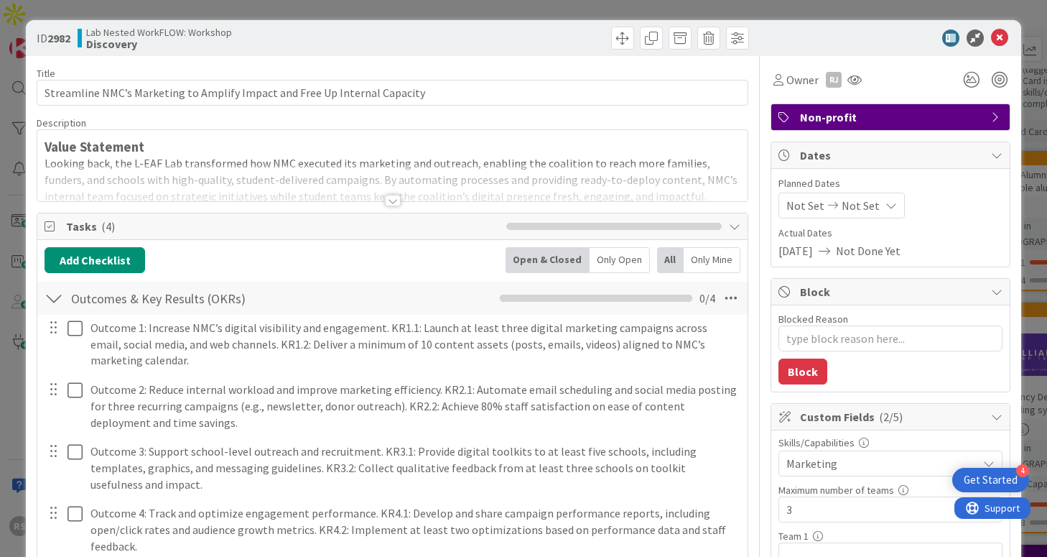
click at [388, 194] on div at bounding box center [391, 182] width 709 height 37
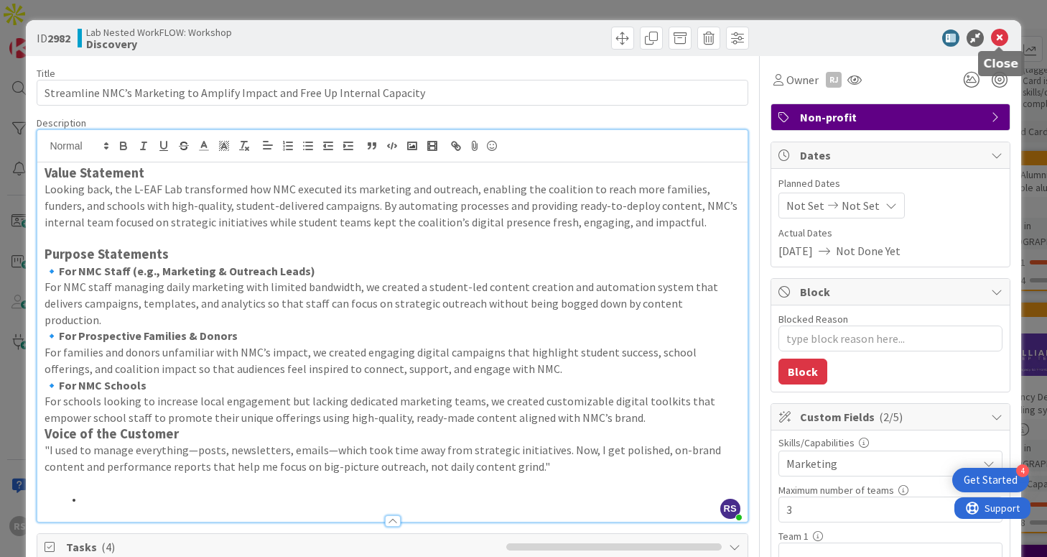
click at [1004, 33] on icon at bounding box center [999, 37] width 17 height 17
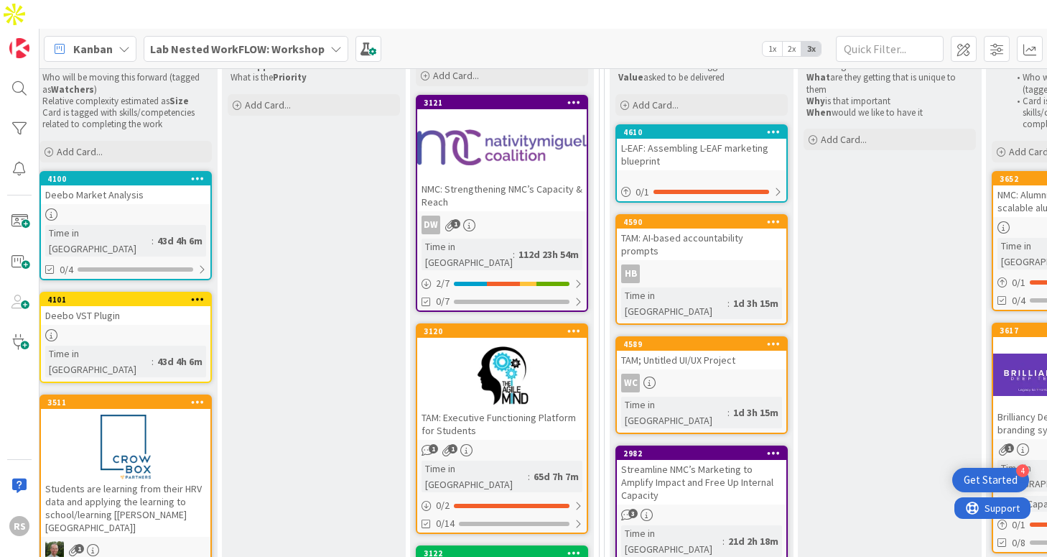
scroll to position [214, 775]
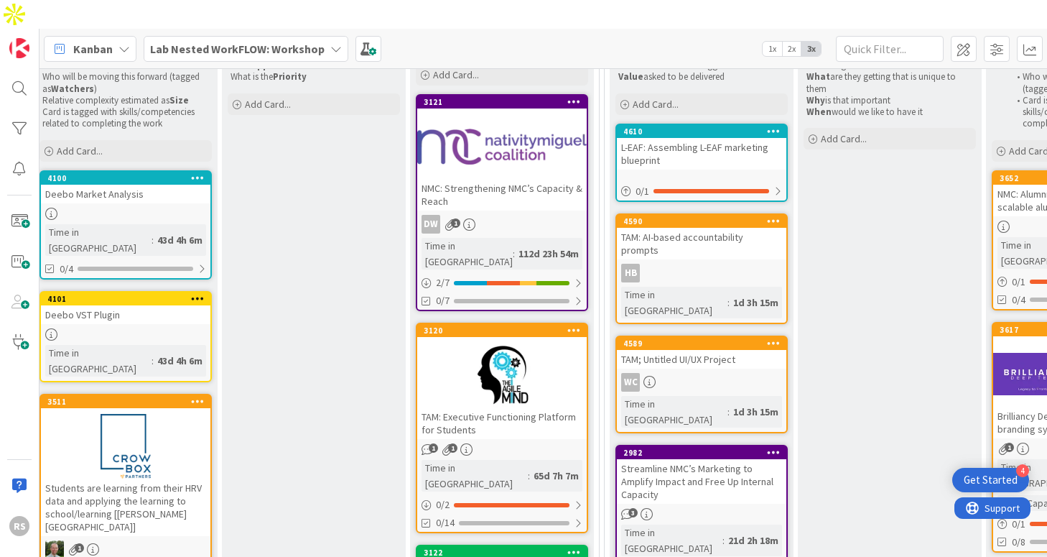
click at [706, 138] on div "L-EAF: Assembling L-EAF marketing blueprint" at bounding box center [701, 154] width 169 height 32
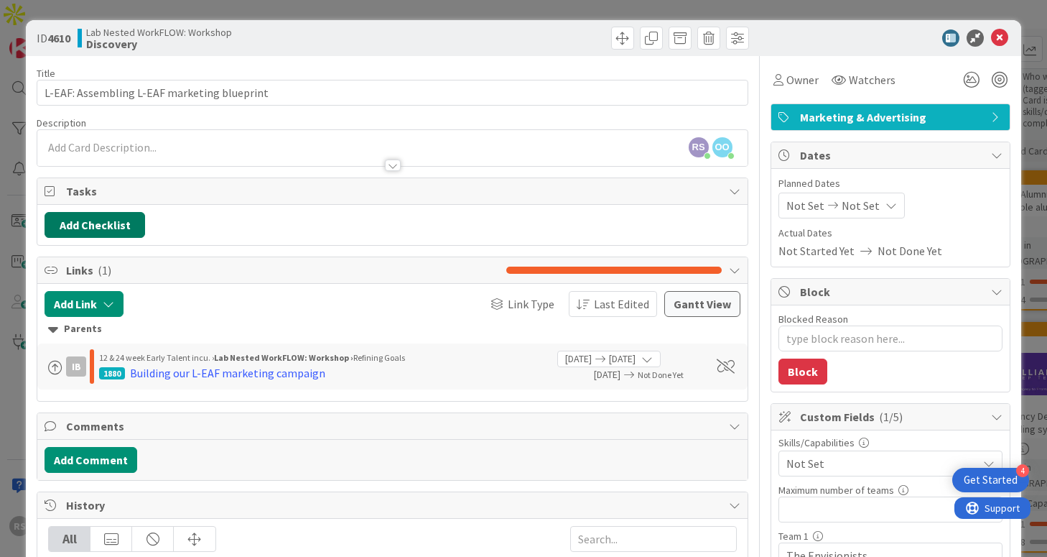
scroll to position [1, 0]
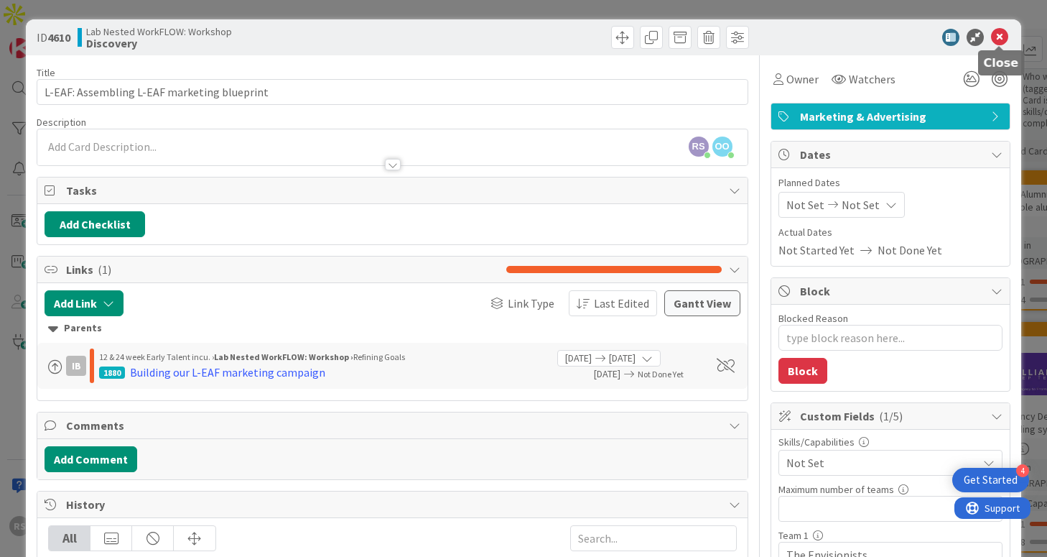
click at [999, 39] on icon at bounding box center [999, 37] width 17 height 17
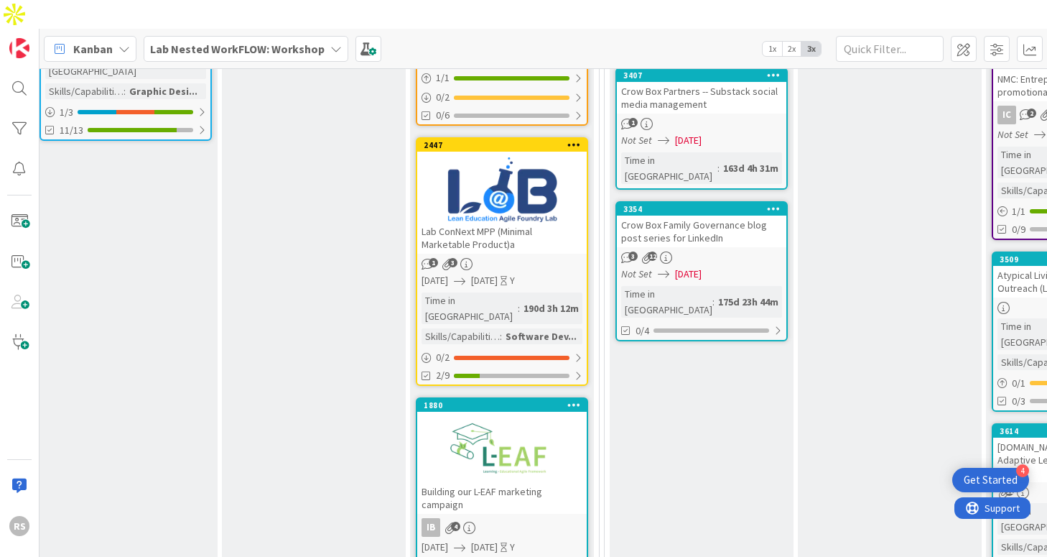
scroll to position [1036, 775]
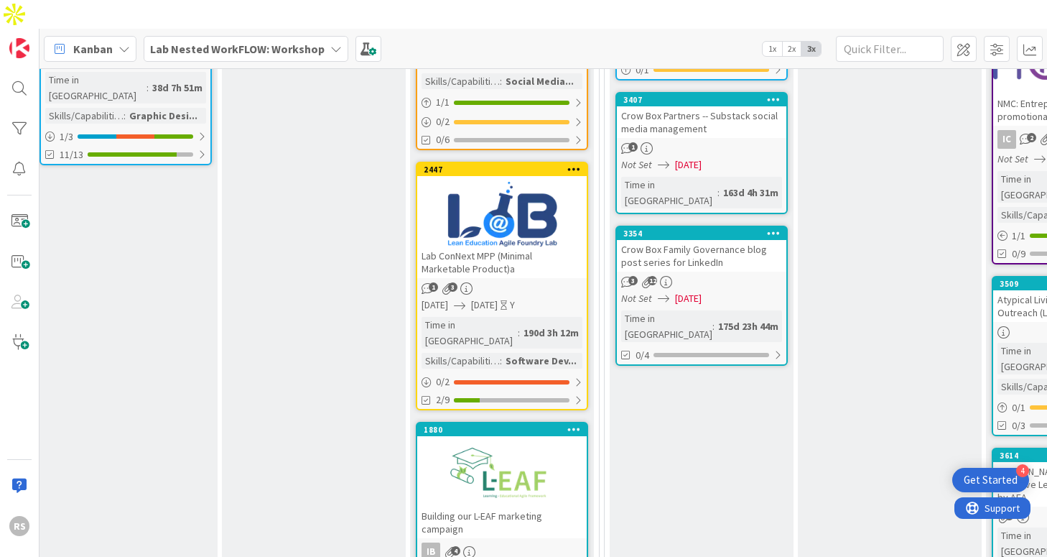
click at [495, 442] on div at bounding box center [501, 474] width 169 height 65
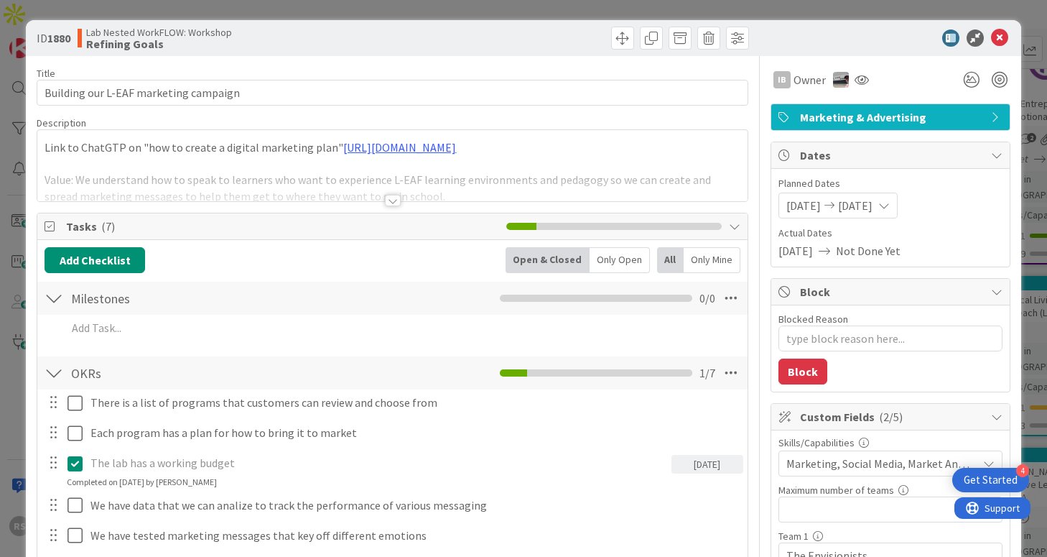
click at [386, 195] on div at bounding box center [393, 200] width 16 height 11
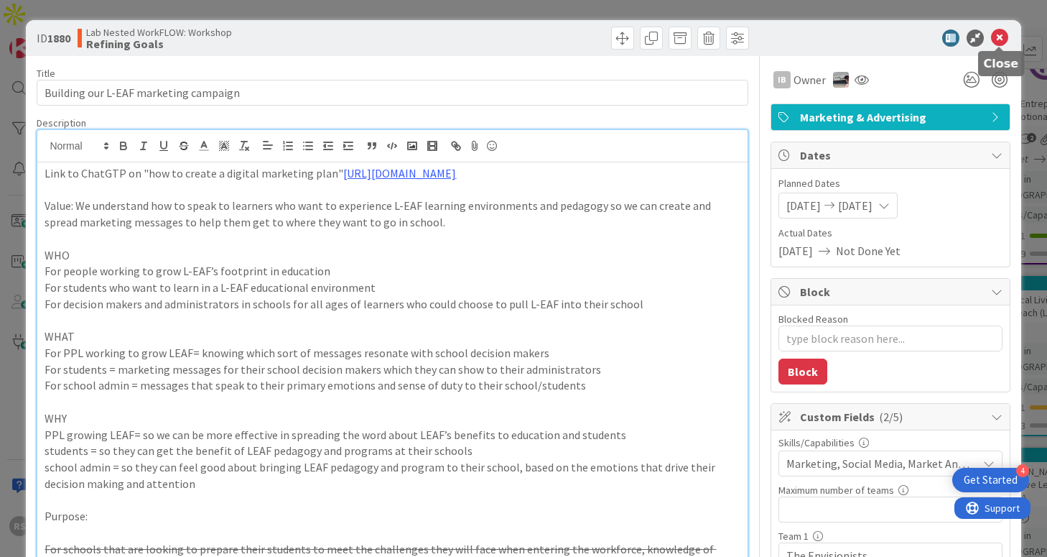
drag, startPoint x: 995, startPoint y: 43, endPoint x: 615, endPoint y: 164, distance: 397.9
click at [995, 43] on icon at bounding box center [999, 37] width 17 height 17
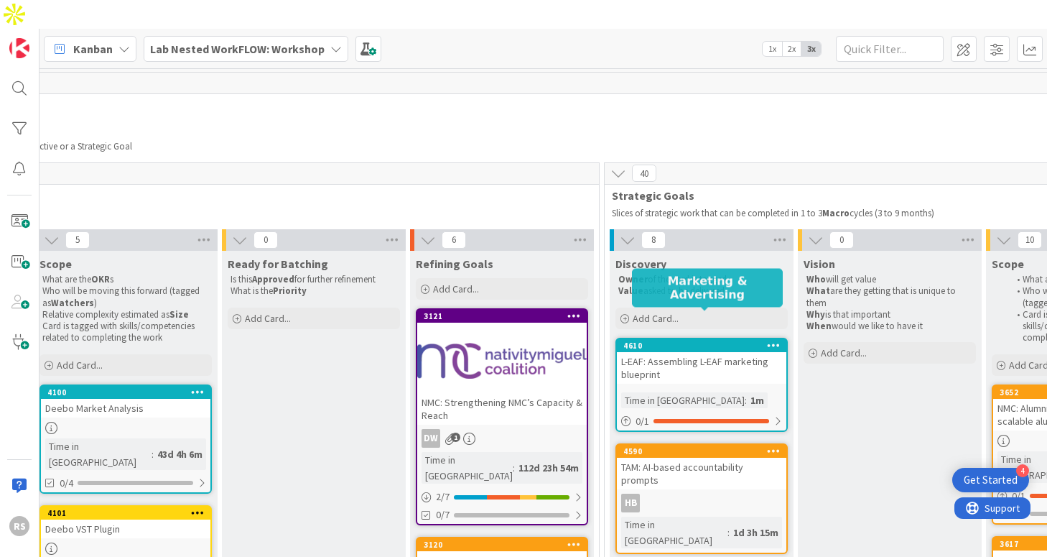
click at [671, 352] on div "L-EAF: Assembling L-EAF marketing blueprint" at bounding box center [701, 368] width 169 height 32
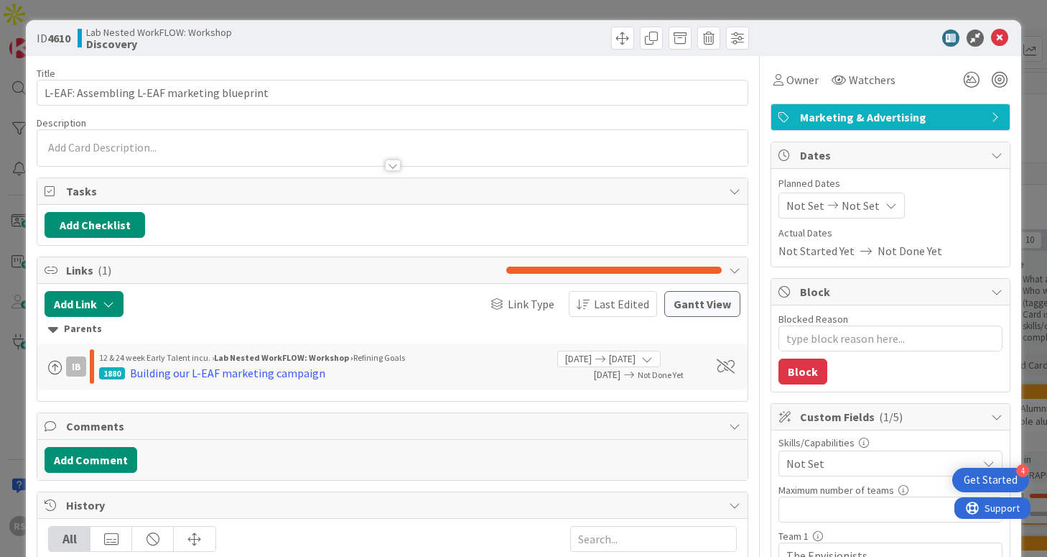
click at [399, 163] on div at bounding box center [393, 164] width 16 height 11
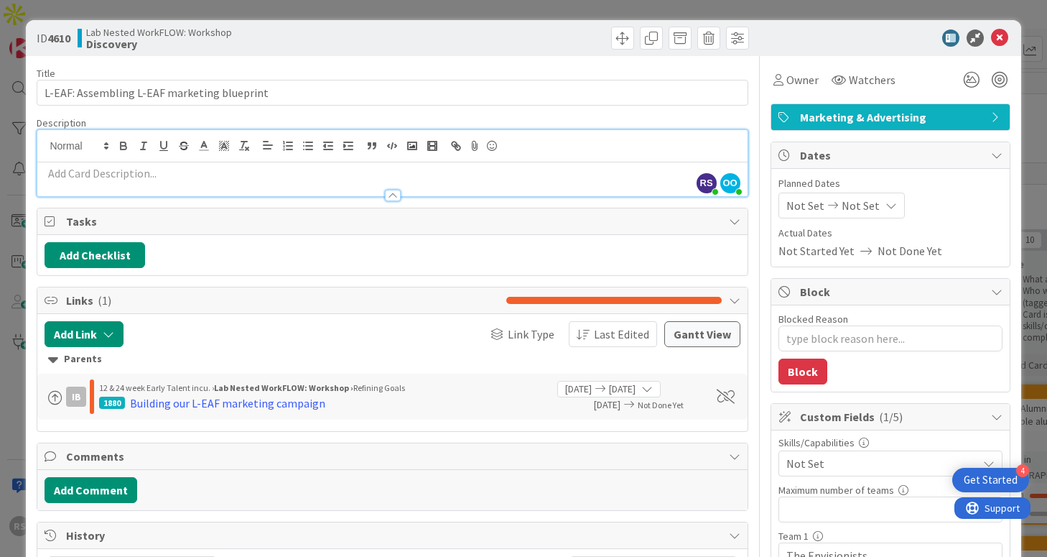
click at [390, 177] on p at bounding box center [392, 173] width 695 height 17
click at [1003, 34] on icon at bounding box center [999, 37] width 17 height 17
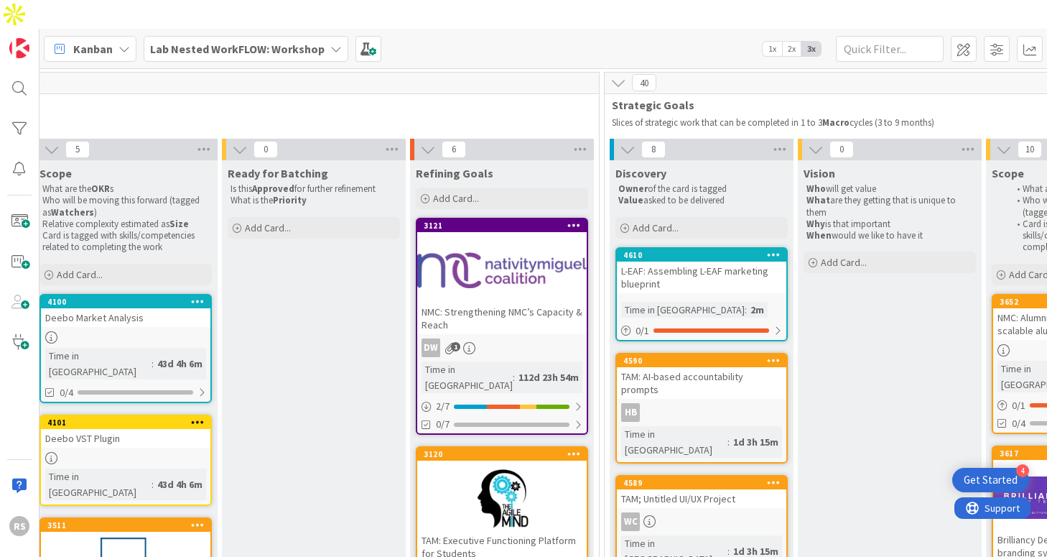
scroll to position [0, 775]
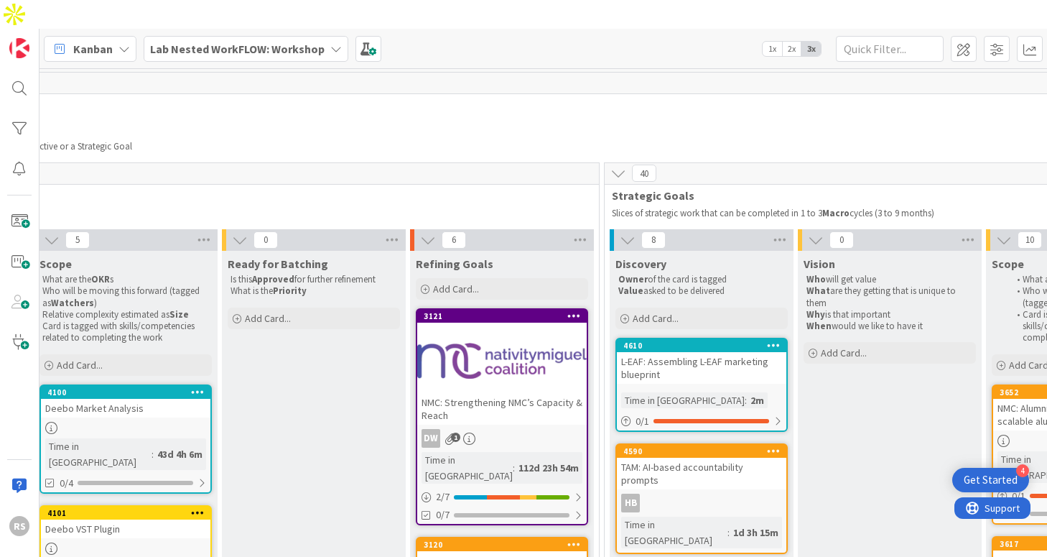
click at [662, 352] on div "L-EAF: Assembling L-EAF marketing blueprint" at bounding box center [701, 368] width 169 height 32
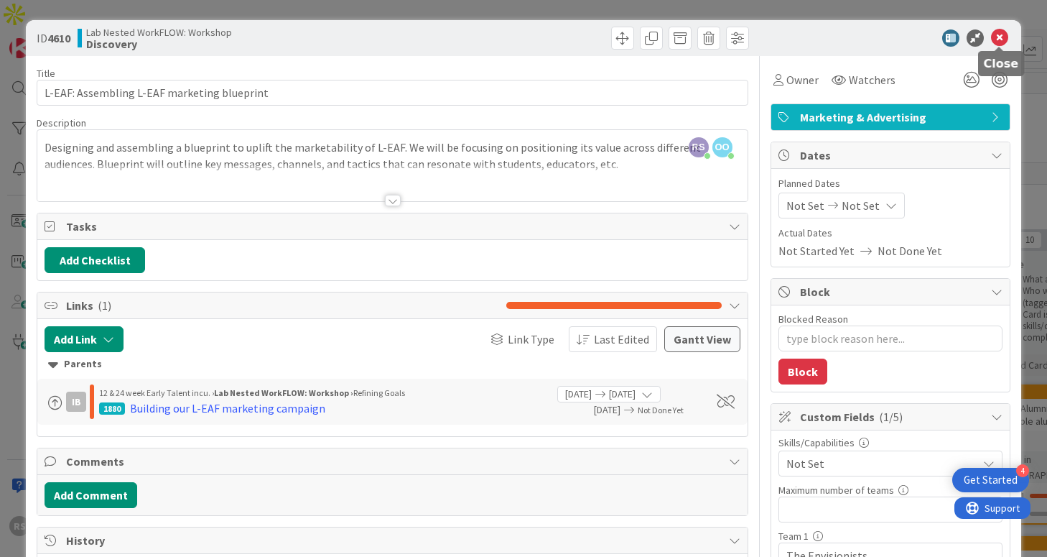
click at [1000, 37] on icon at bounding box center [999, 37] width 17 height 17
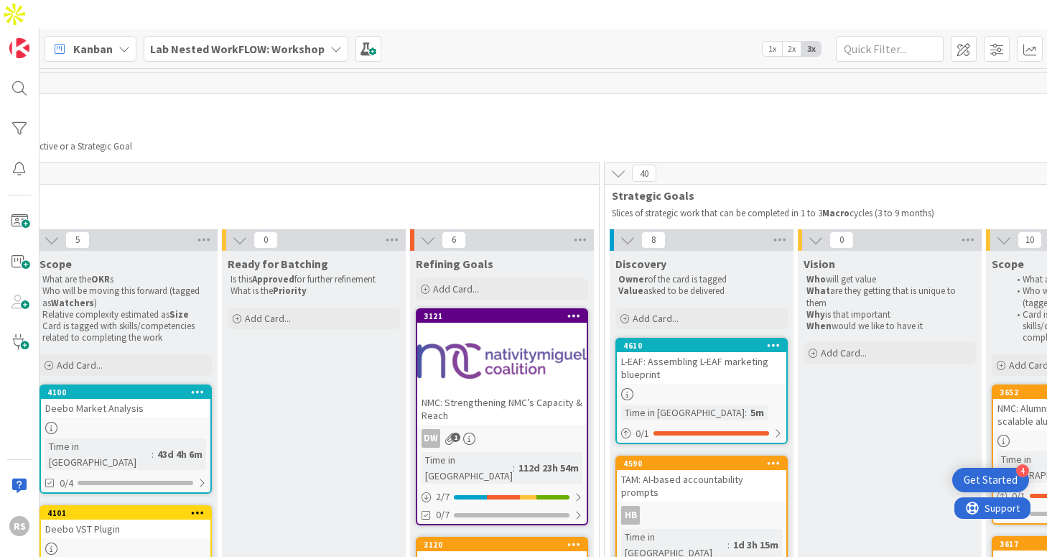
click at [210, 42] on b "Lab Nested WorkFLOW: Workshop" at bounding box center [237, 49] width 174 height 14
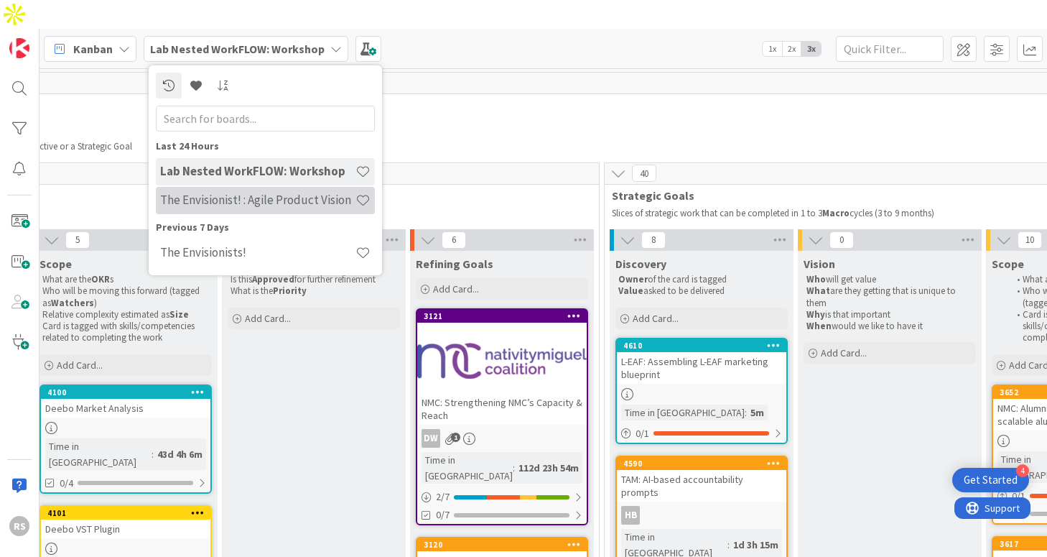
click at [220, 187] on div "The Envisionist! : Agile Product Vision" at bounding box center [265, 200] width 219 height 27
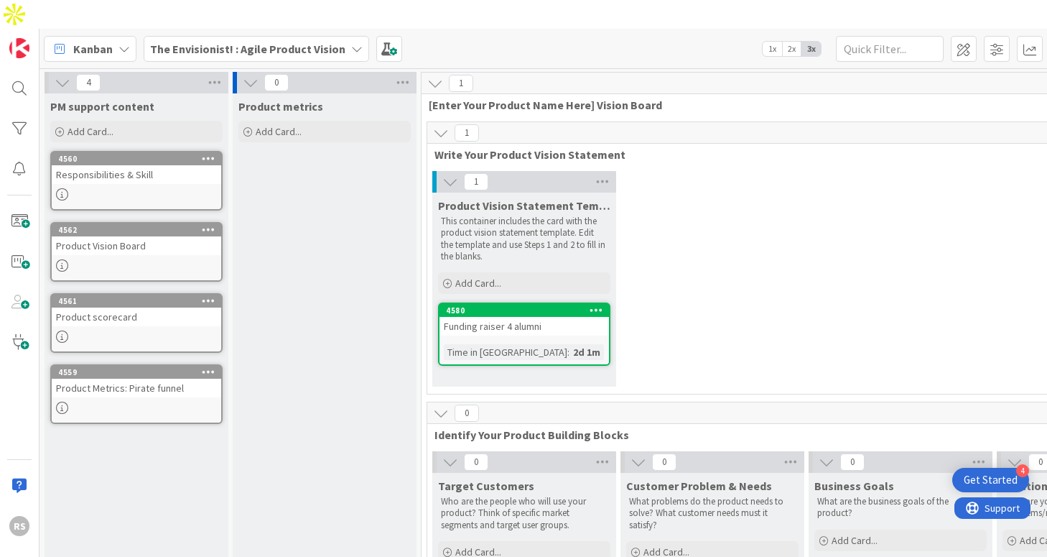
click at [516, 317] on div "Funding raiser 4 alumni" at bounding box center [523, 326] width 169 height 19
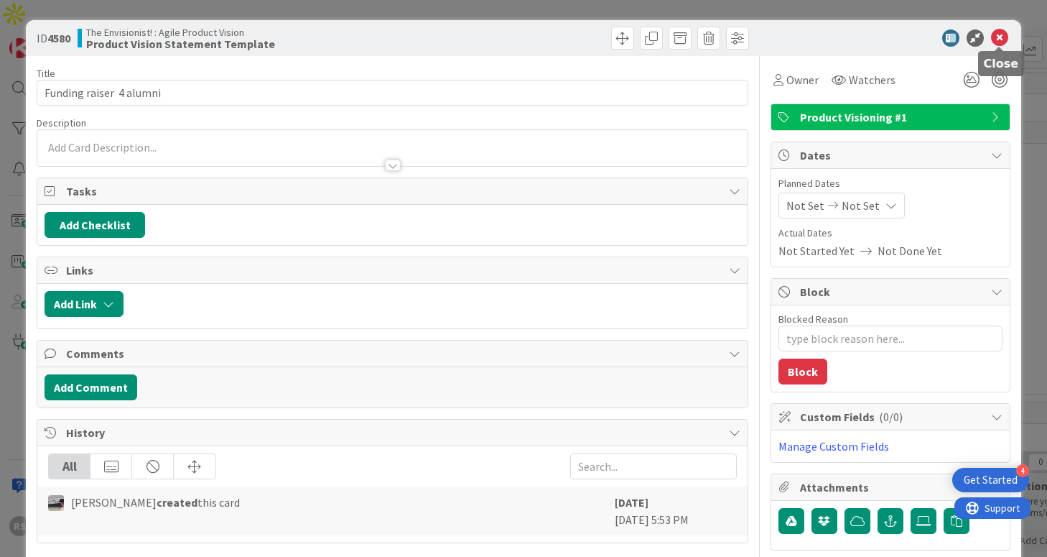
click at [1000, 36] on icon at bounding box center [999, 37] width 17 height 17
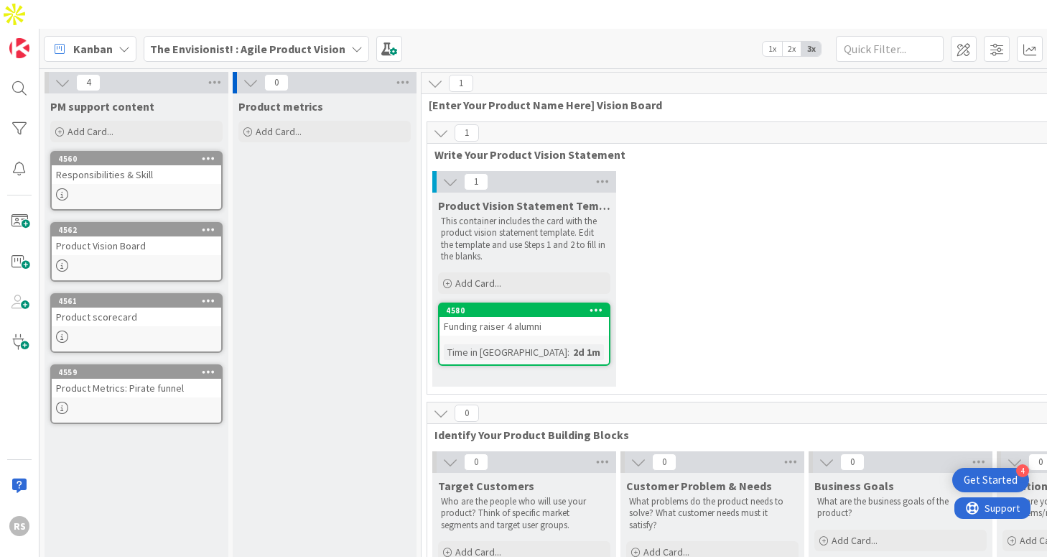
click at [534, 215] on p "This container includes the card with the product vision statement template. Ed…" at bounding box center [524, 238] width 167 height 47
click at [604, 171] on icon at bounding box center [602, 182] width 19 height 22
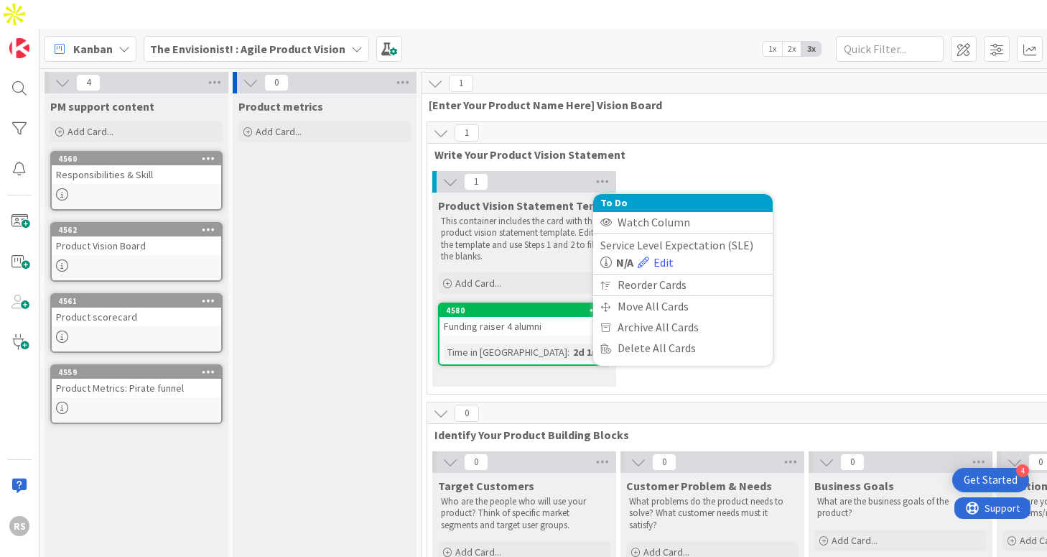
click at [527, 215] on p "This container includes the card with the product vision statement template. Ed…" at bounding box center [524, 238] width 167 height 47
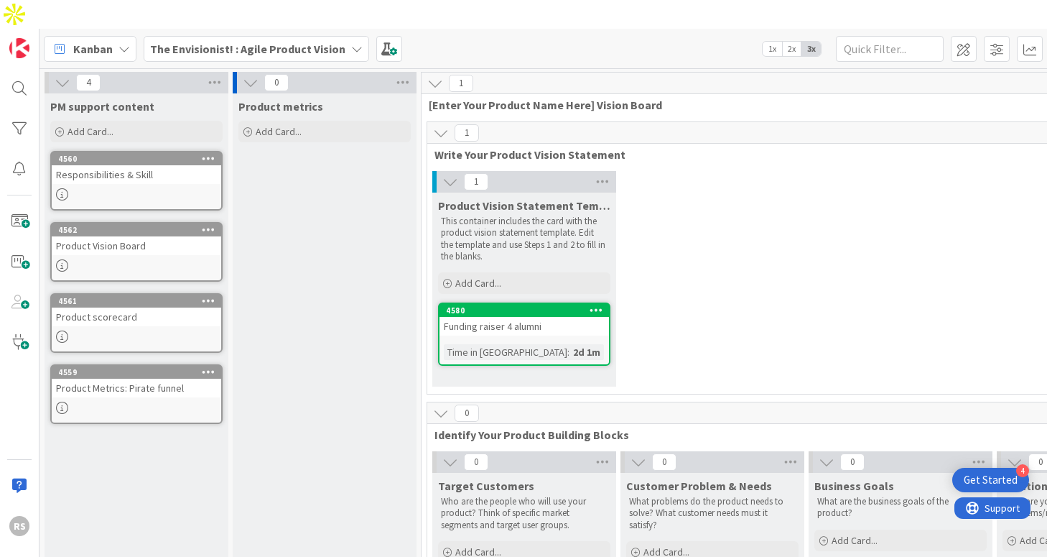
click at [527, 215] on p "This container includes the card with the product vision statement template. Ed…" at bounding box center [524, 238] width 167 height 47
click at [506, 223] on p "This container includes the card with the product vision statement template. Ed…" at bounding box center [524, 238] width 167 height 47
click at [490, 276] on span "Add Card..." at bounding box center [478, 282] width 46 height 13
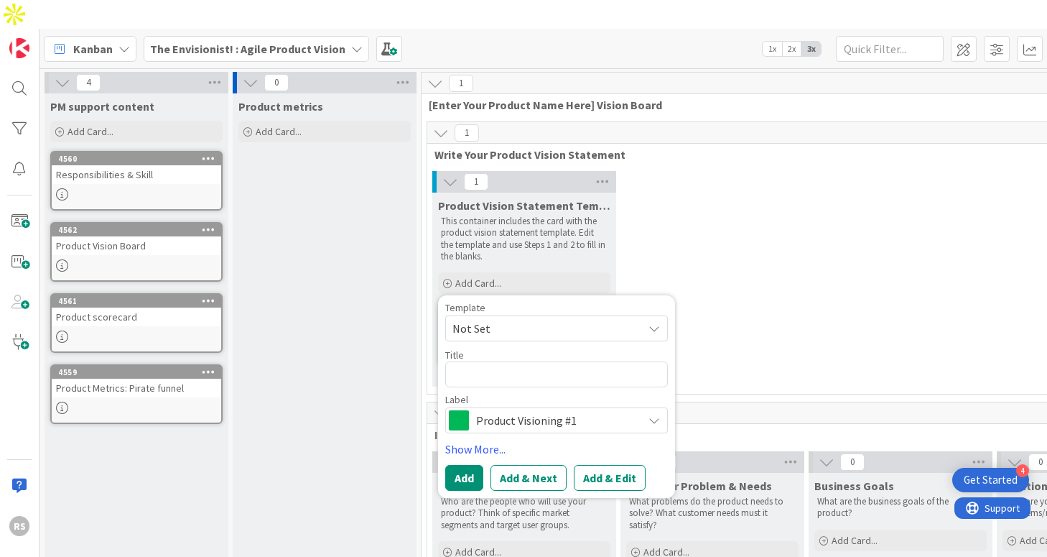
click at [543, 410] on span "Product Visioning #1" at bounding box center [555, 420] width 159 height 20
click at [563, 410] on span "Product Visioning #1" at bounding box center [555, 420] width 159 height 20
click at [479, 440] on link "Show More..." at bounding box center [556, 448] width 223 height 17
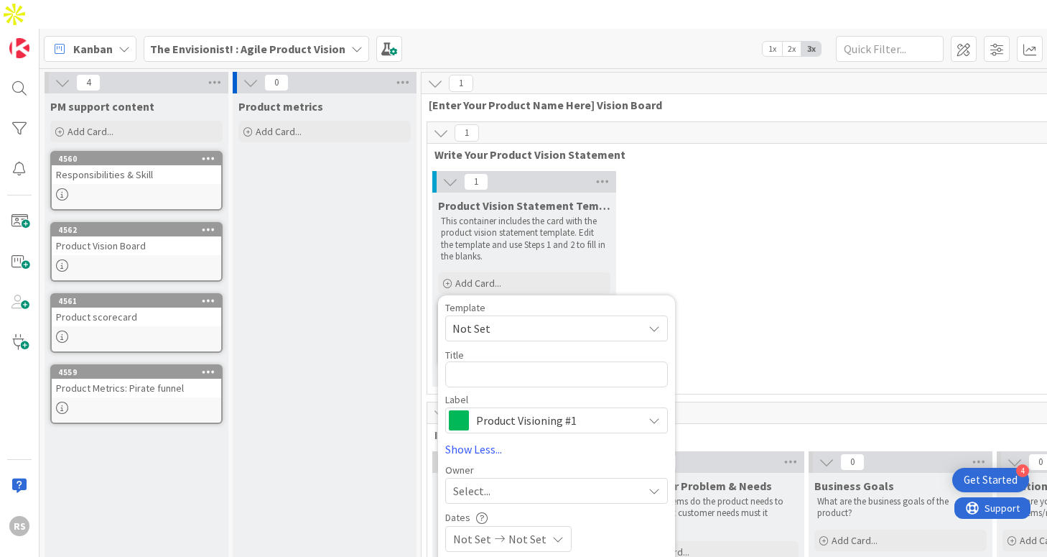
scroll to position [104, 0]
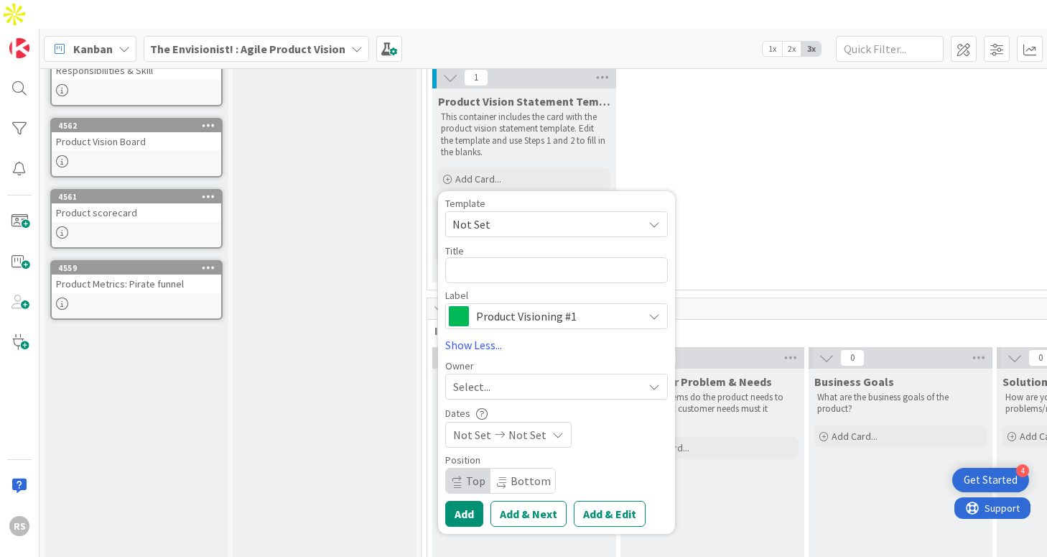
click at [373, 368] on div "Product metrics Add Card..." at bounding box center [325, 283] width 184 height 589
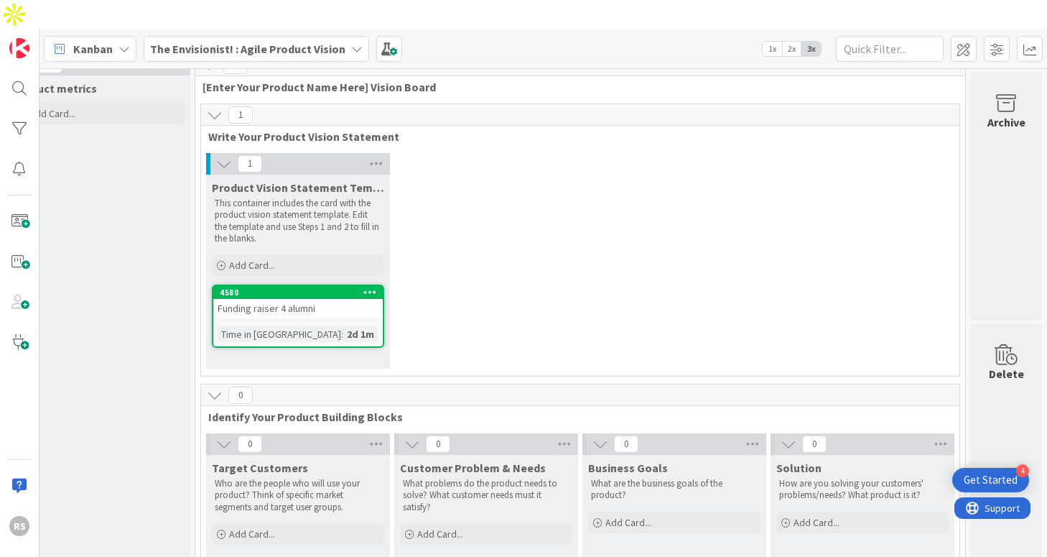
scroll to position [18, 0]
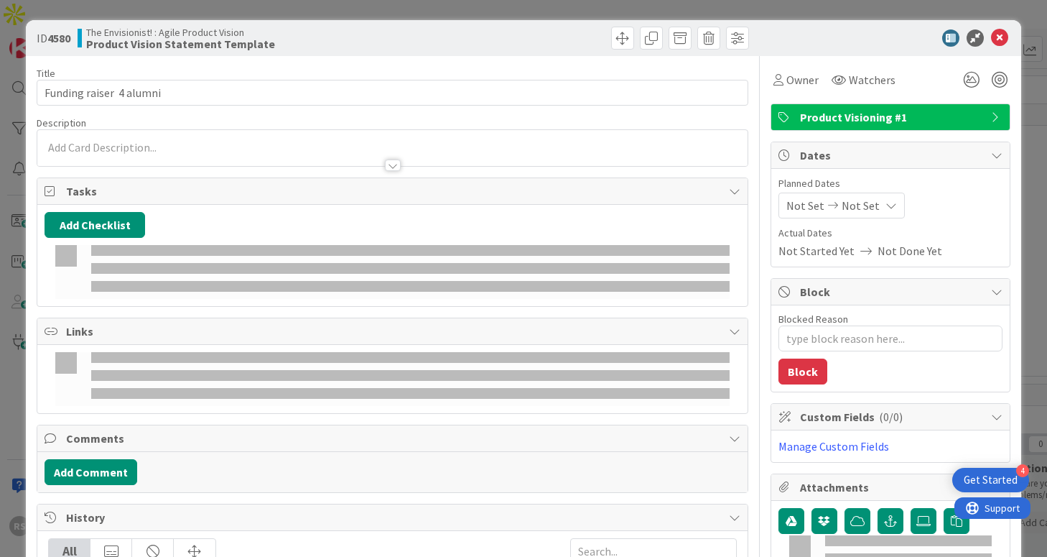
type textarea "x"
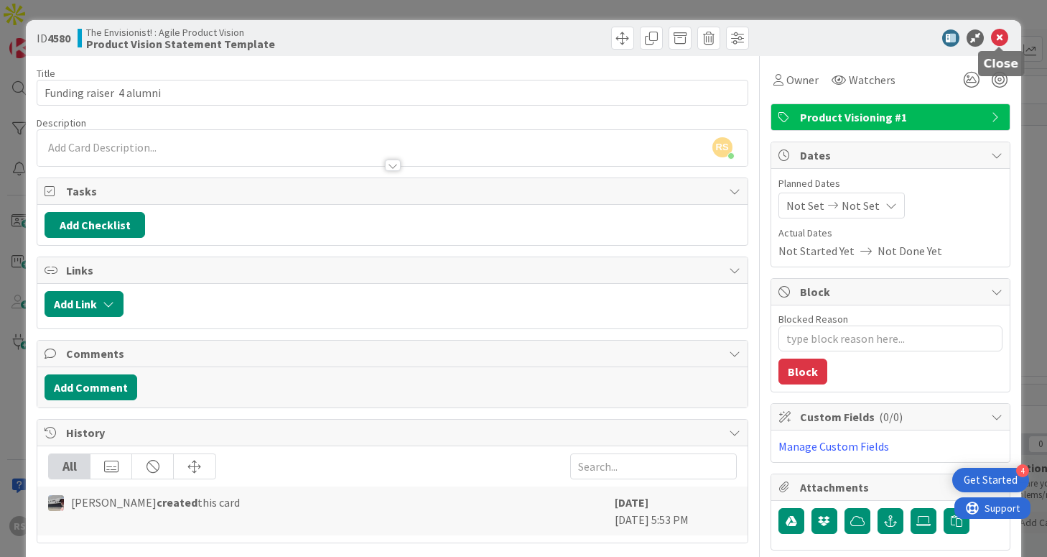
click at [1000, 40] on icon at bounding box center [999, 37] width 17 height 17
